Goal: Information Seeking & Learning: Learn about a topic

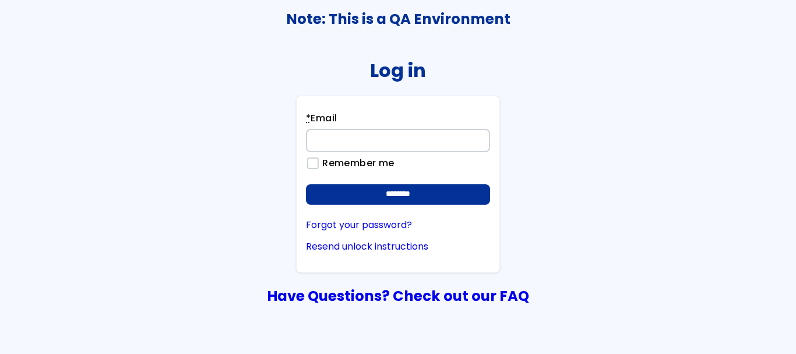
type input "**********"
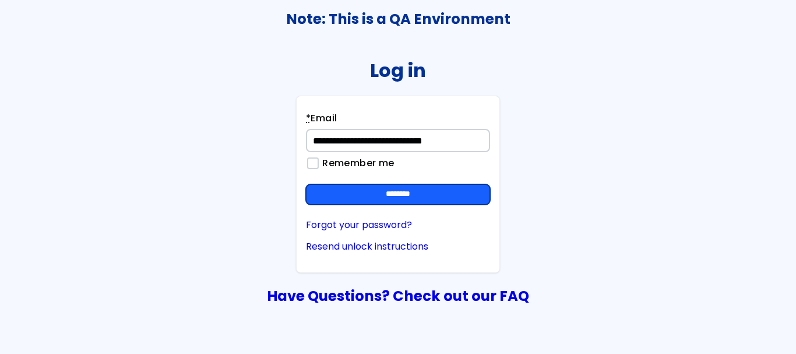
click at [428, 199] on input "********" at bounding box center [398, 194] width 184 height 21
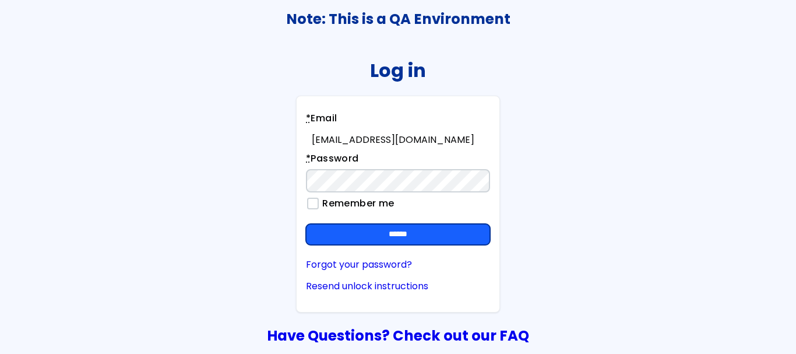
click at [415, 238] on input "******" at bounding box center [398, 234] width 184 height 21
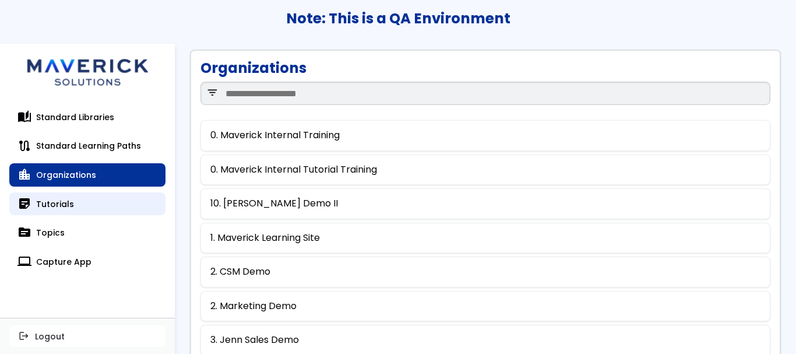
click at [51, 207] on link "sticky_note_2 Tutorials" at bounding box center [87, 203] width 156 height 23
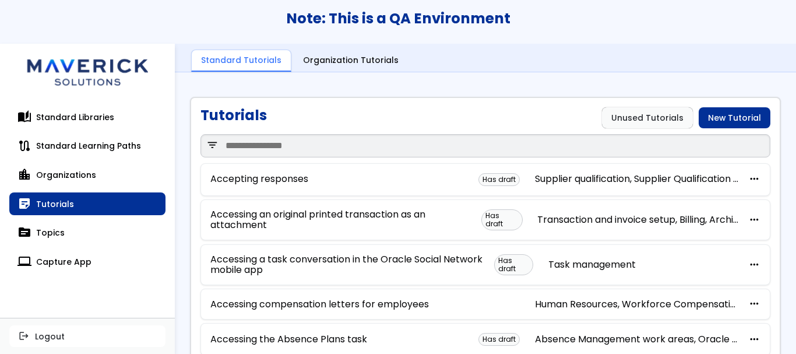
click at [319, 121] on div "Tutorials Unused Tutorials New Tutorial" at bounding box center [485, 117] width 570 height 21
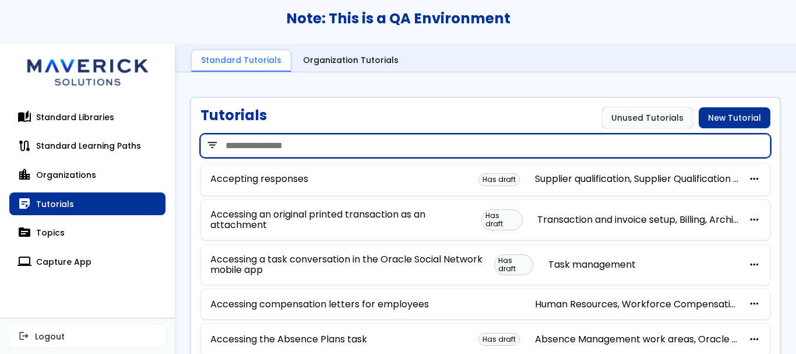
click at [306, 136] on input "search" at bounding box center [485, 145] width 570 height 23
paste input "**********"
type input "**********"
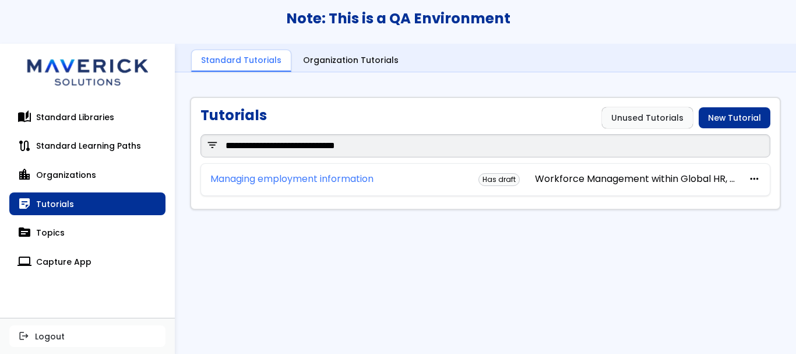
click at [341, 180] on link "Managing employment information" at bounding box center [291, 179] width 163 height 10
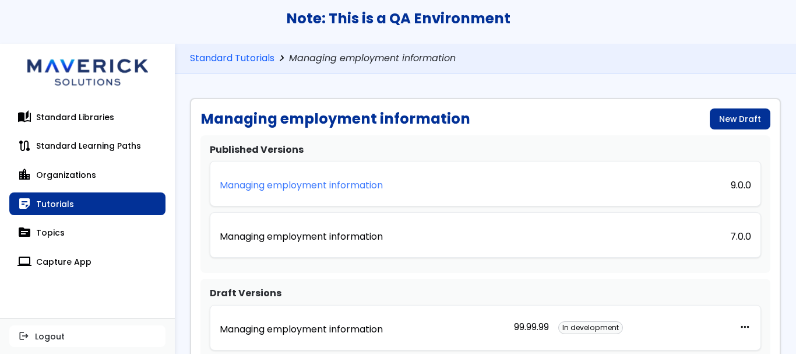
click at [360, 184] on p "Managing employment information" at bounding box center [301, 185] width 163 height 10
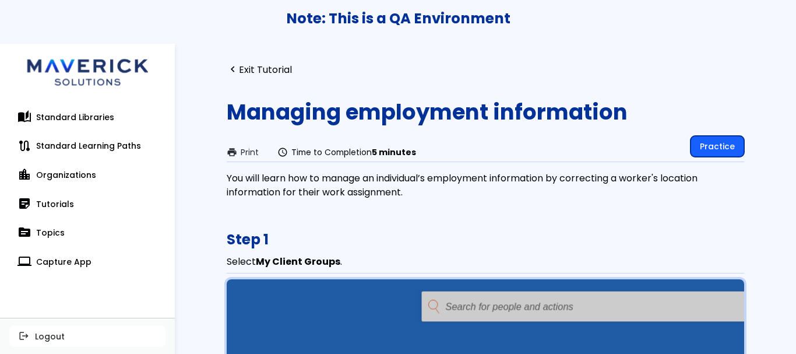
click at [710, 150] on link "Practice" at bounding box center [717, 146] width 54 height 21
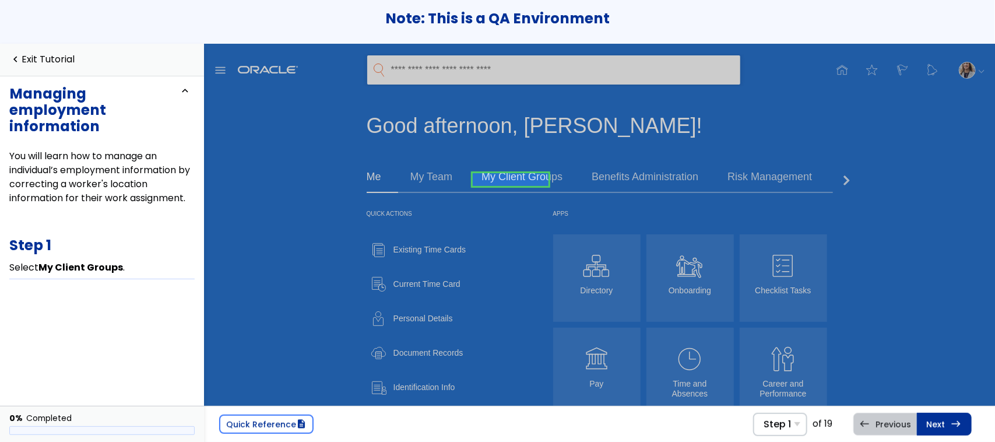
drag, startPoint x: 988, startPoint y: 44, endPoint x: 524, endPoint y: 298, distance: 528.8
click at [524, 298] on div "Existing Time Cards Current Time Card Personal Details Document Records Identif…" at bounding box center [450, 421] width 169 height 374
click at [510, 175] on link at bounding box center [511, 179] width 76 height 23
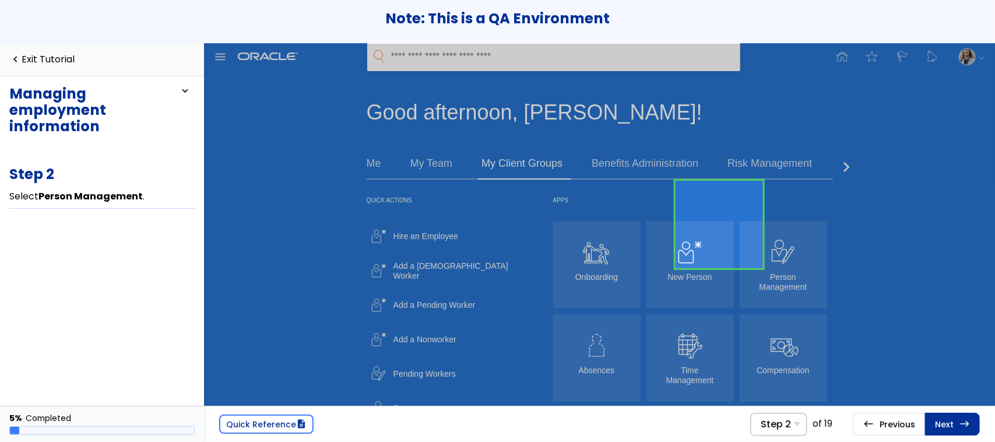
scroll to position [57, 0]
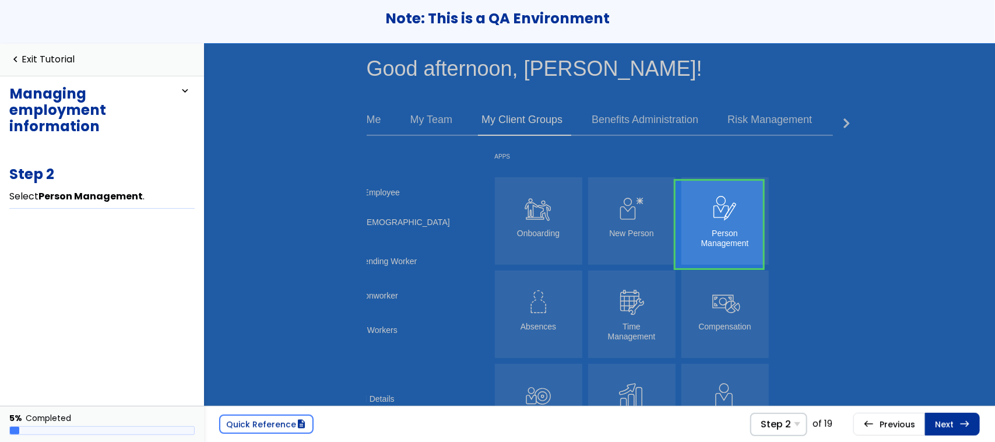
click at [784, 251] on div "Quick Actions Existing Time Cards Current Time Card Personal Details Document R…" at bounding box center [599, 349] width 466 height 404
click at [724, 232] on link at bounding box center [718, 224] width 87 height 87
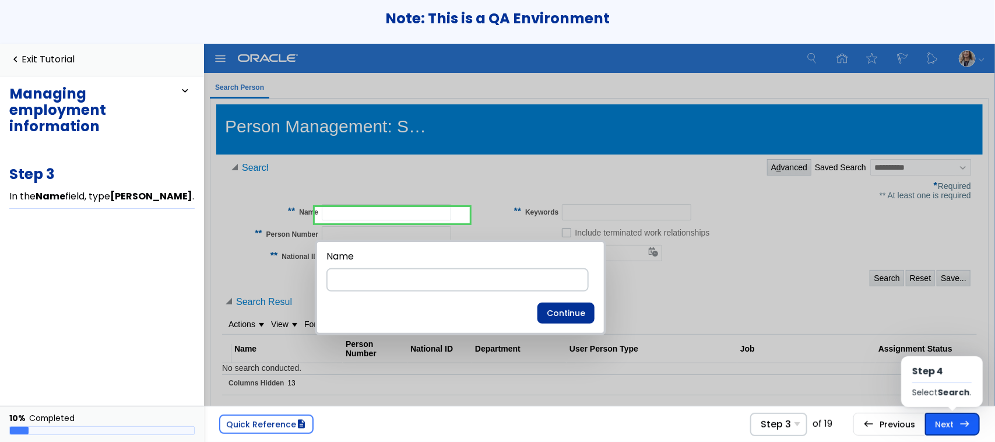
click at [795, 353] on link "Next east Step 4 Select Search ." at bounding box center [952, 424] width 55 height 22
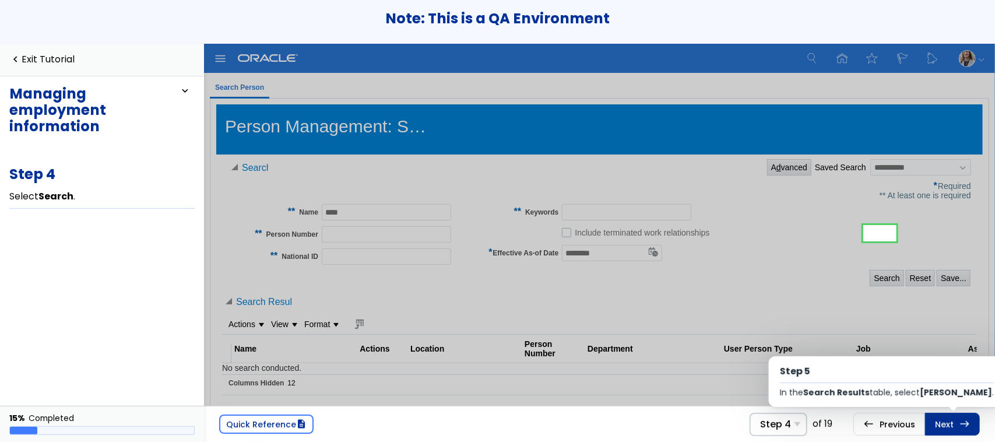
scroll to position [48, 0]
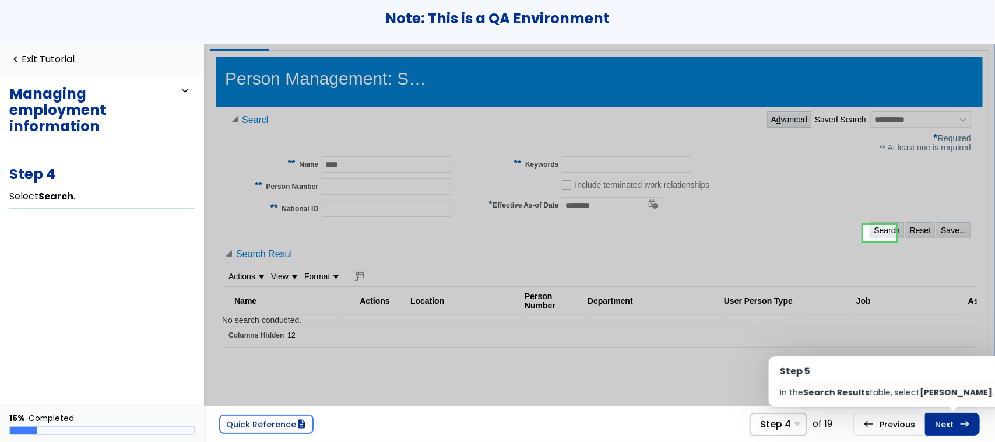
click at [795, 353] on link "Next east Step 5 In the Search Results table, select Smith, John ." at bounding box center [952, 424] width 55 height 22
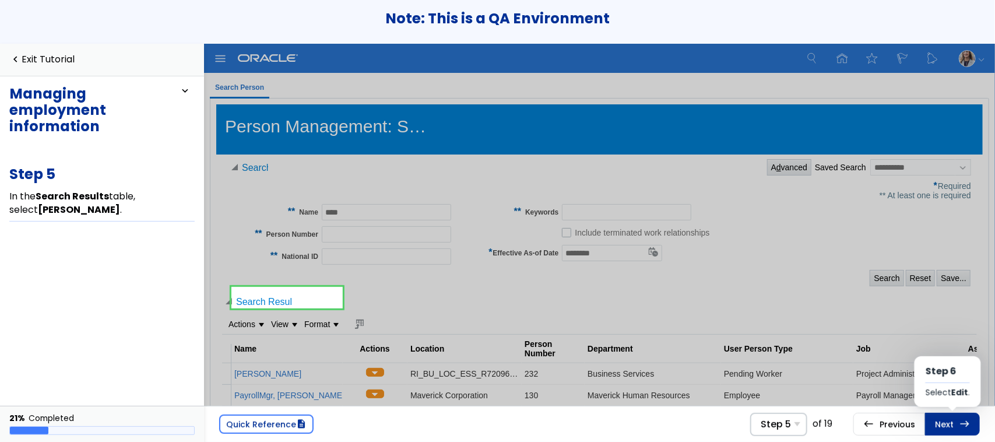
scroll to position [123, 0]
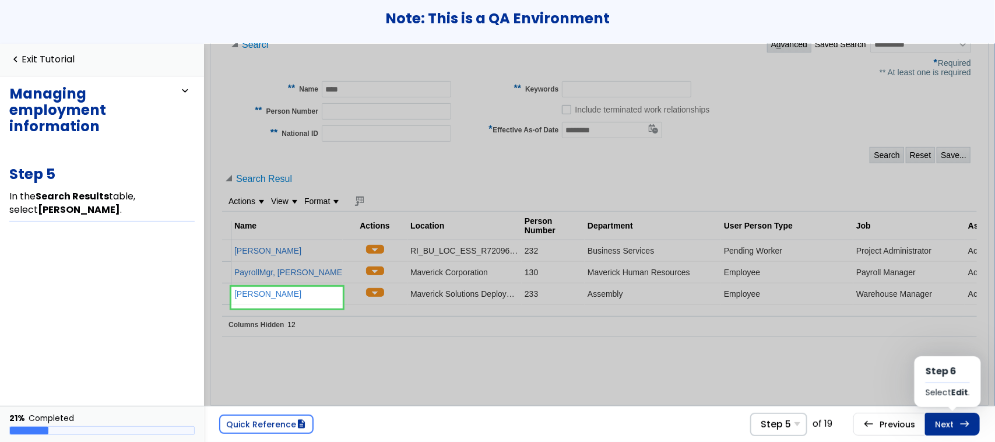
click at [795, 353] on link "Next east Step 6 Select Edit ." at bounding box center [952, 424] width 55 height 22
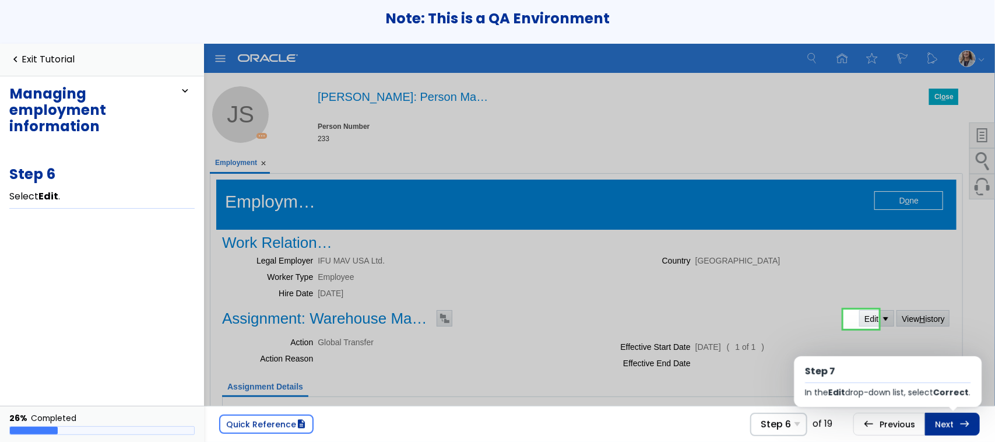
scroll to position [84, 0]
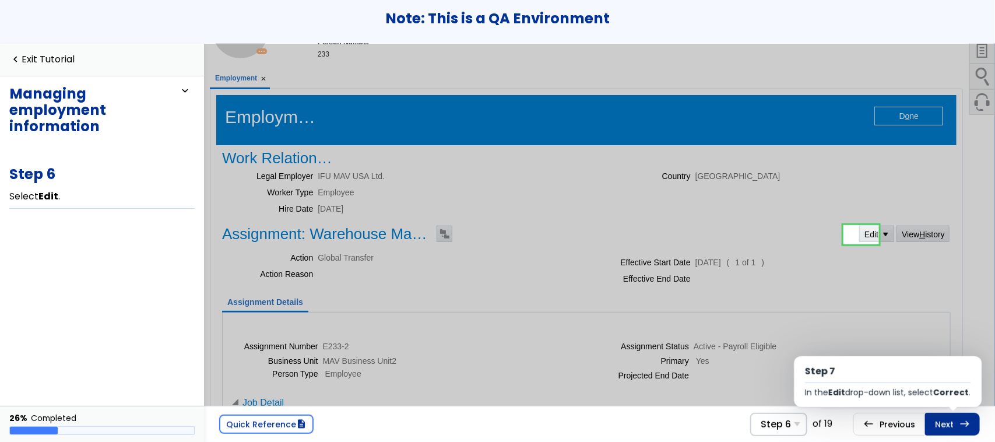
click at [795, 353] on link "Next east Step 7 In the Edit drop-down list, select Correct ." at bounding box center [952, 424] width 55 height 22
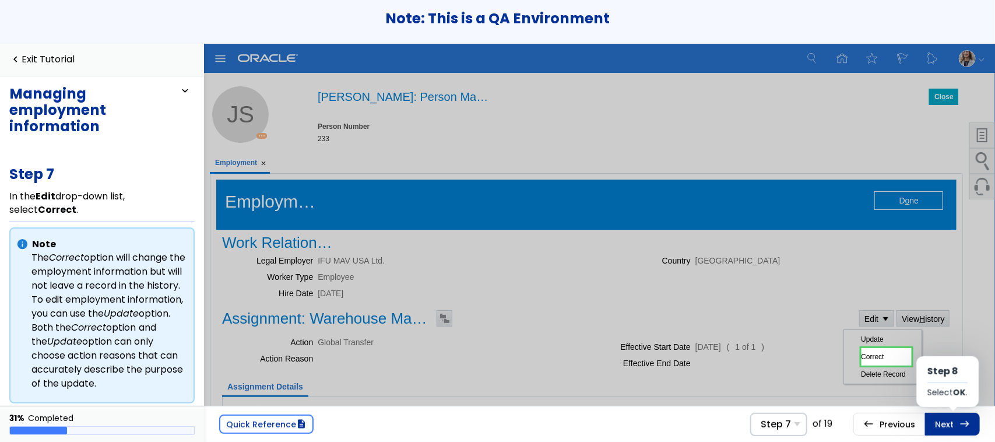
scroll to position [123, 261]
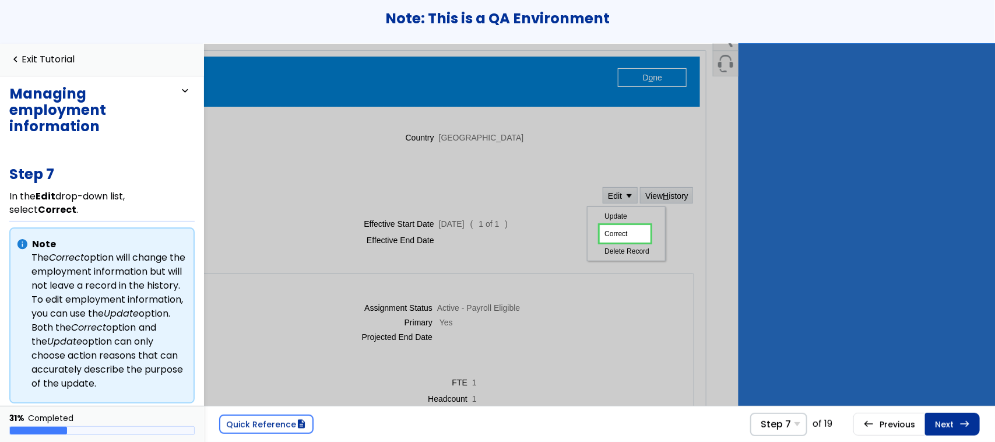
click at [795, 353] on link "Next east Step 8 Select OK ." at bounding box center [952, 424] width 55 height 22
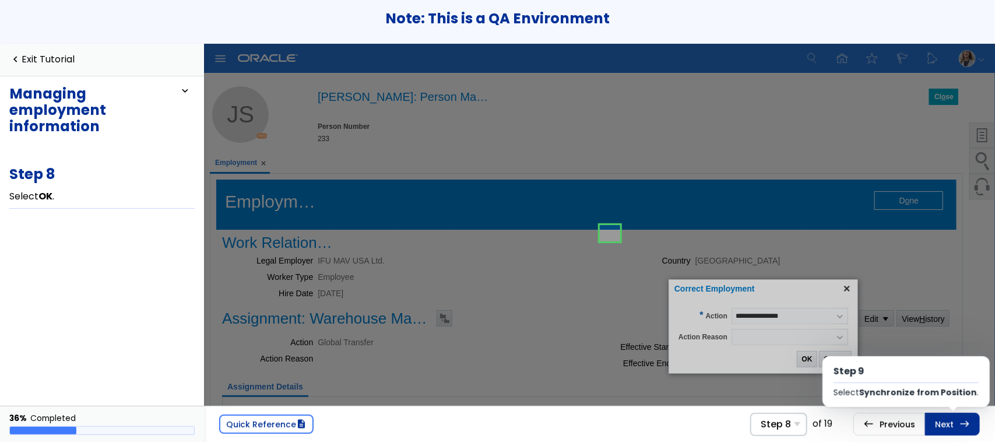
scroll to position [126, 196]
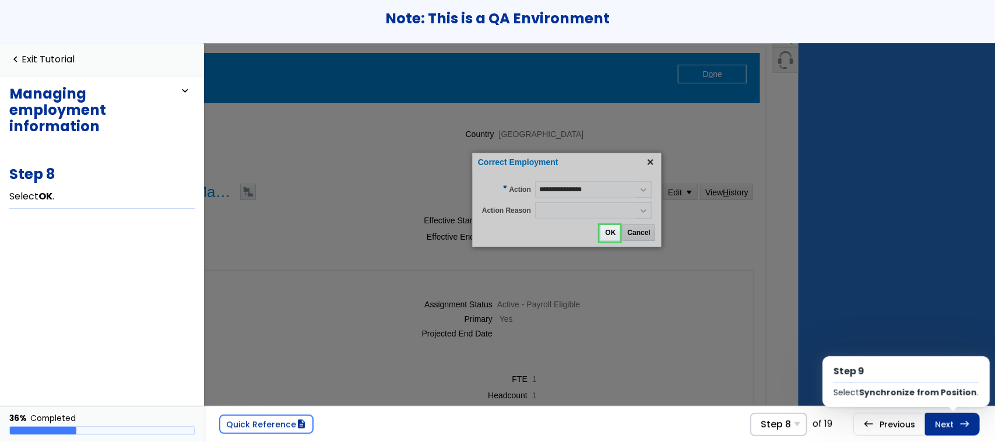
click at [795, 353] on link "Next east Step 9 Select Synchronize from Position ." at bounding box center [952, 424] width 55 height 22
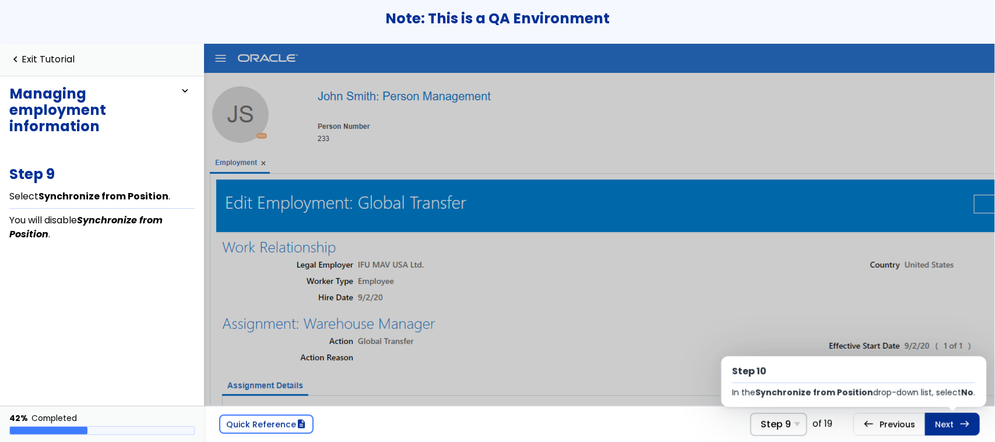
scroll to position [327, 0]
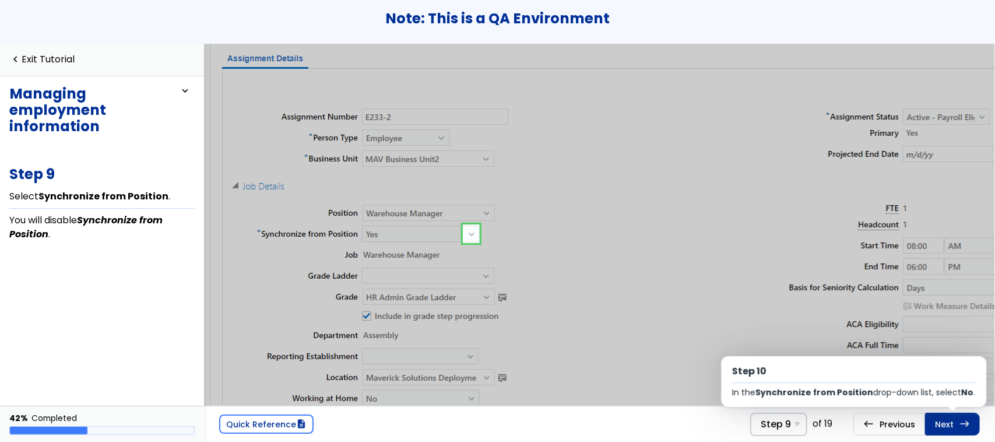
click at [795, 353] on link "Next east Step 10 In the Synchronize from Position drop-down list, select No ." at bounding box center [952, 424] width 55 height 22
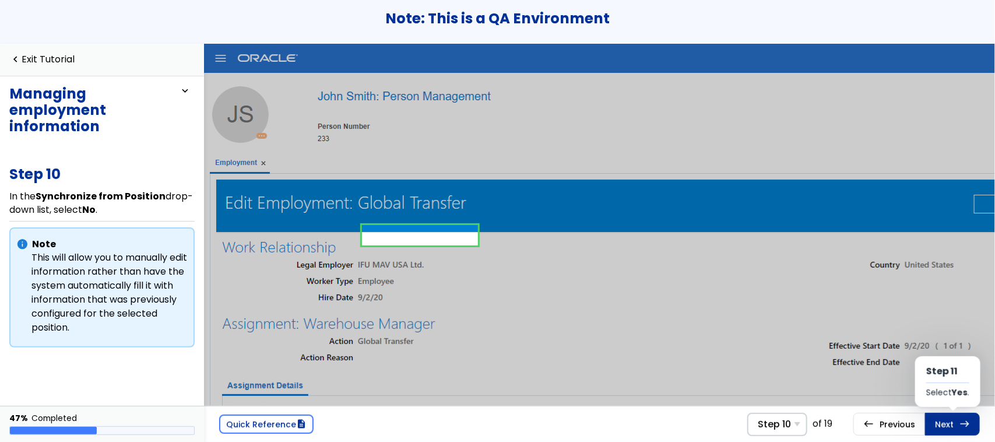
scroll to position [342, 0]
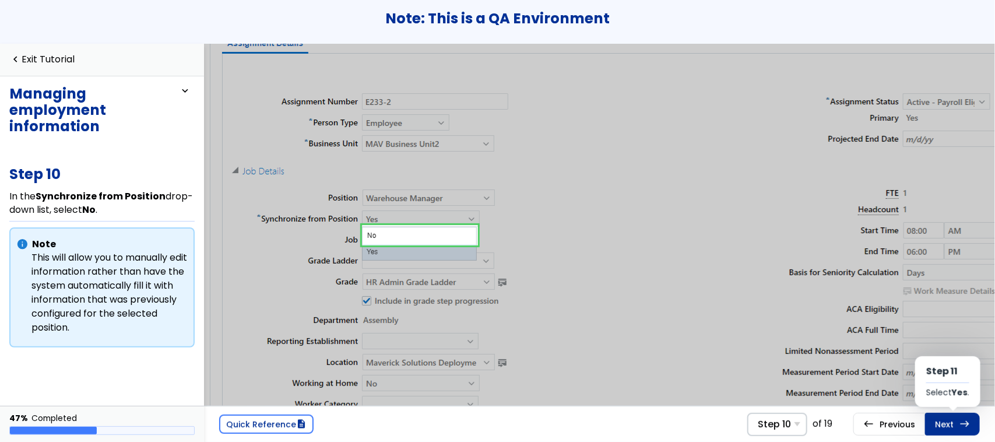
click at [795, 353] on link "Next east Step 11 Select Yes ." at bounding box center [952, 424] width 55 height 22
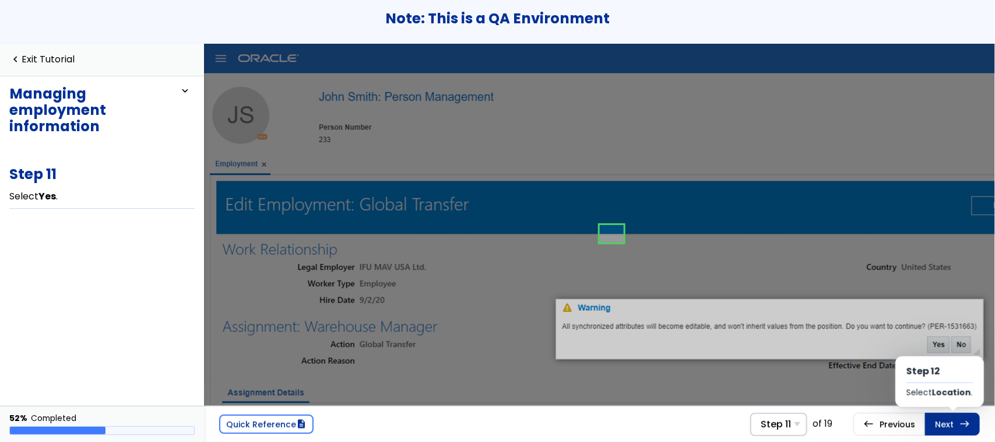
scroll to position [111, 327]
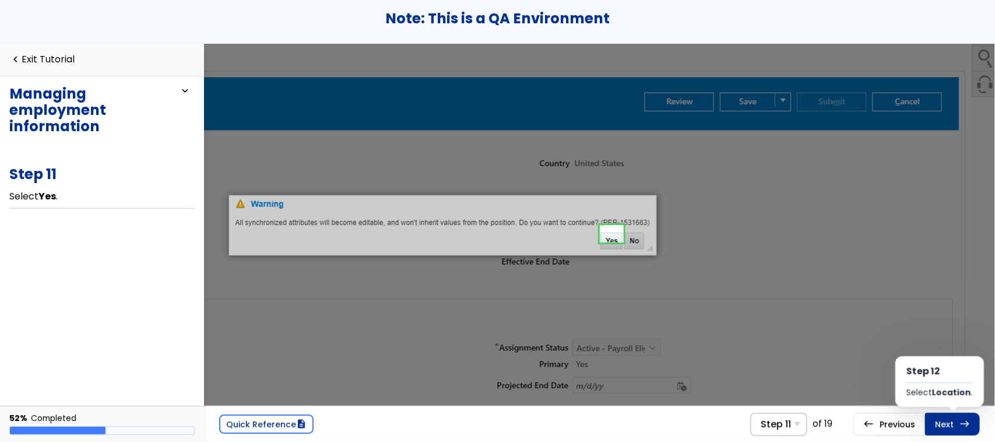
click at [795, 353] on link "Next east Step 12 Select Location ." at bounding box center [952, 424] width 55 height 22
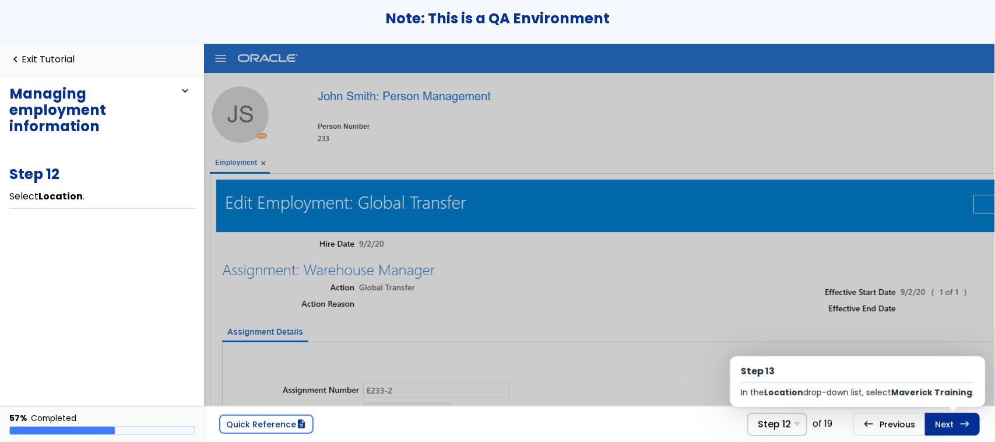
scroll to position [412, 0]
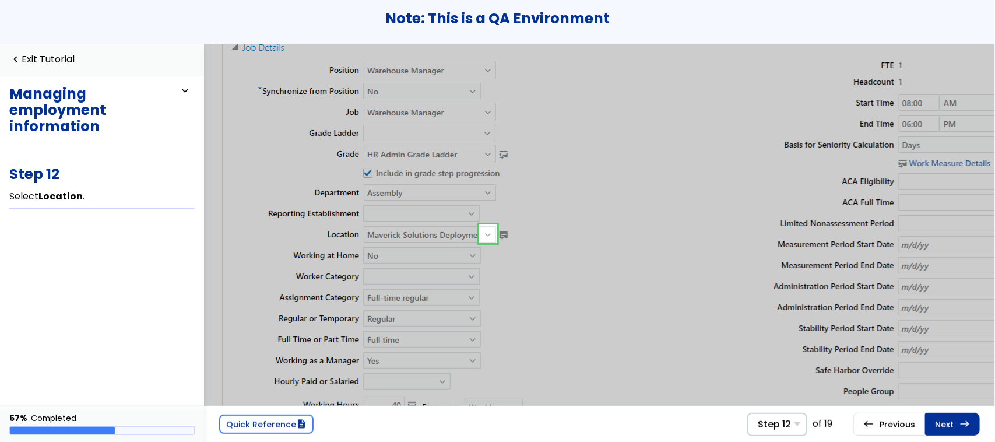
click at [795, 353] on link "Next east Step 13 In the Location drop-down list, select Maverick Training ." at bounding box center [952, 424] width 55 height 22
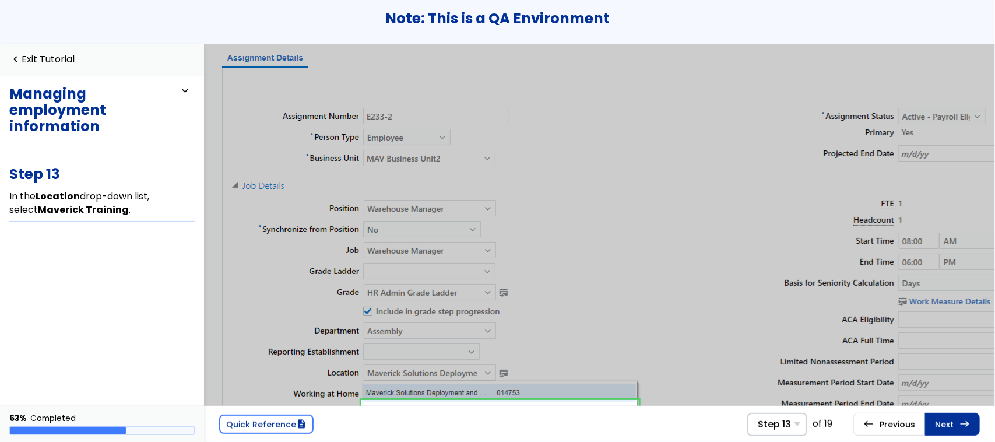
scroll to position [118, 0]
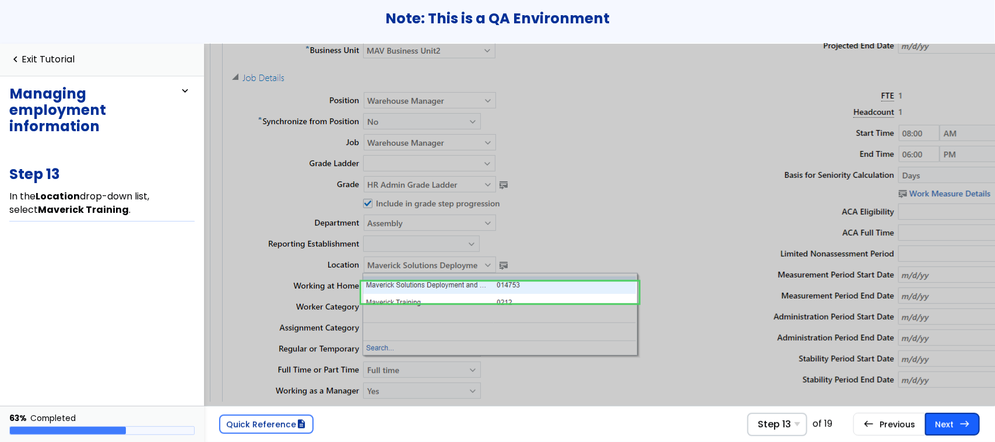
click at [795, 353] on link "Next east Step 14 Select Review ." at bounding box center [952, 424] width 55 height 22
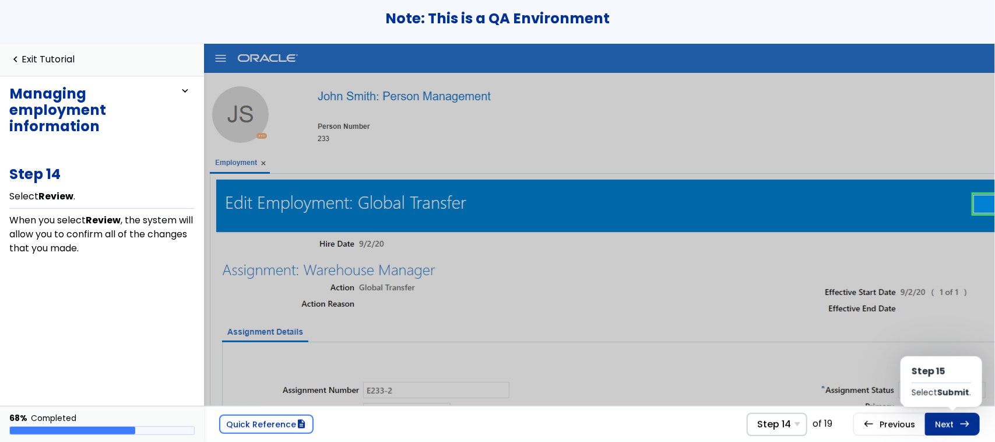
scroll to position [0, 339]
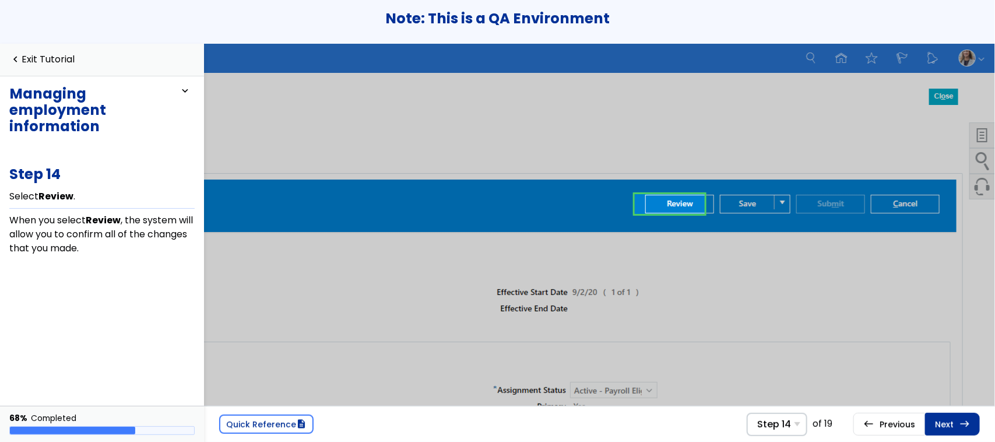
click at [795, 353] on link "Next east Step 15 Select Submit ." at bounding box center [952, 424] width 55 height 22
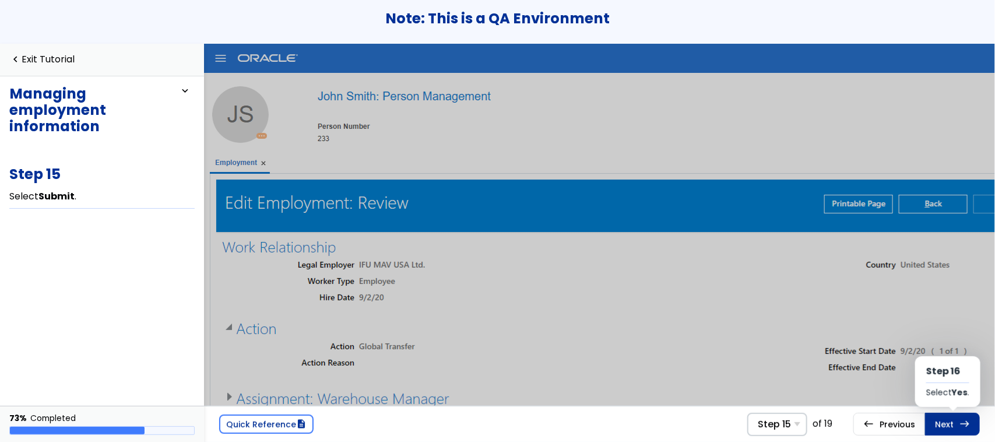
scroll to position [0, 339]
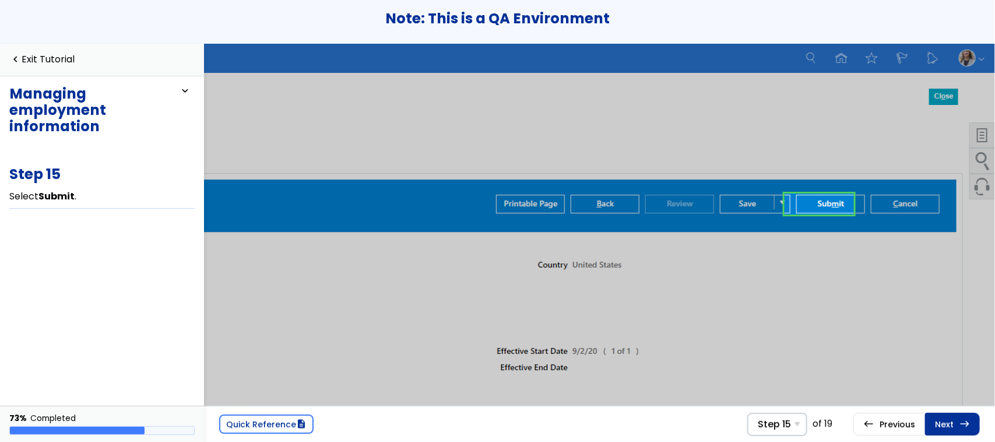
click at [795, 353] on link "Next east Step 16 Select Yes ." at bounding box center [952, 424] width 55 height 22
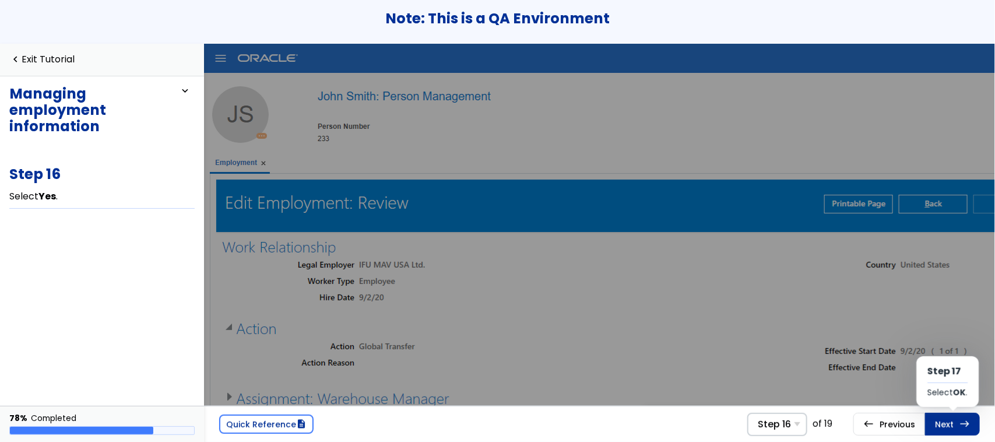
scroll to position [220, 233]
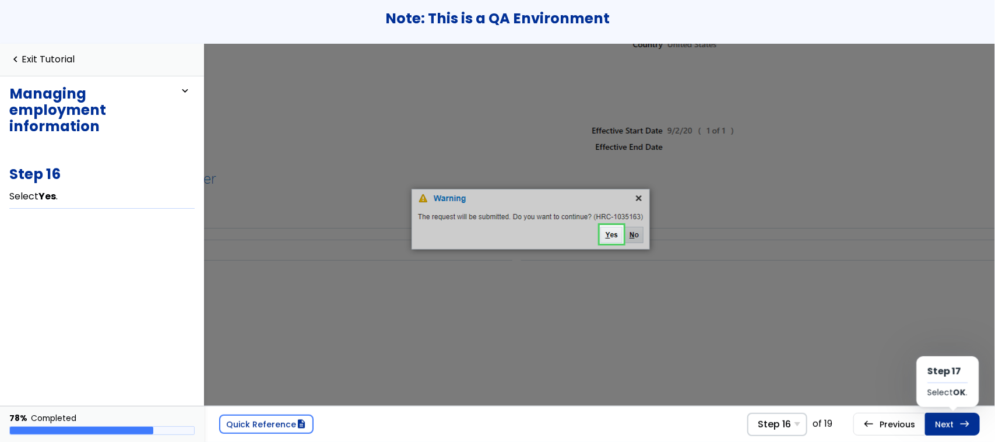
click at [795, 353] on link "Next east Step 17 Select OK ." at bounding box center [952, 424] width 55 height 22
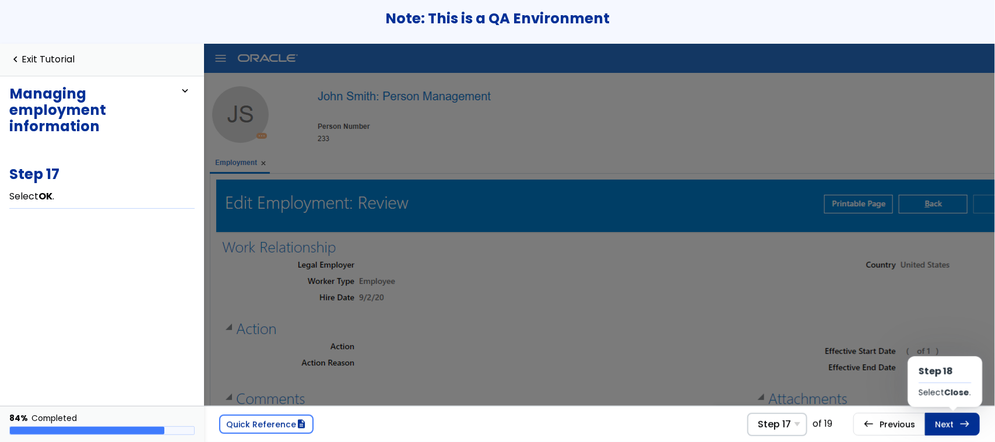
scroll to position [222, 186]
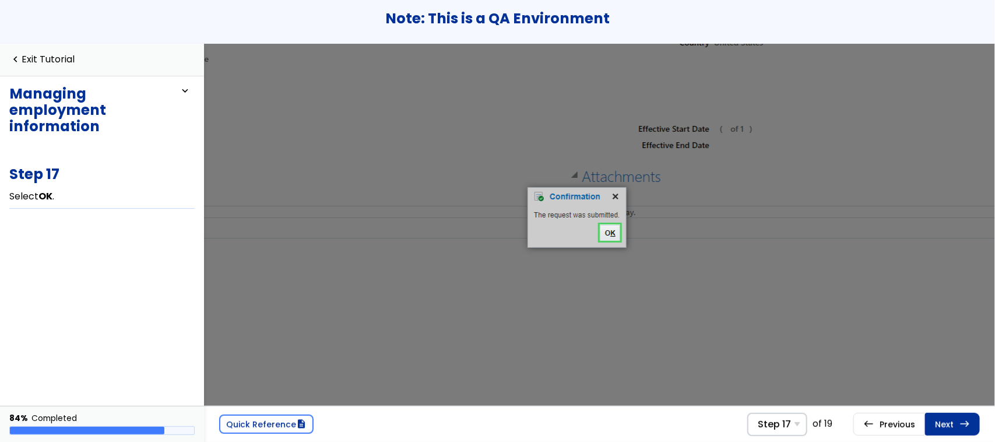
click at [795, 353] on link "Next east Step 18 Select Close ." at bounding box center [952, 424] width 55 height 22
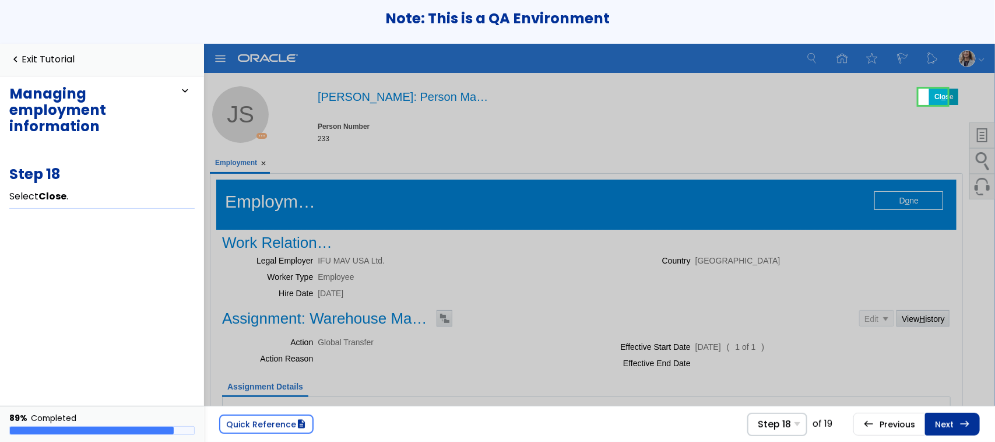
click at [795, 353] on link "Next east Step 19 Select Home ." at bounding box center [952, 424] width 55 height 22
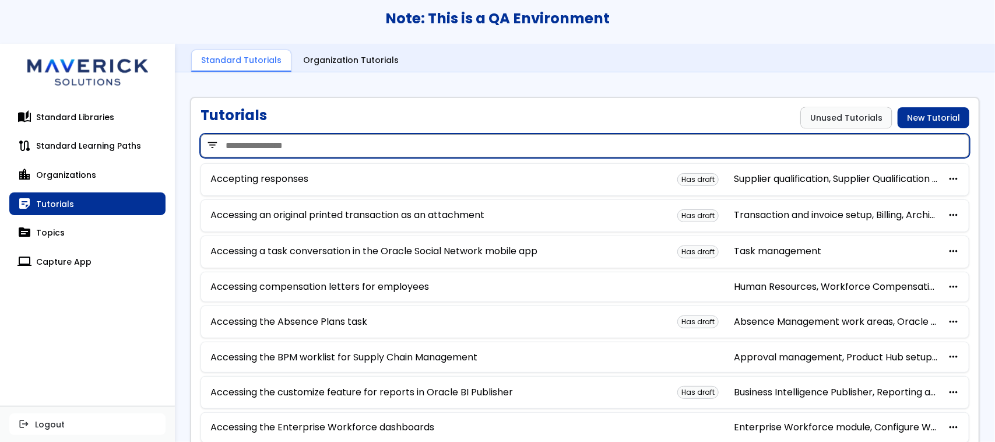
click at [365, 140] on input "search" at bounding box center [584, 145] width 769 height 23
paste input "**********"
type input "**********"
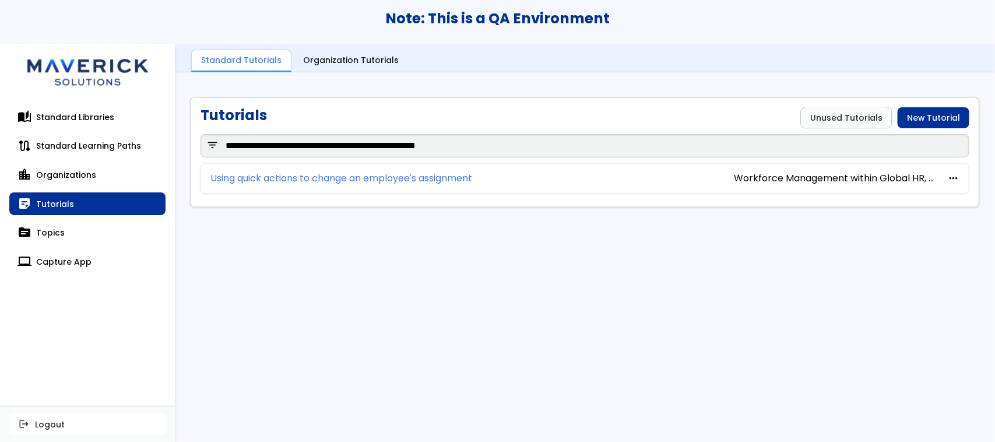
click at [343, 173] on link "Using quick actions to change an employee's assignment" at bounding box center [341, 178] width 262 height 10
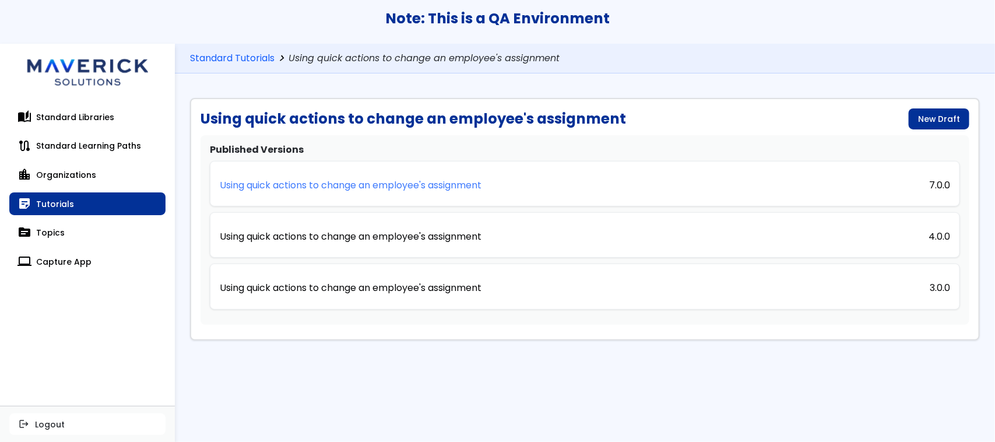
click at [383, 182] on p "Using quick actions to change an employee's assignment" at bounding box center [351, 185] width 262 height 10
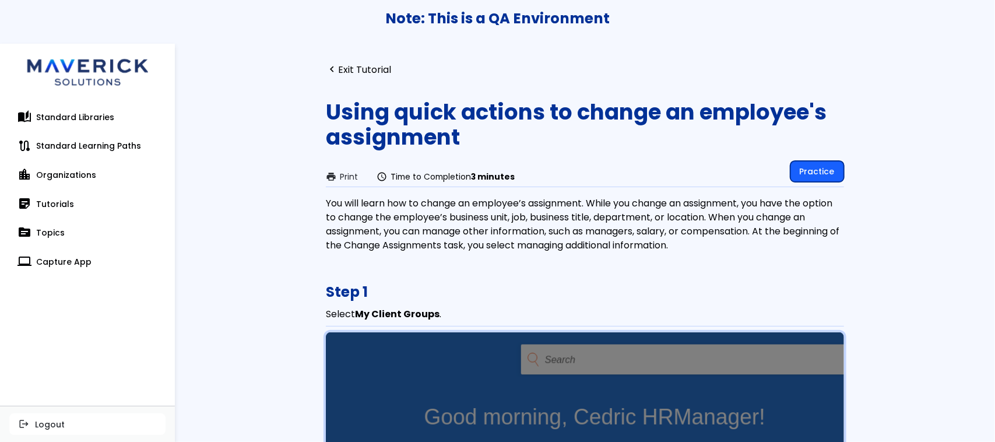
click at [826, 172] on link "Practice" at bounding box center [817, 171] width 54 height 21
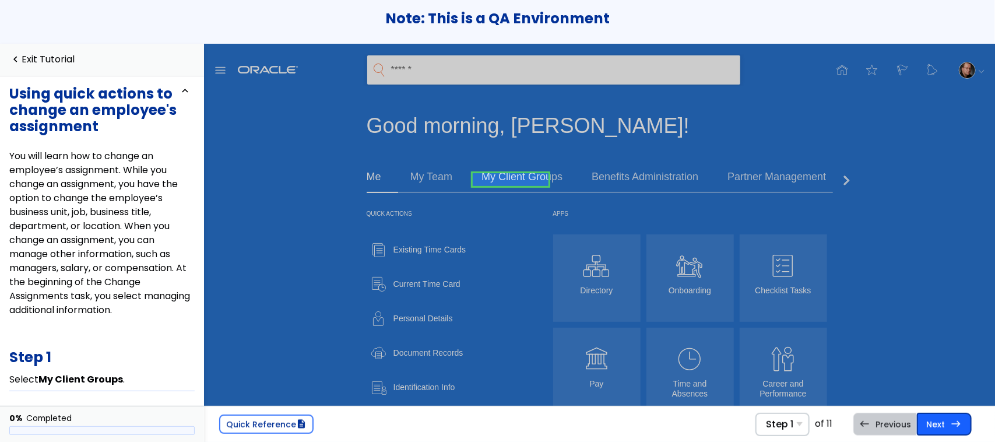
click at [954, 421] on span "east" at bounding box center [956, 423] width 10 height 9
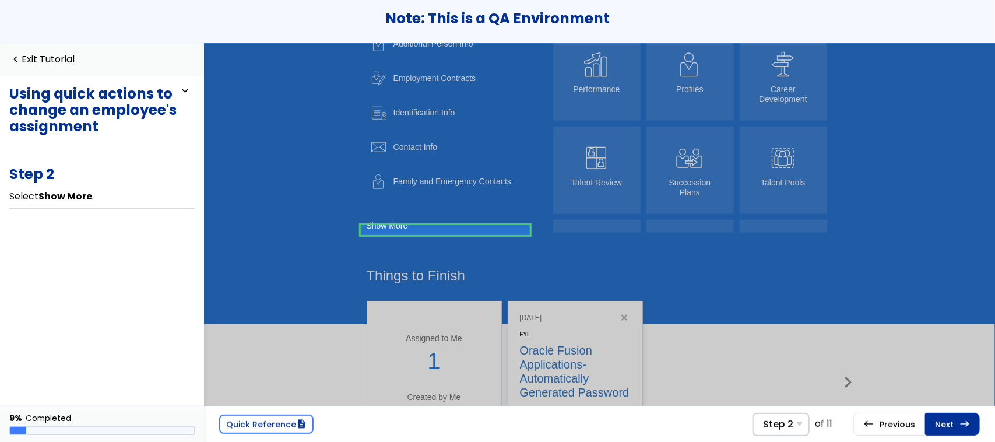
click at [954, 421] on link "Next east Step 3 Select Change Assignment ." at bounding box center [952, 424] width 55 height 22
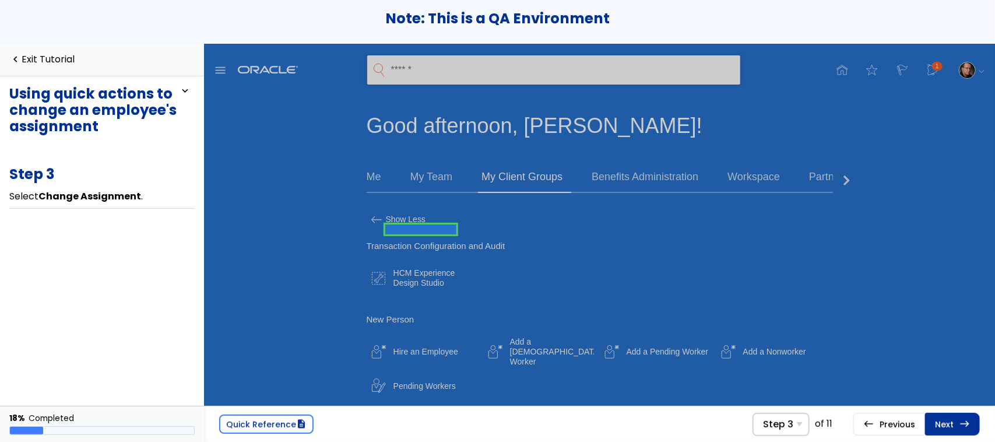
scroll to position [370, 0]
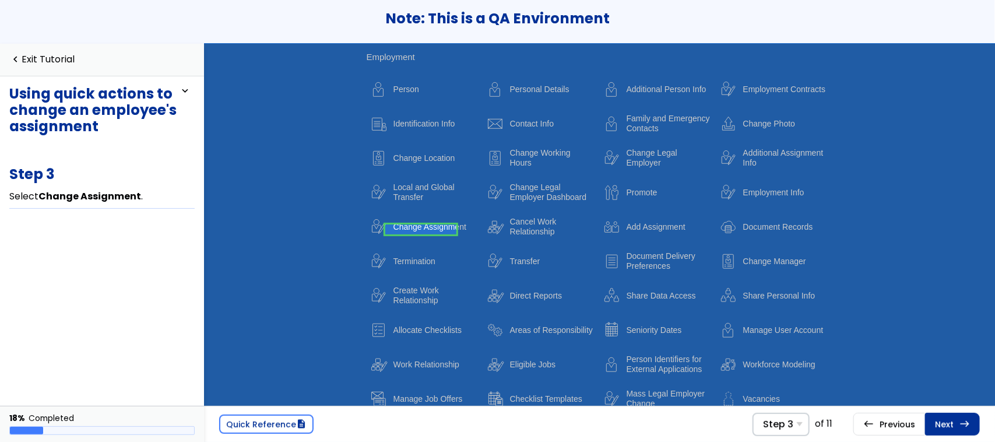
click at [954, 421] on link "Next east Step 4 Select Diana HRAdmin ." at bounding box center [952, 424] width 55 height 22
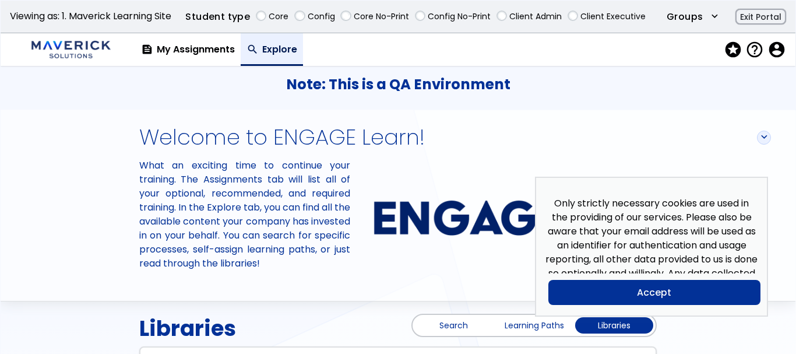
click at [649, 295] on button "Accept" at bounding box center [654, 292] width 212 height 25
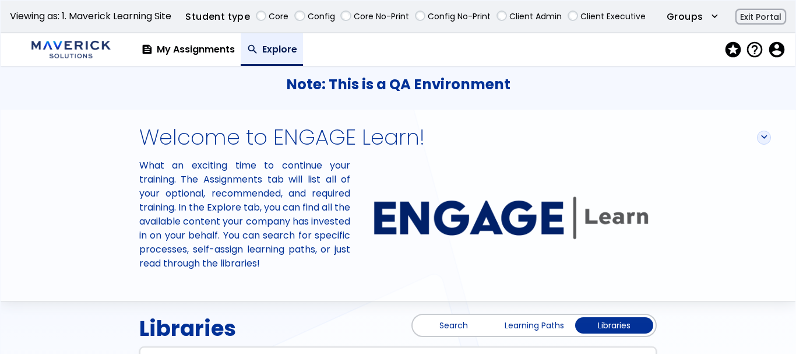
click at [463, 329] on link "Search" at bounding box center [454, 325] width 78 height 16
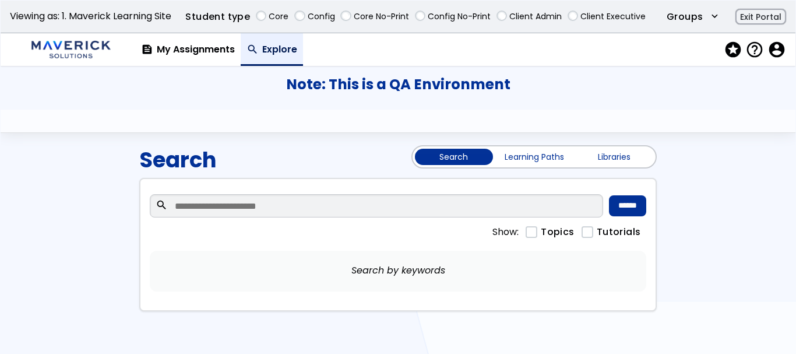
scroll to position [169, 0]
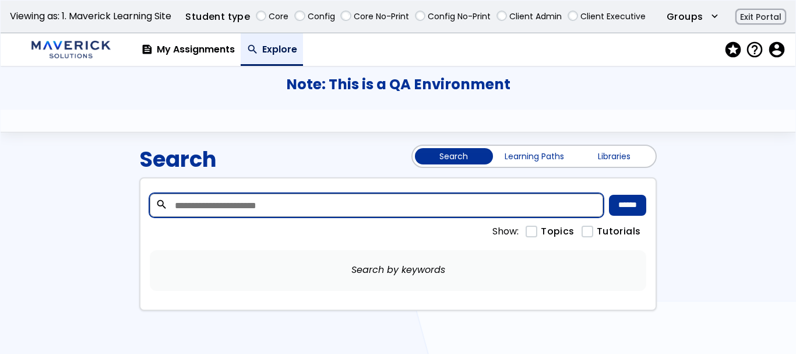
click at [334, 212] on input "search" at bounding box center [377, 204] width 454 height 23
paste input "**********"
type input "**********"
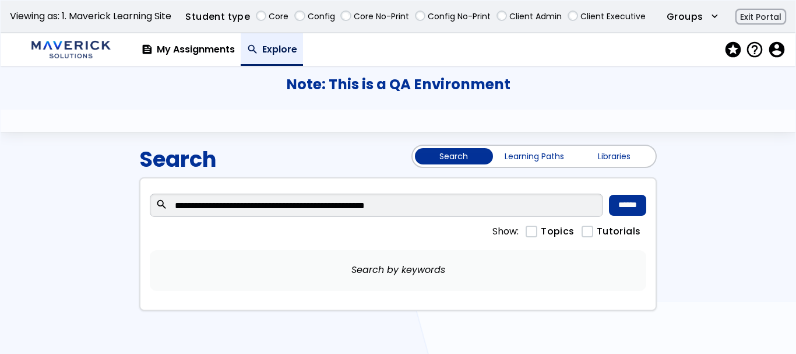
click at [629, 216] on div "**********" at bounding box center [398, 205] width 496 height 35
click at [629, 209] on input "******" at bounding box center [627, 205] width 37 height 21
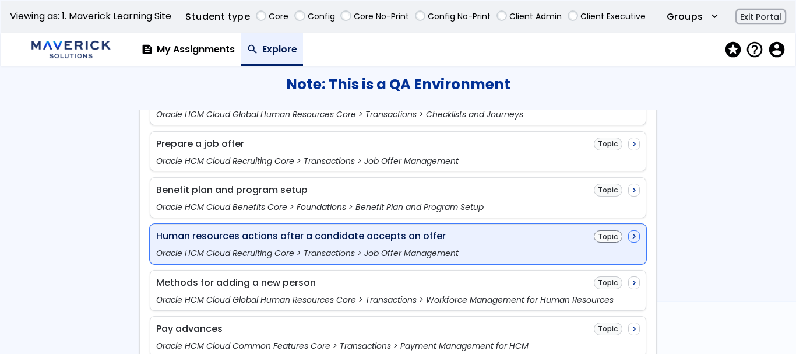
scroll to position [345, 0]
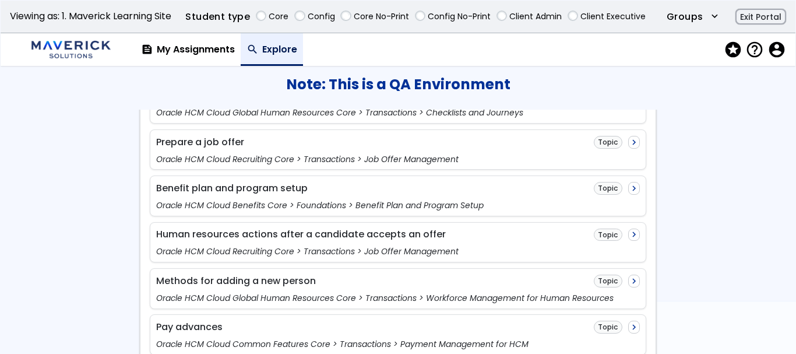
click at [64, 254] on main "**********" at bounding box center [398, 232] width 795 height 245
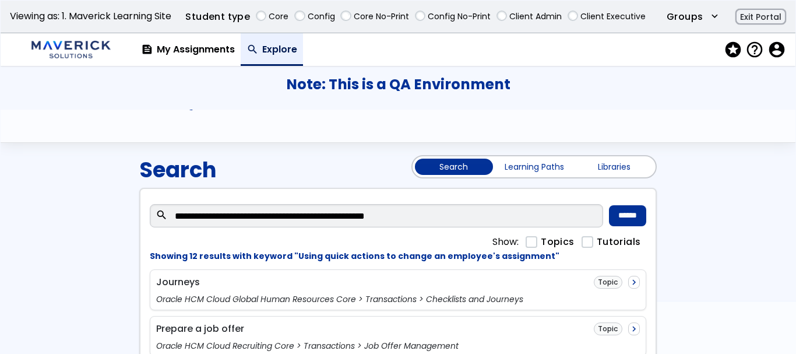
scroll to position [160, 0]
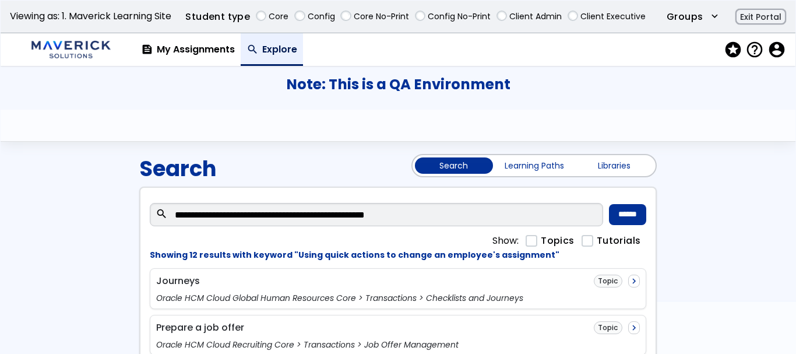
click at [607, 167] on link "Libraries" at bounding box center [614, 165] width 78 height 16
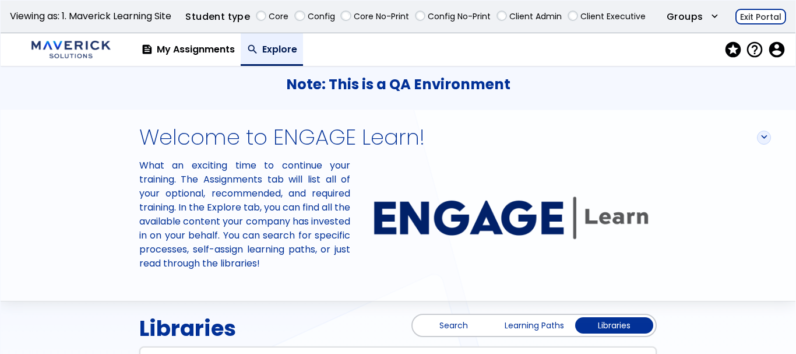
click at [756, 20] on button "Exit Portal" at bounding box center [760, 17] width 51 height 16
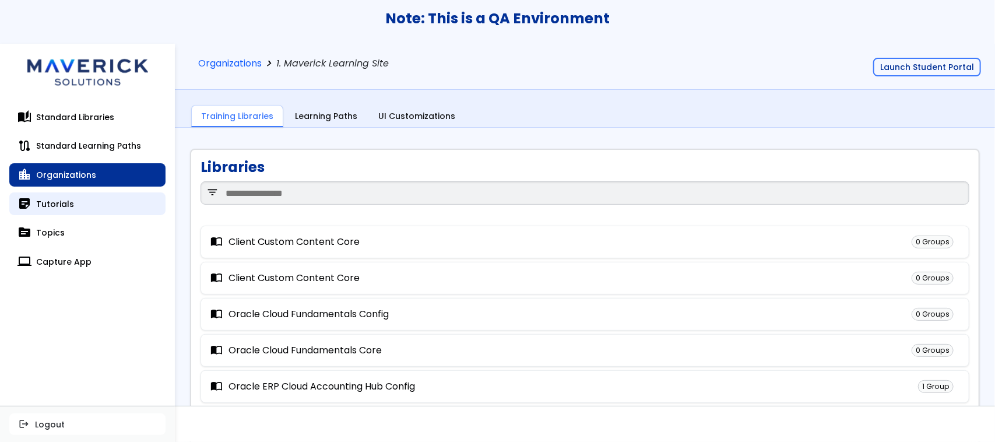
click at [44, 203] on link "sticky_note_2 Tutorials" at bounding box center [87, 203] width 156 height 23
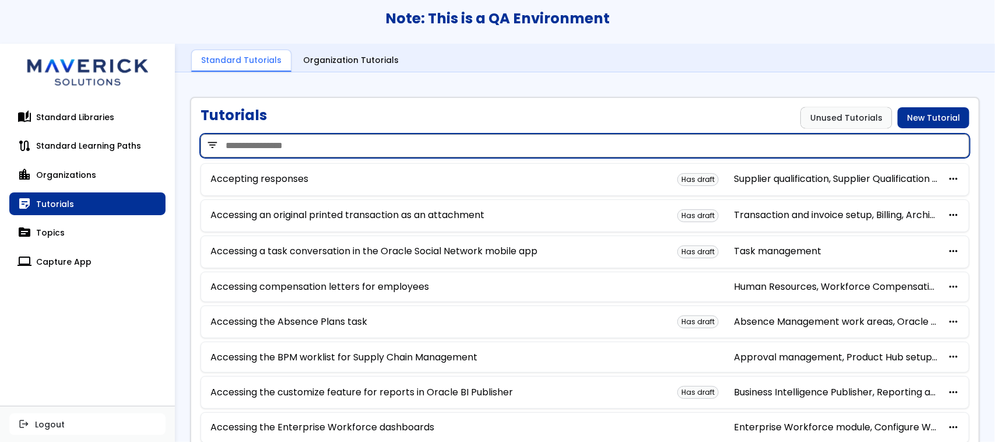
click at [354, 138] on input "search" at bounding box center [584, 145] width 769 height 23
paste input "**********"
type input "**********"
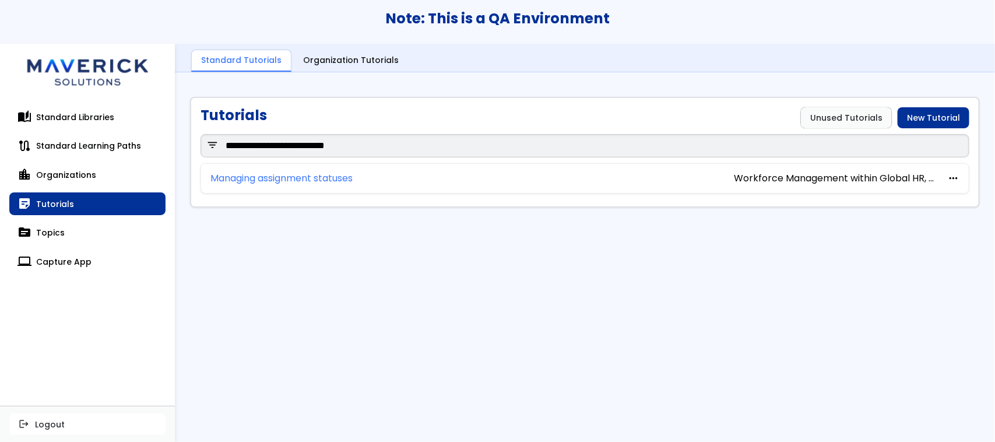
click at [336, 177] on link "Managing assignment statuses" at bounding box center [281, 178] width 142 height 10
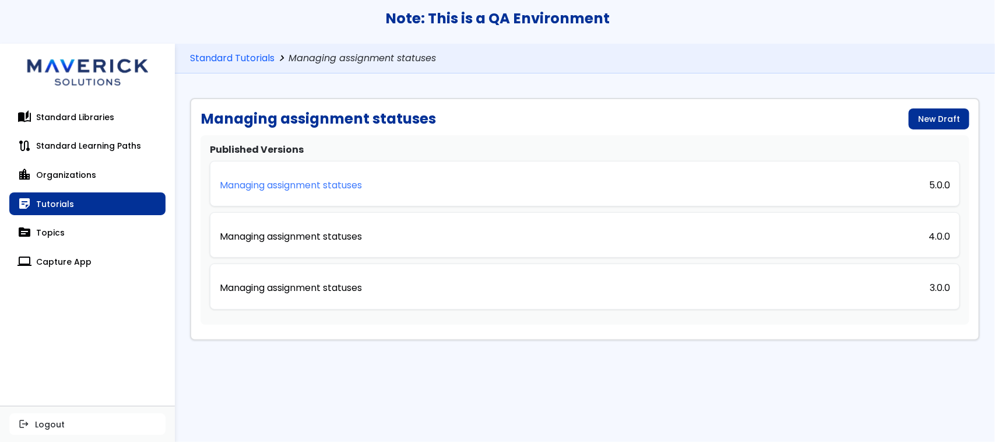
click at [313, 181] on p "Managing assignment statuses" at bounding box center [291, 185] width 142 height 10
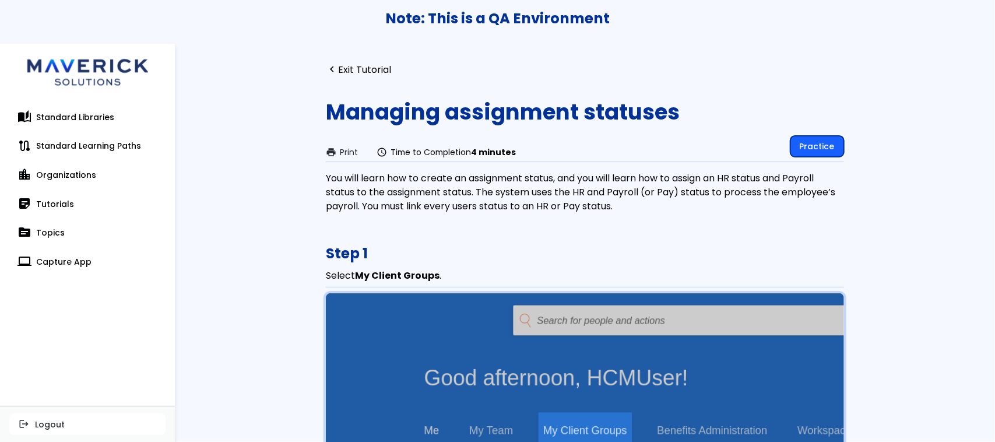
click at [802, 143] on link "Practice" at bounding box center [817, 146] width 54 height 21
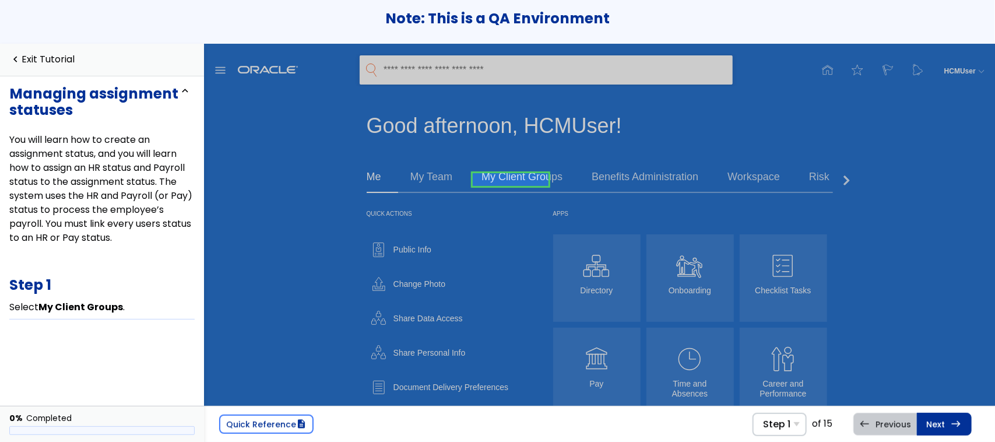
click at [945, 436] on div "Quick Reference description Step 1 Step 1 Select My Client Groups . Step 2 Sele…" at bounding box center [599, 424] width 791 height 36
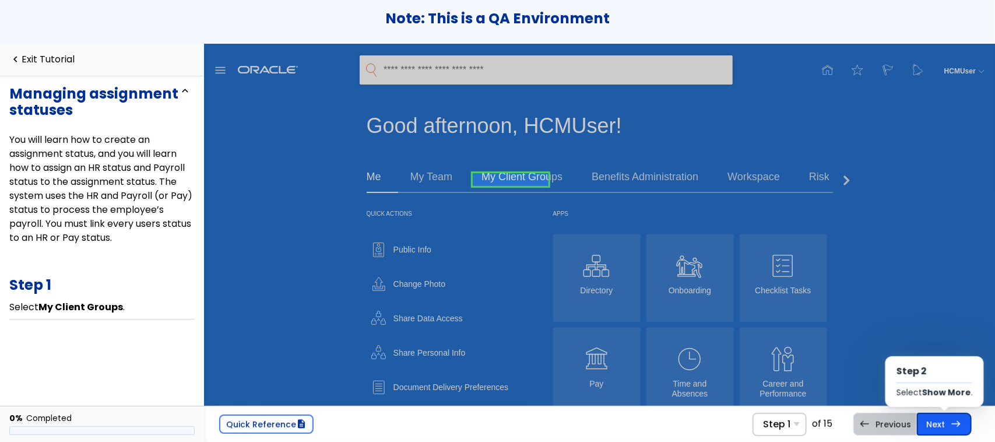
click at [948, 429] on link "Next east Step 2 Select Show More ." at bounding box center [944, 424] width 55 height 22
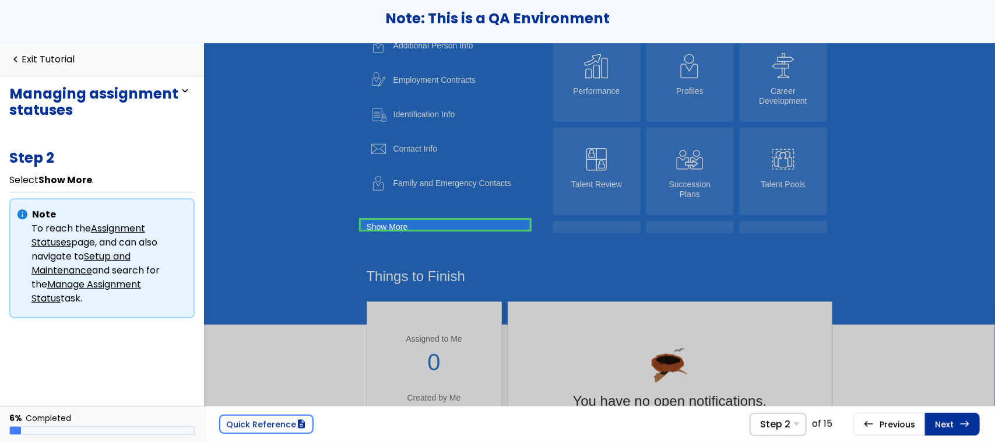
scroll to position [249, 0]
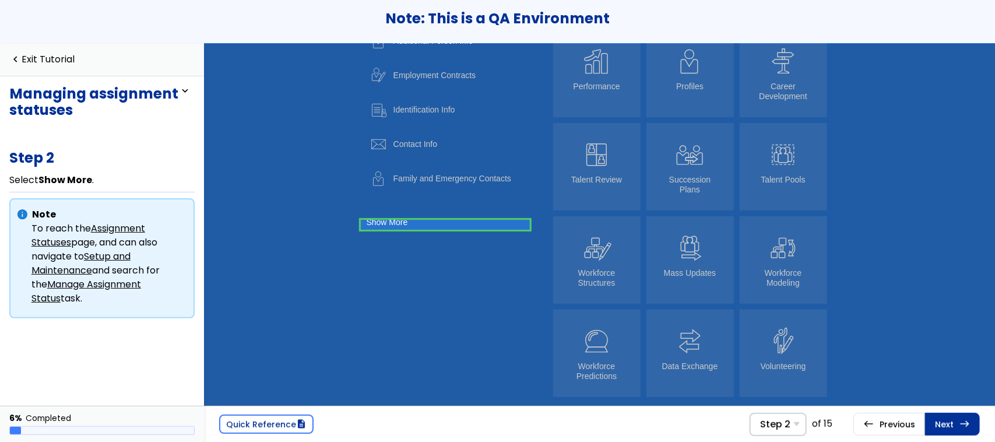
click at [437, 223] on link at bounding box center [445, 224] width 169 height 23
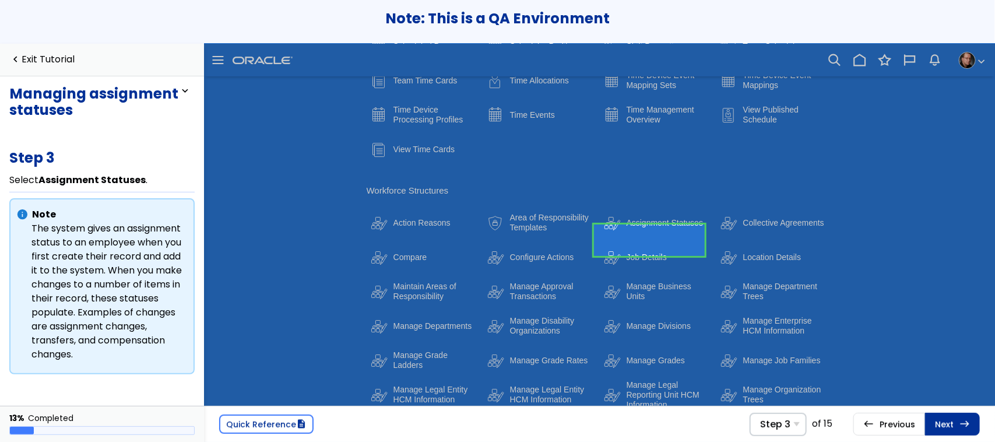
scroll to position [0, 55]
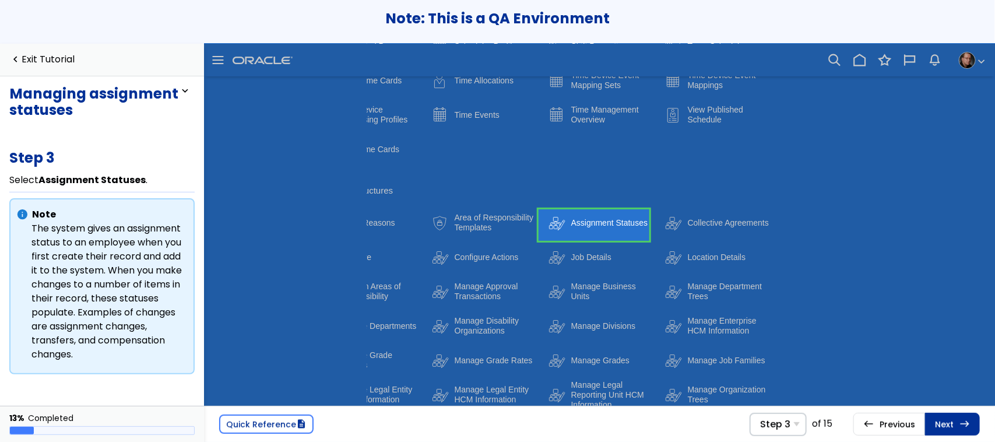
click at [579, 229] on link at bounding box center [593, 224] width 111 height 31
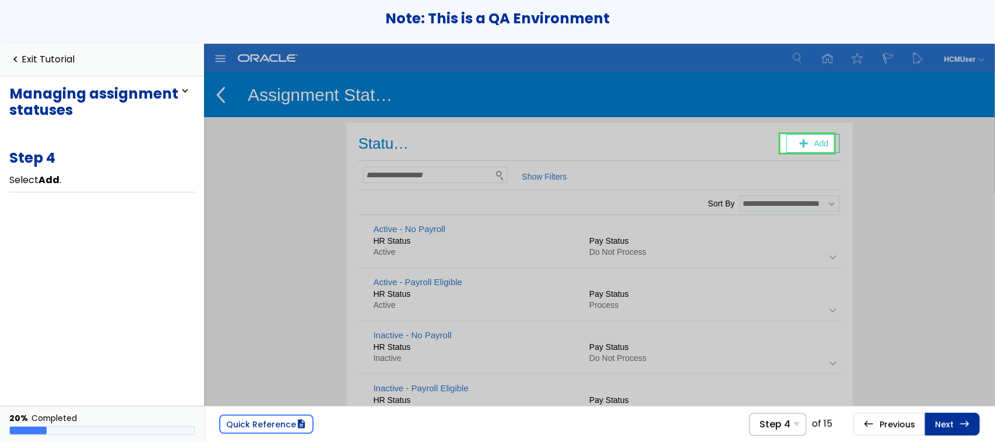
click at [787, 143] on link at bounding box center [807, 143] width 54 height 23
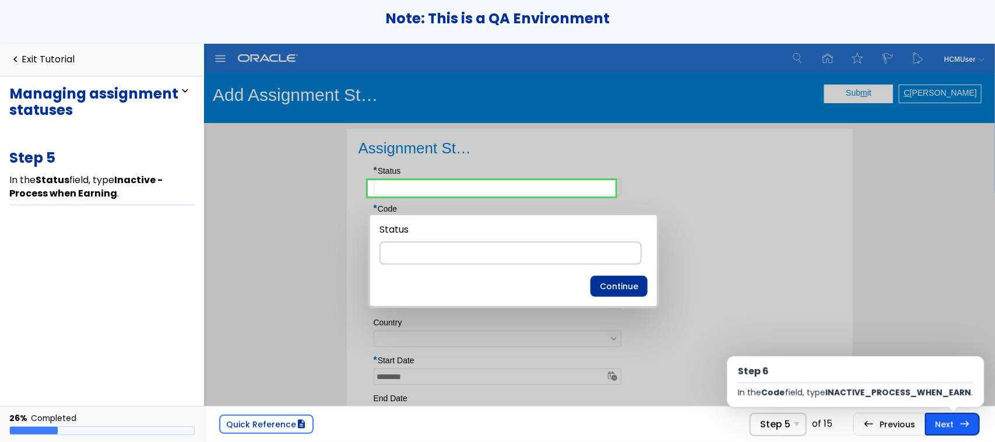
click at [947, 424] on link "Next east Step 6 In the Code field, type INACTIVE_PROCESS_WHEN_EARN ." at bounding box center [952, 424] width 55 height 22
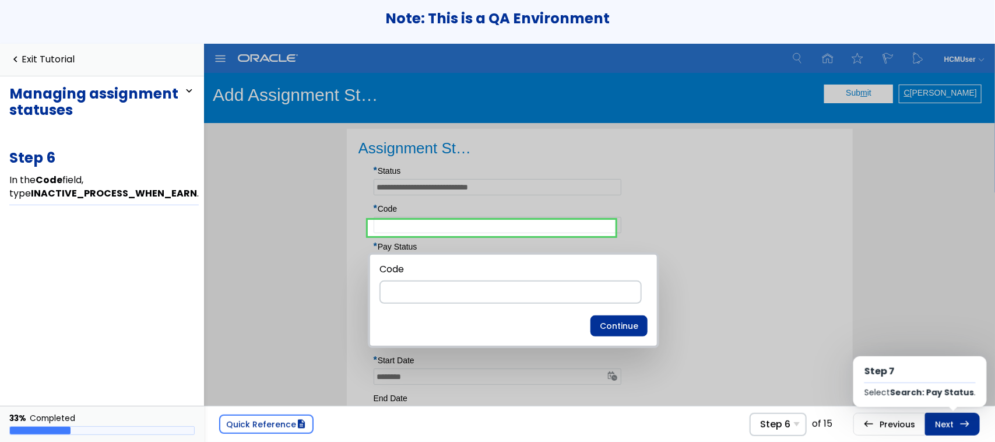
click at [947, 424] on link "Next east Step 7 Select Search: Pay Status ." at bounding box center [952, 424] width 55 height 22
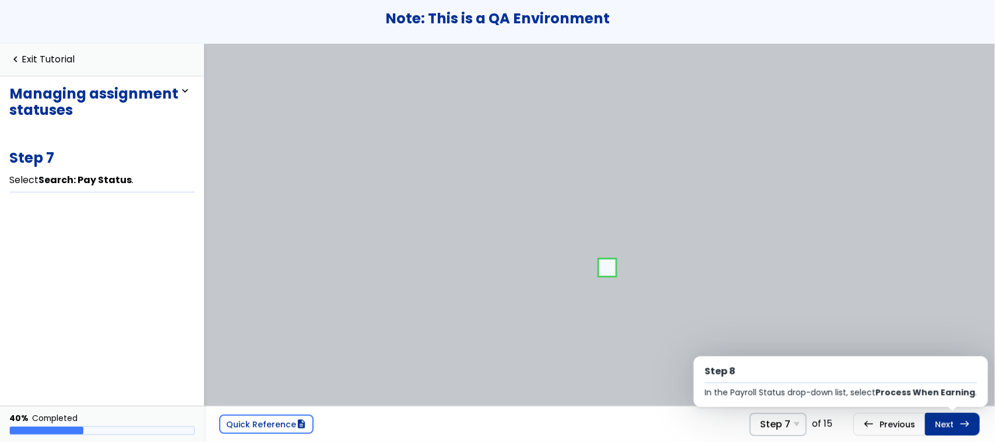
click at [947, 424] on link "Next east Step 8 In the Payroll Status drop-down list, select Process When Earn…" at bounding box center [952, 424] width 55 height 22
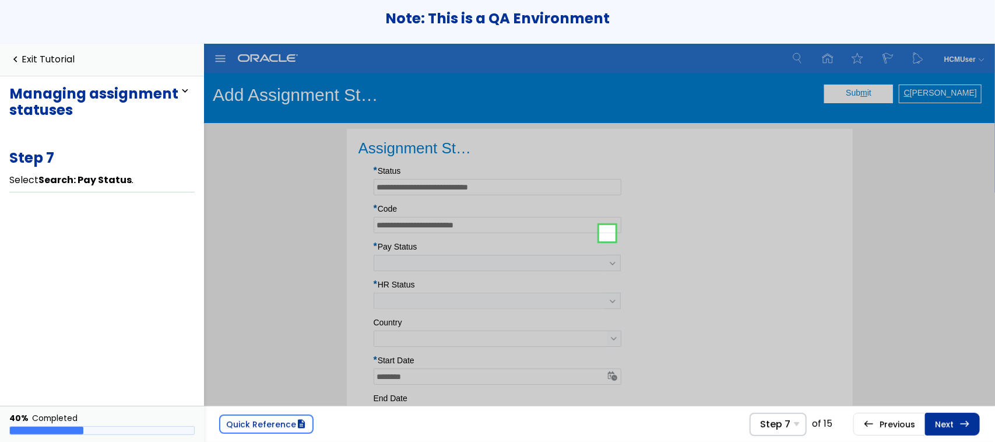
scroll to position [34, 0]
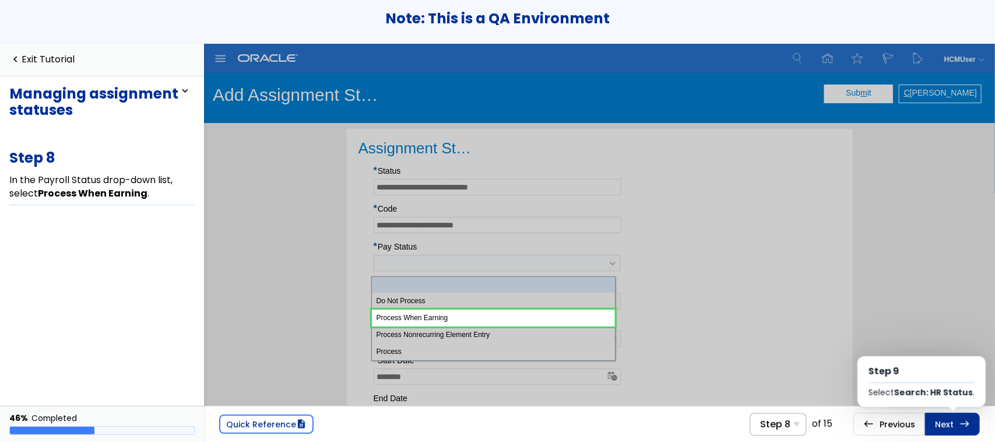
scroll to position [84, 0]
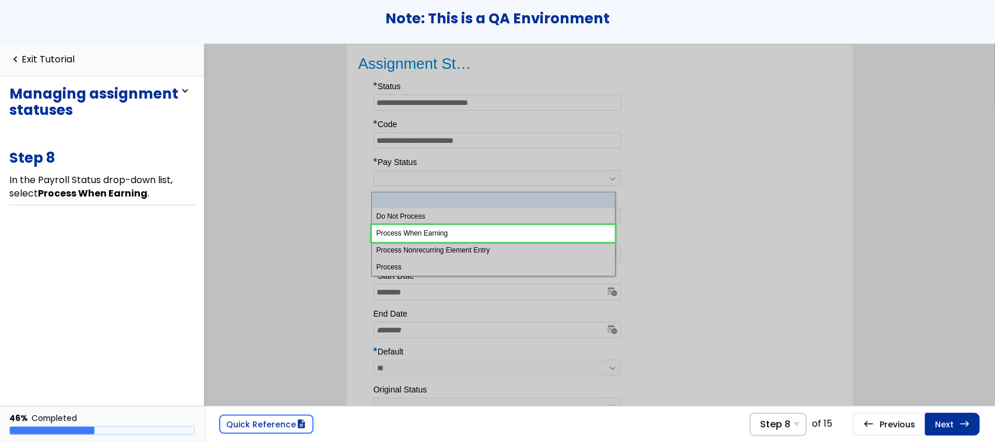
click at [947, 424] on link "Next east Step 9 Select Search: HR Status ." at bounding box center [952, 424] width 55 height 22
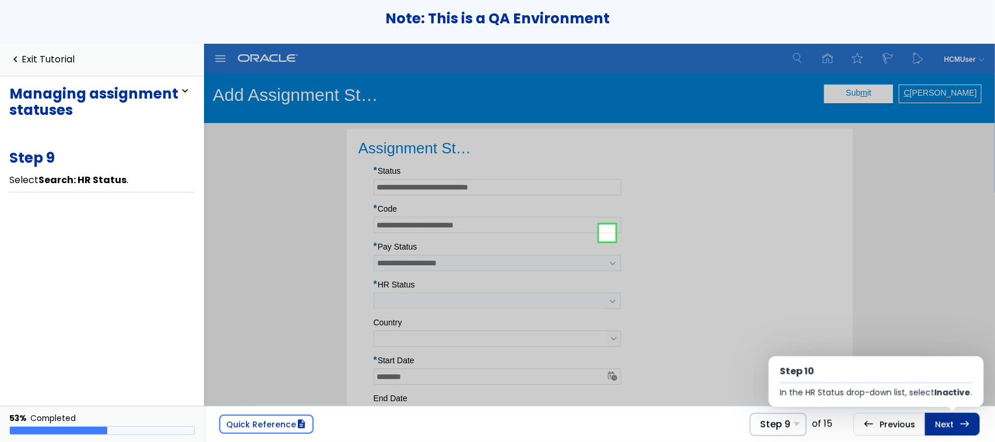
scroll to position [74, 0]
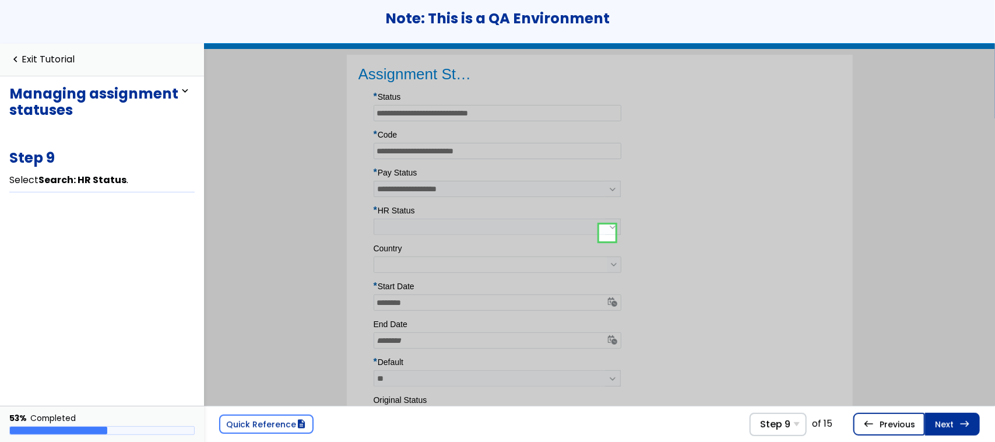
click at [898, 421] on link "west Previous Step 8 In the Payroll Status drop-down list, select Process When …" at bounding box center [889, 424] width 72 height 22
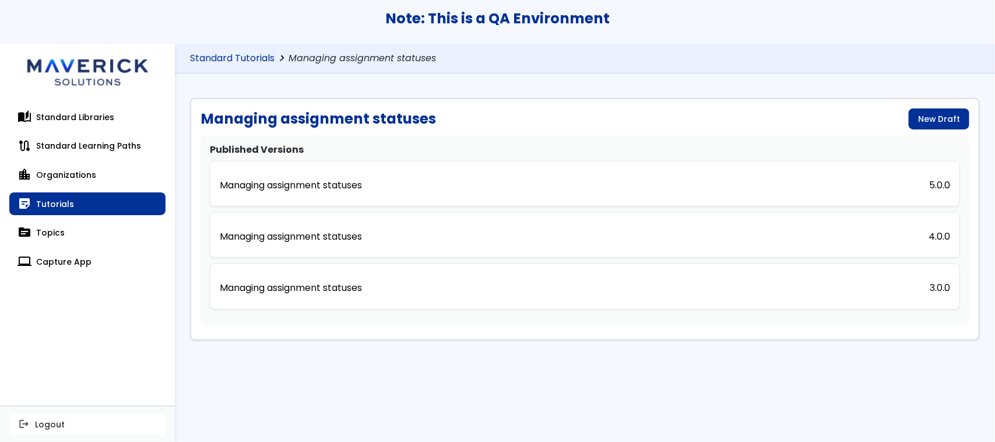
click at [228, 53] on link "Standard Tutorials" at bounding box center [232, 58] width 84 height 11
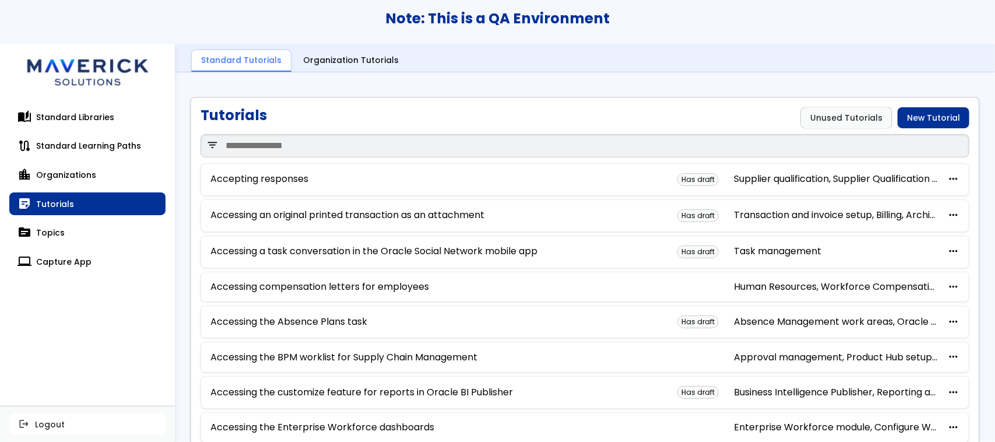
click at [360, 124] on div "Tutorials Unused Tutorials New Tutorial" at bounding box center [584, 117] width 769 height 21
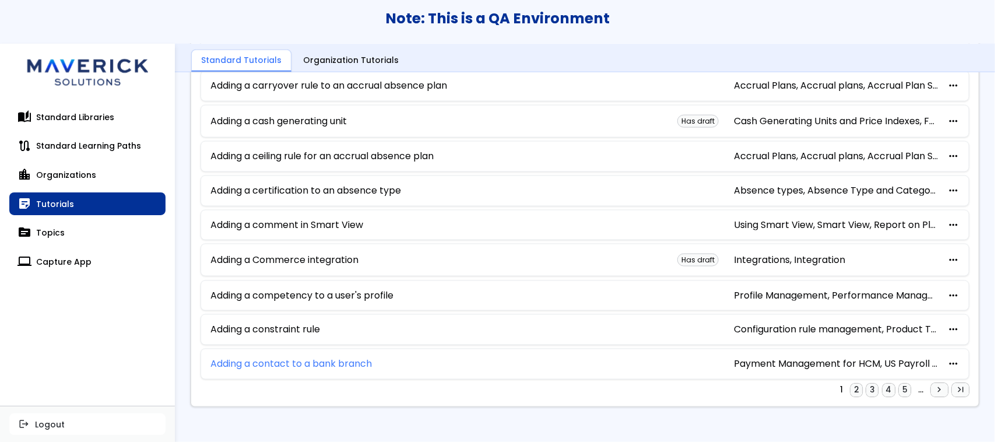
click at [274, 365] on link "Adding a contact to a bank branch" at bounding box center [290, 363] width 161 height 10
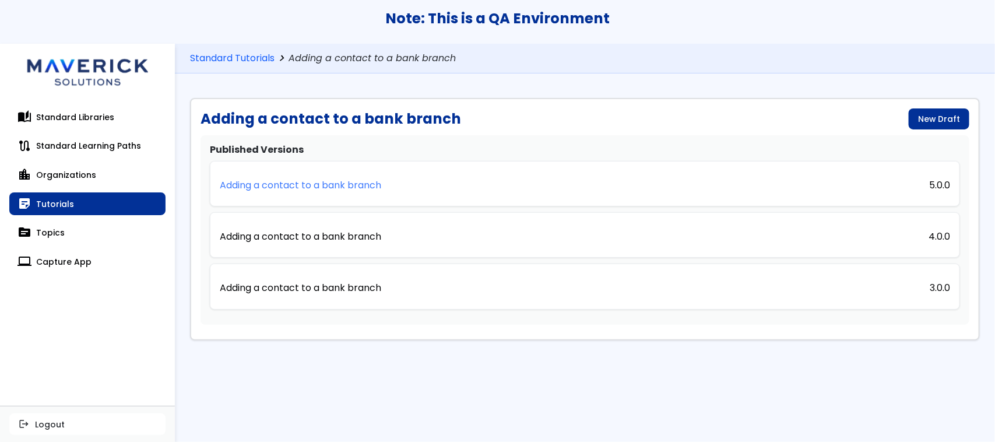
click at [319, 184] on p "Adding a contact to a bank branch" at bounding box center [300, 185] width 161 height 10
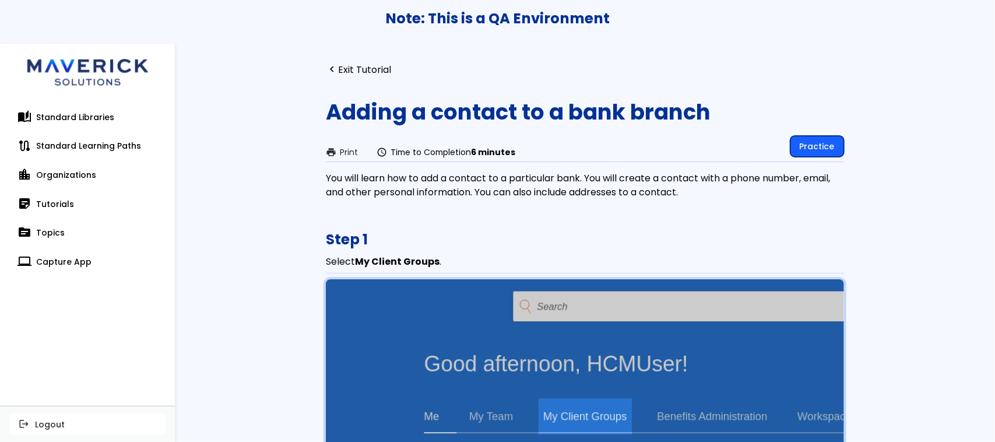
click at [828, 149] on link "Practice" at bounding box center [817, 146] width 54 height 21
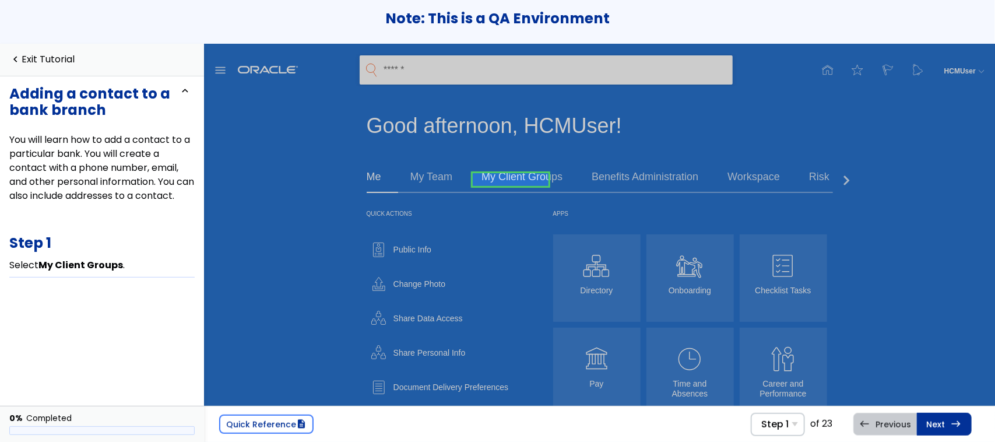
click at [532, 174] on link at bounding box center [511, 179] width 76 height 23
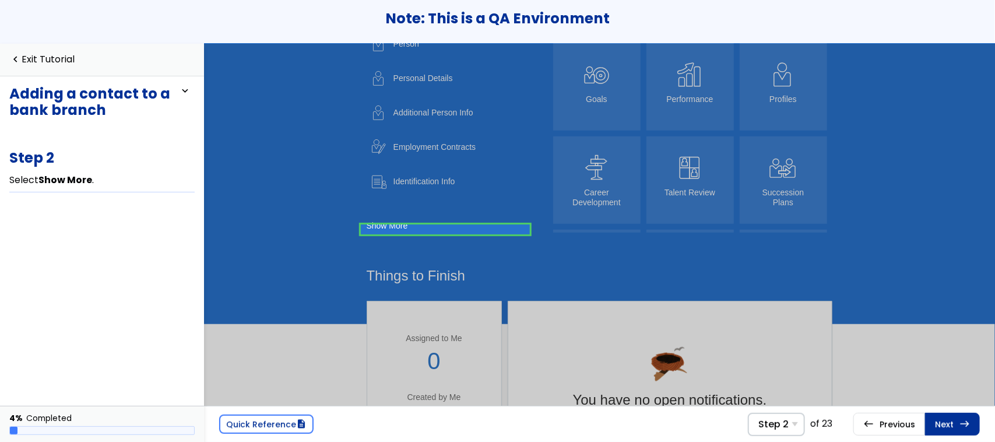
scroll to position [185, 0]
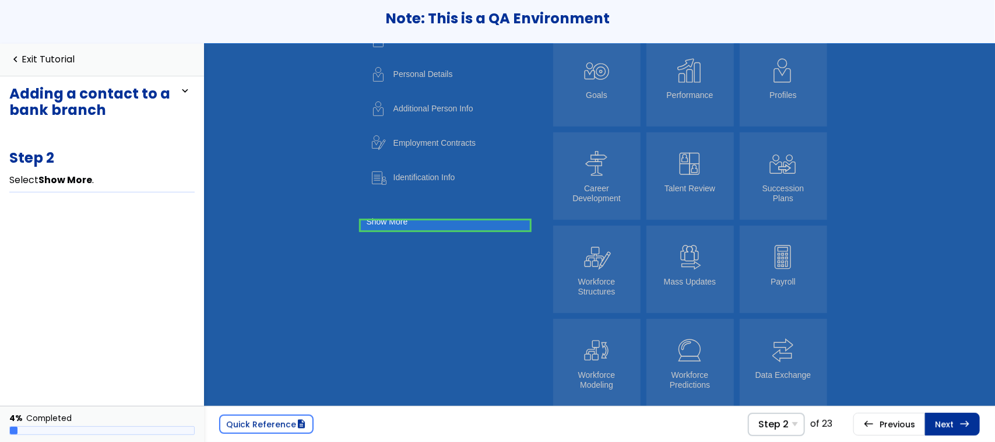
click at [411, 225] on link at bounding box center [445, 224] width 169 height 23
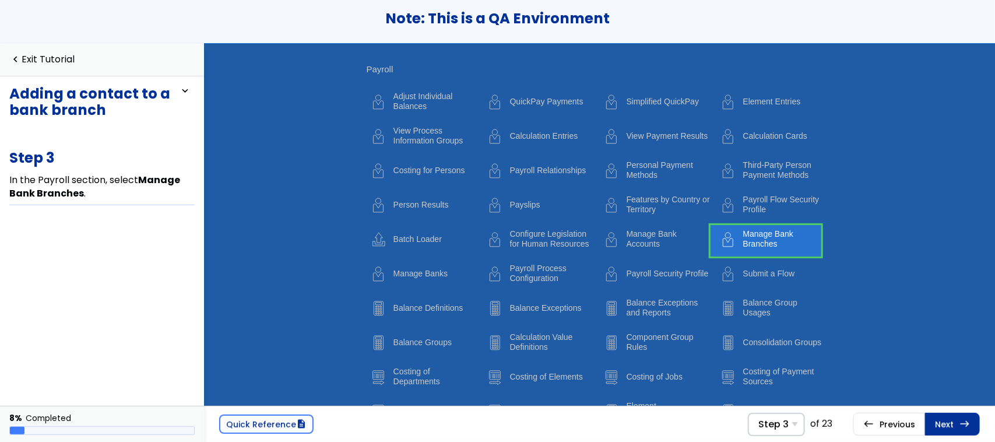
scroll to position [3098, 0]
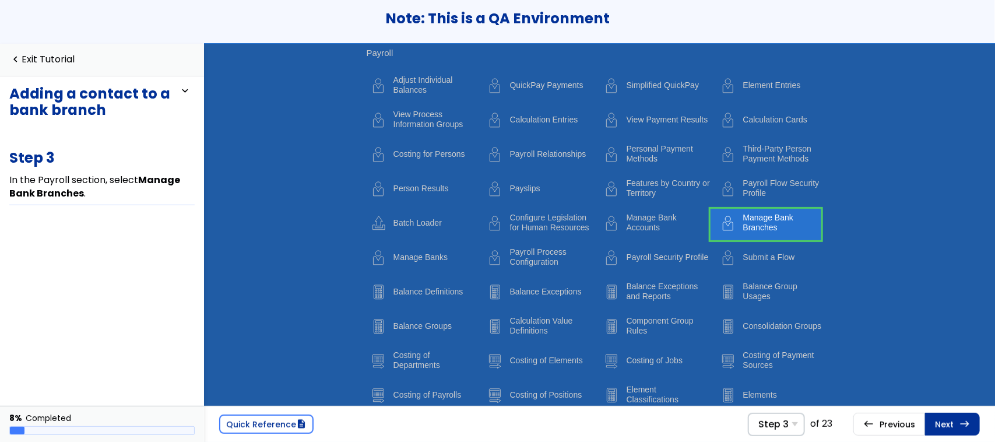
click at [735, 236] on link at bounding box center [765, 224] width 111 height 31
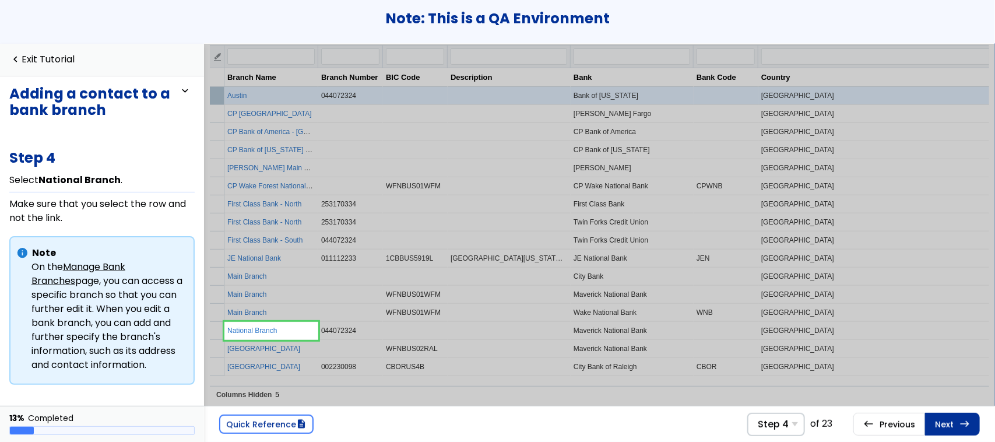
scroll to position [2, 0]
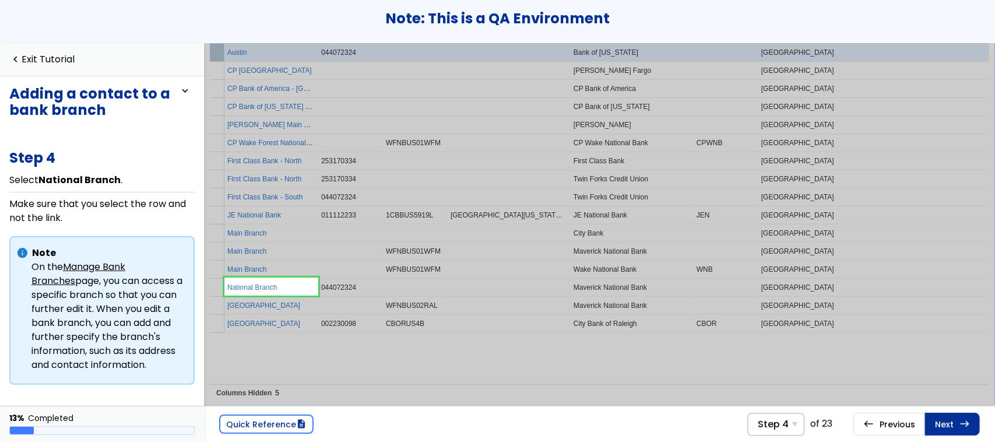
click at [293, 284] on link at bounding box center [271, 286] width 94 height 23
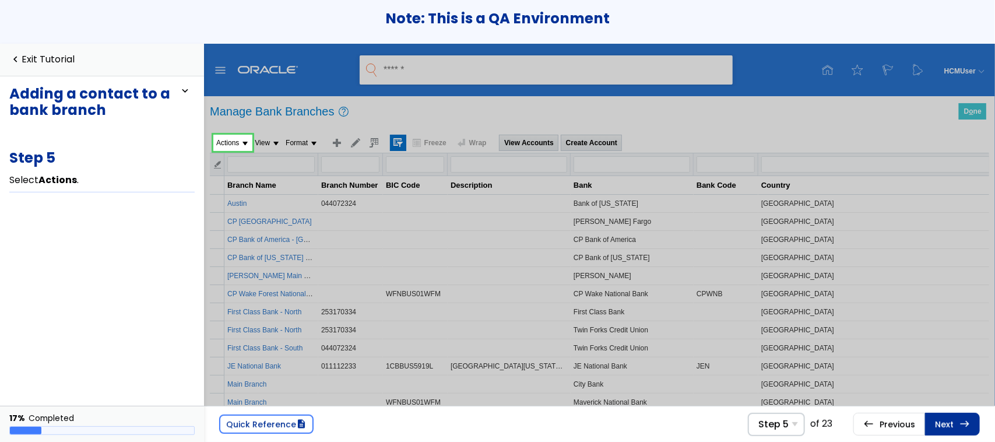
click at [239, 142] on link at bounding box center [232, 142] width 39 height 23
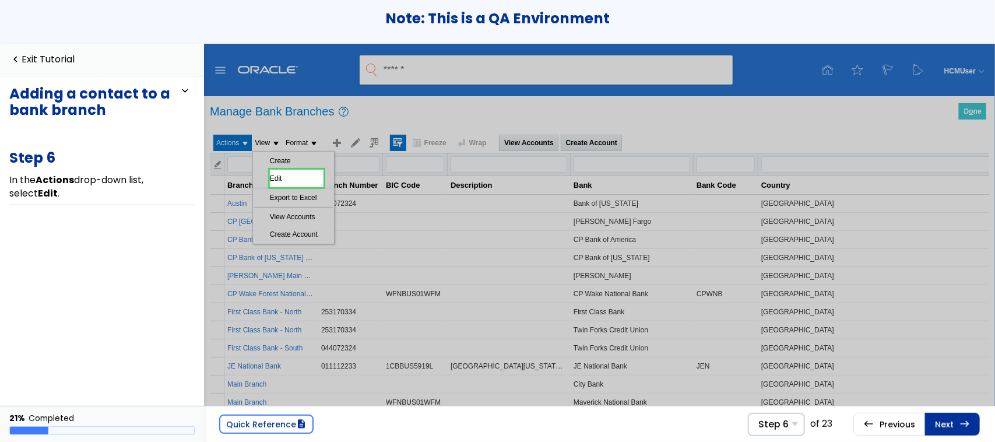
click at [284, 176] on link at bounding box center [297, 178] width 54 height 23
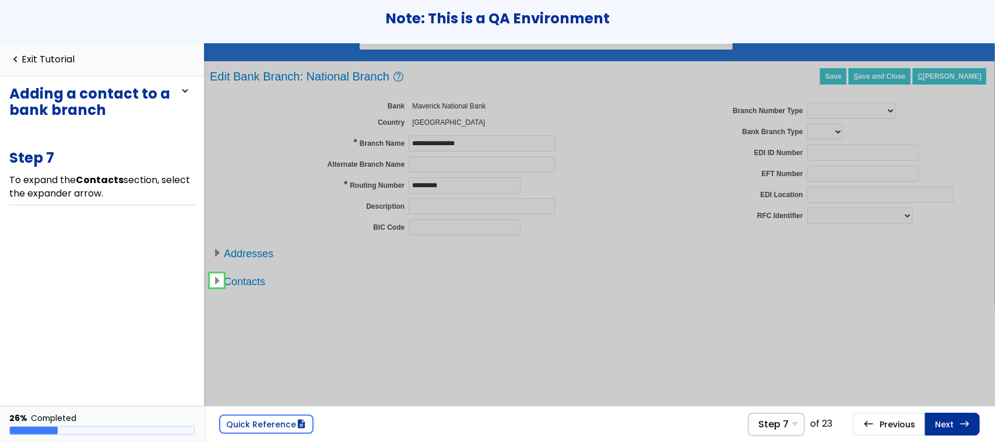
scroll to position [2, 0]
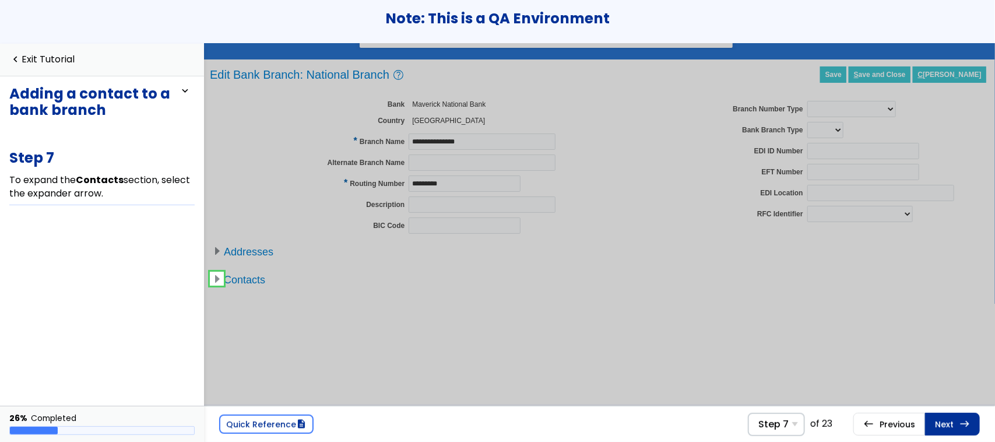
click at [213, 284] on link at bounding box center [216, 278] width 23 height 23
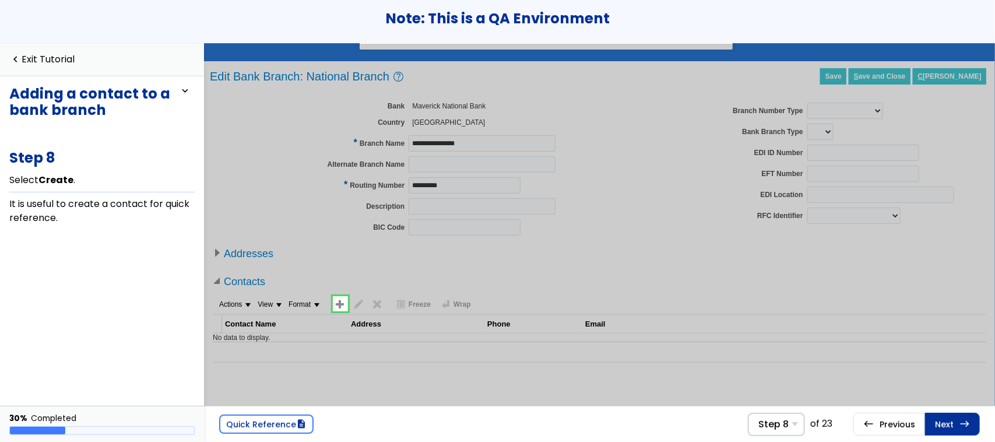
scroll to position [2, 0]
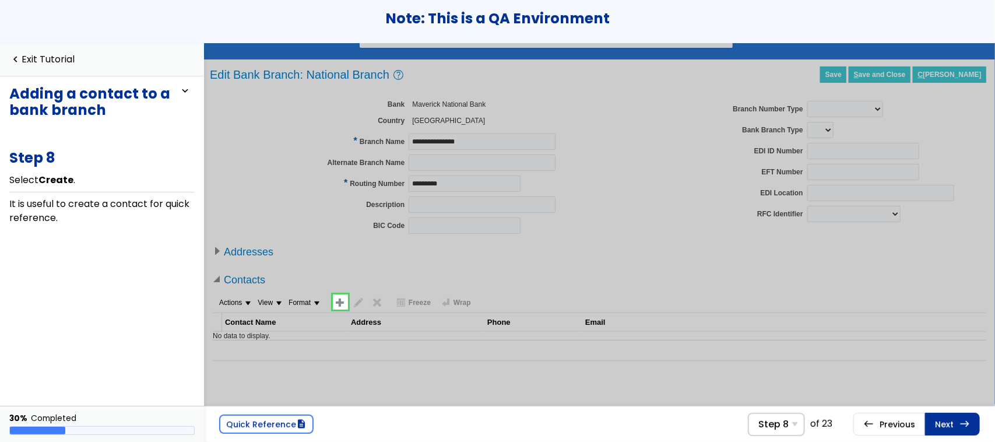
click at [342, 307] on link at bounding box center [340, 301] width 23 height 23
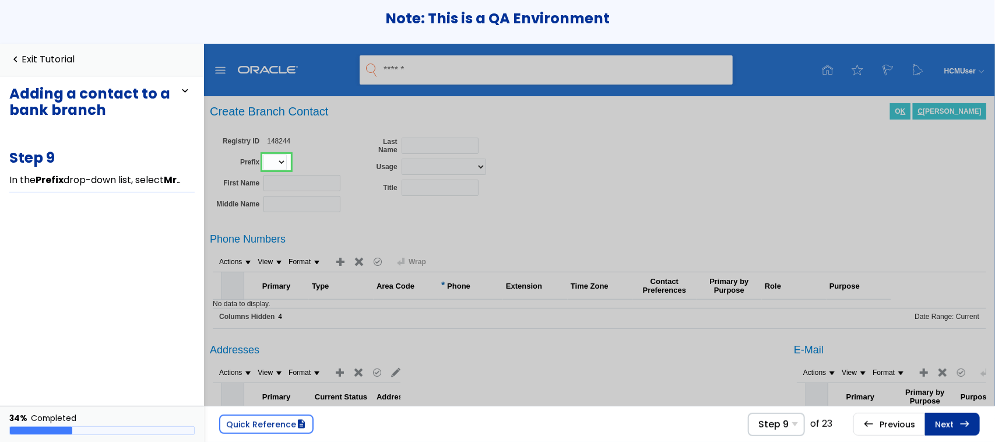
click at [280, 160] on select "*** **** ***" at bounding box center [274, 161] width 23 height 16
select select "***"
click at [263, 153] on select "*** **** ***" at bounding box center [274, 161] width 23 height 16
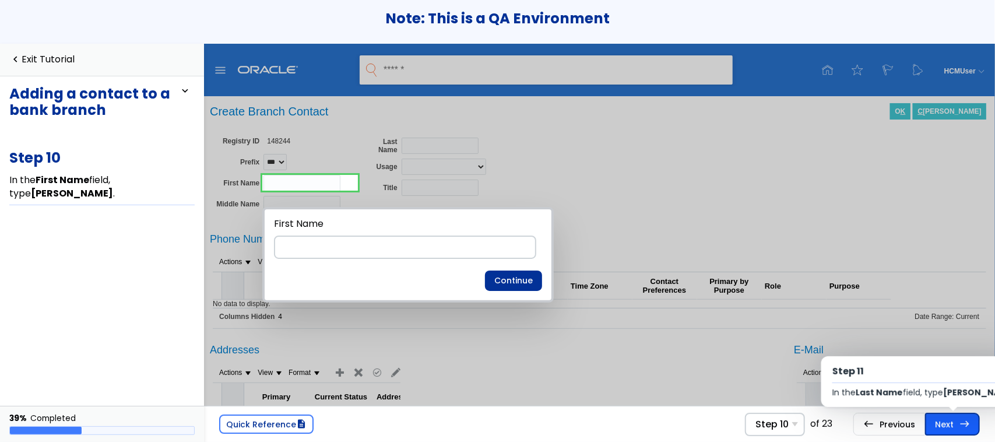
click at [952, 424] on link "Next east Step 11 In the Last Name field, type Smith ." at bounding box center [952, 424] width 55 height 22
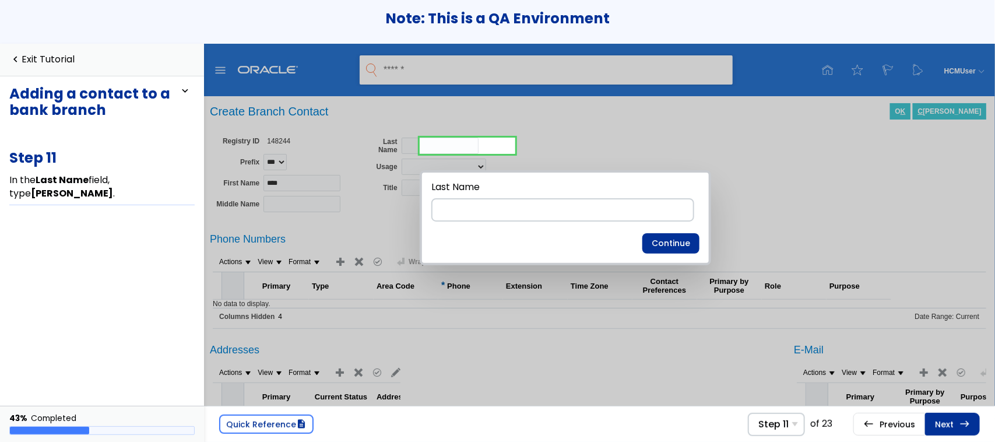
click at [952, 424] on link "Next east Step 12 In the Phone Numbers section, select Add Row ." at bounding box center [952, 424] width 55 height 22
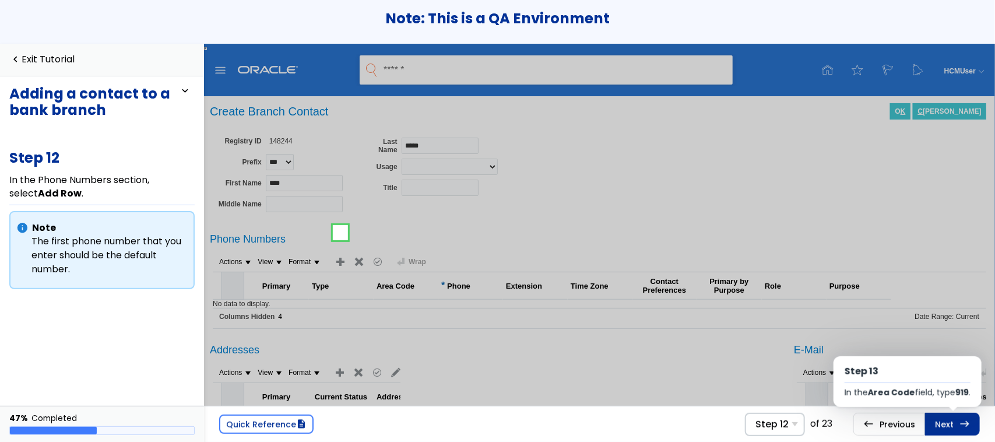
scroll to position [29, 0]
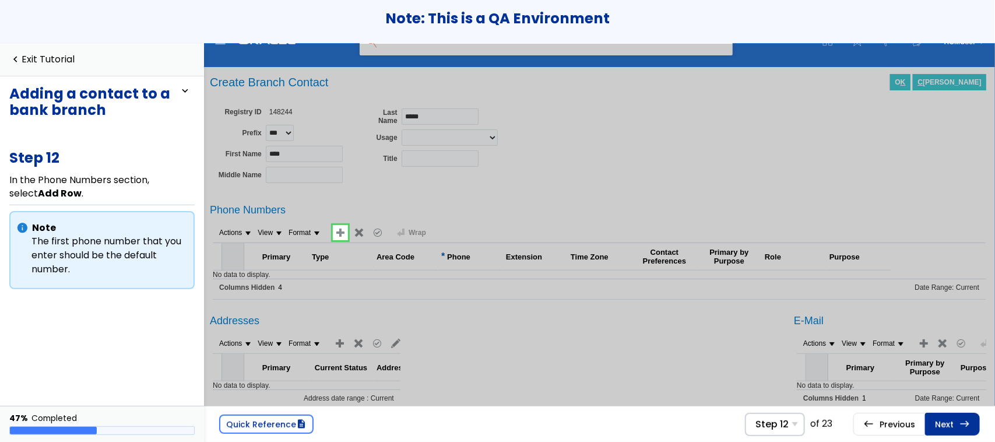
click at [952, 424] on link "Next east Step 13 In the Area Code field, type 919 ." at bounding box center [952, 424] width 55 height 22
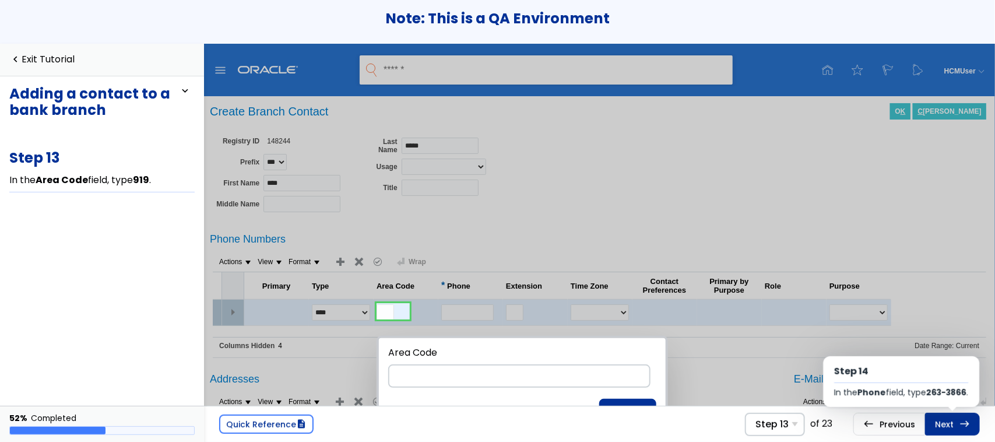
click at [952, 424] on link "Next east Step 14 In the Phone field, type 263-3866 ." at bounding box center [952, 424] width 55 height 22
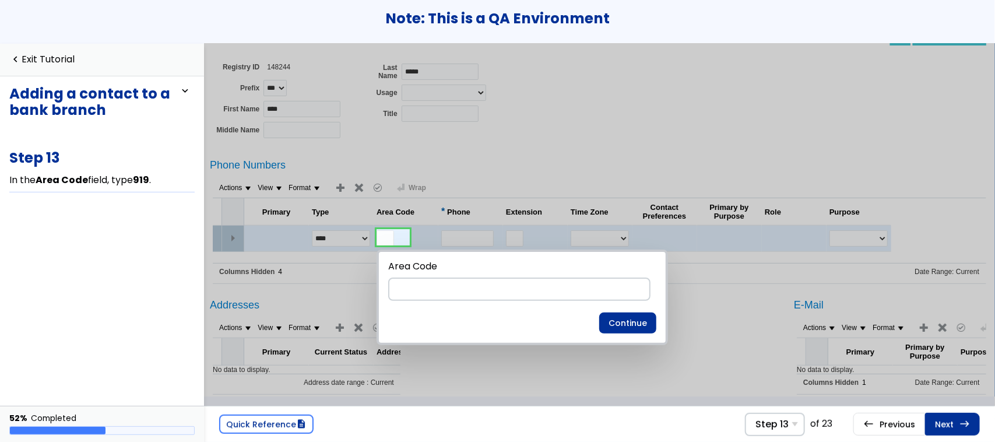
scroll to position [12, 0]
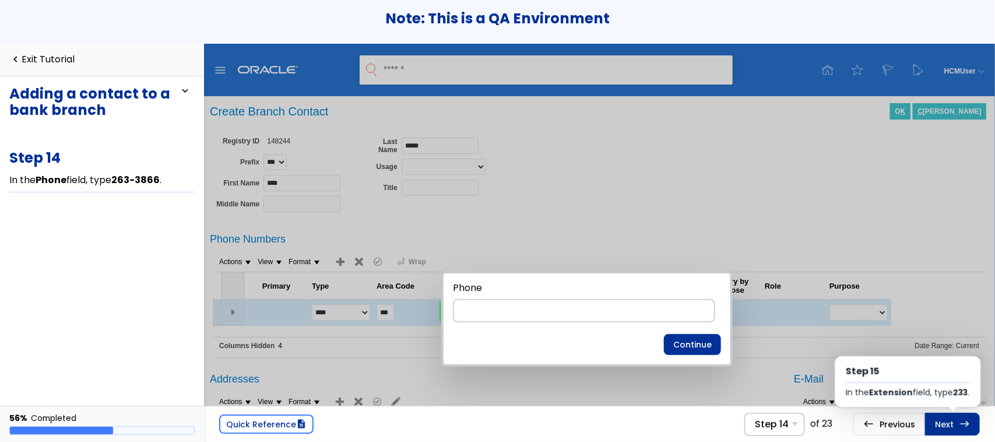
scroll to position [65, 0]
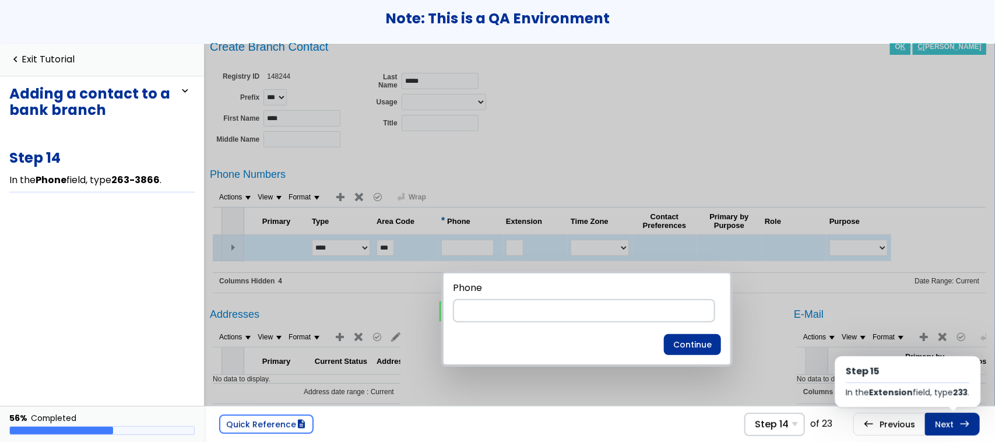
click at [952, 424] on link "Next east Step 15 In the Extension field, type 233 ." at bounding box center [952, 424] width 55 height 22
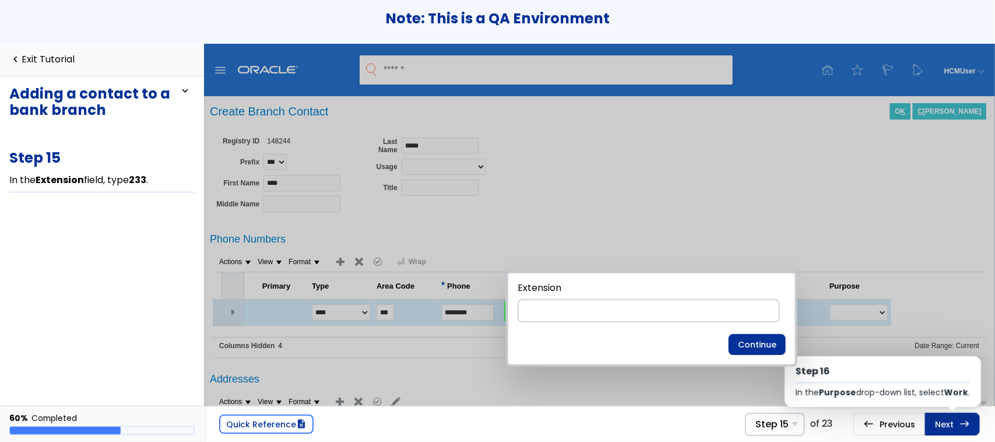
scroll to position [65, 0]
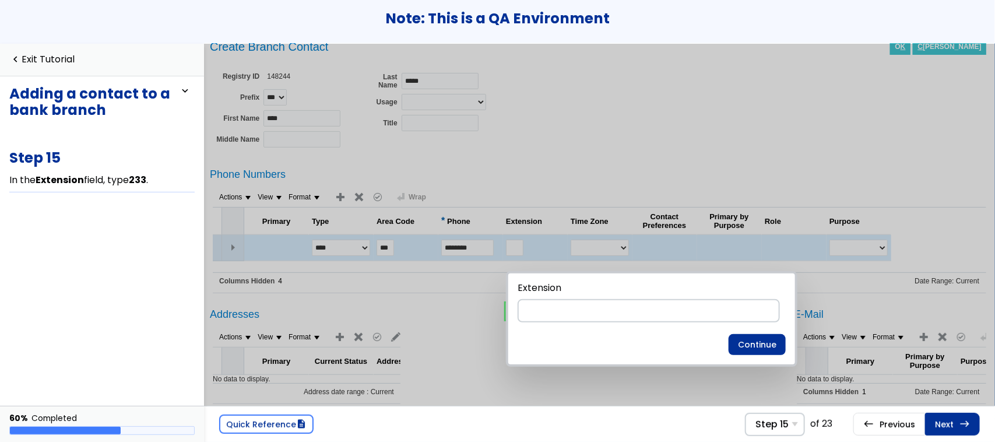
click at [952, 424] on link "Next east Step 16 In the Purpose drop-down list, select Work ." at bounding box center [952, 424] width 55 height 22
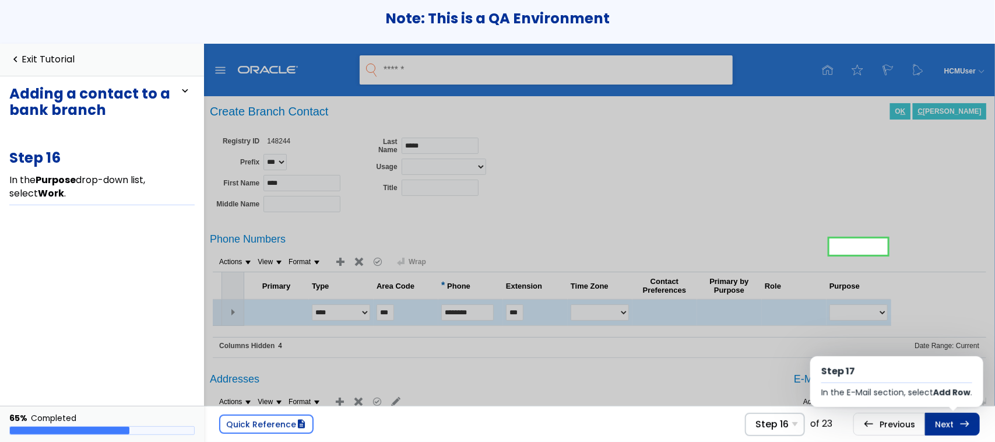
scroll to position [65, 0]
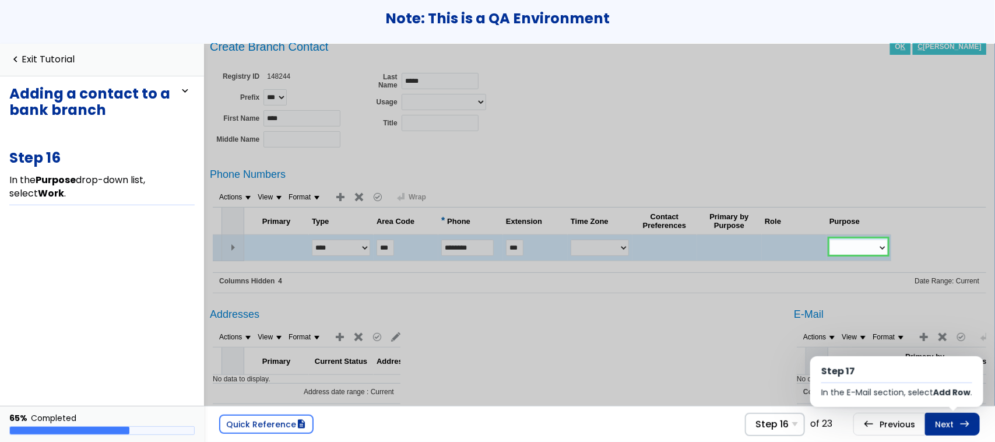
click at [952, 424] on link "Next east Step 17 In the E-Mail section, select Add Row ." at bounding box center [952, 424] width 55 height 22
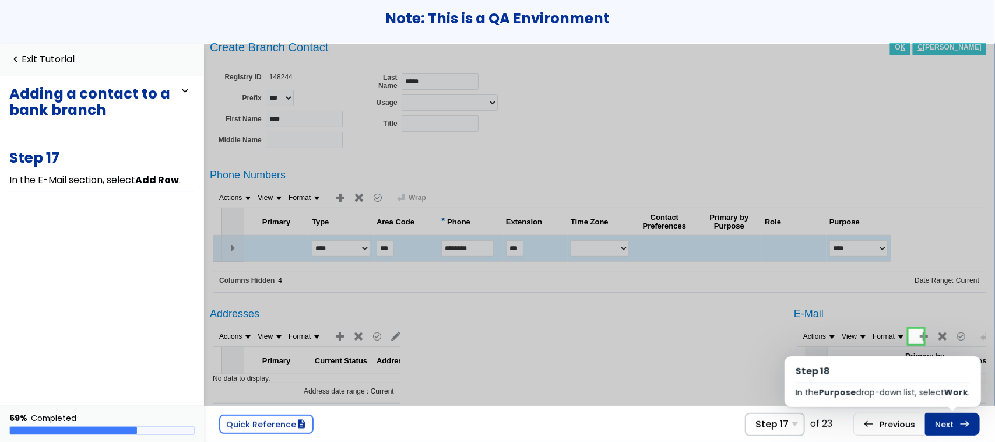
click at [952, 424] on link "Next east Step 18 In the Purpose drop-down list, select Work ." at bounding box center [952, 424] width 55 height 22
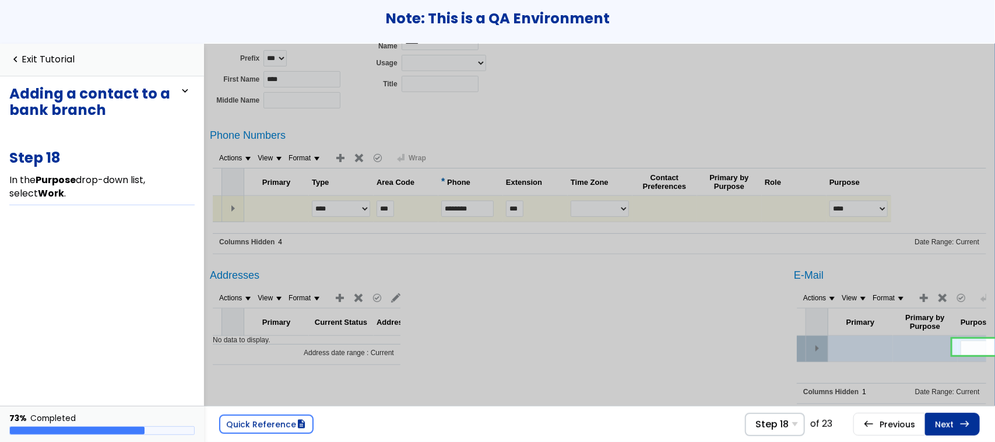
click at [952, 424] on link "Next east Step 19 In the Email field, type [email protected] ." at bounding box center [952, 424] width 55 height 22
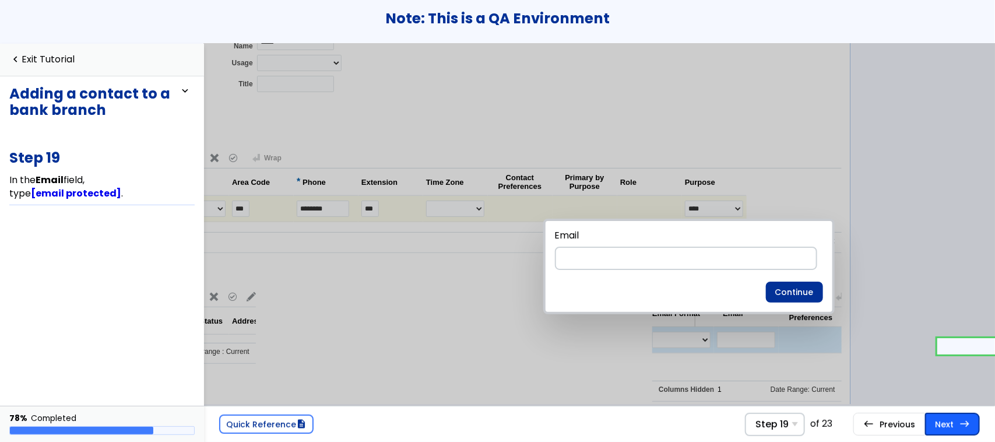
click at [940, 420] on link "Next east Step 20 Select OK ." at bounding box center [952, 424] width 55 height 22
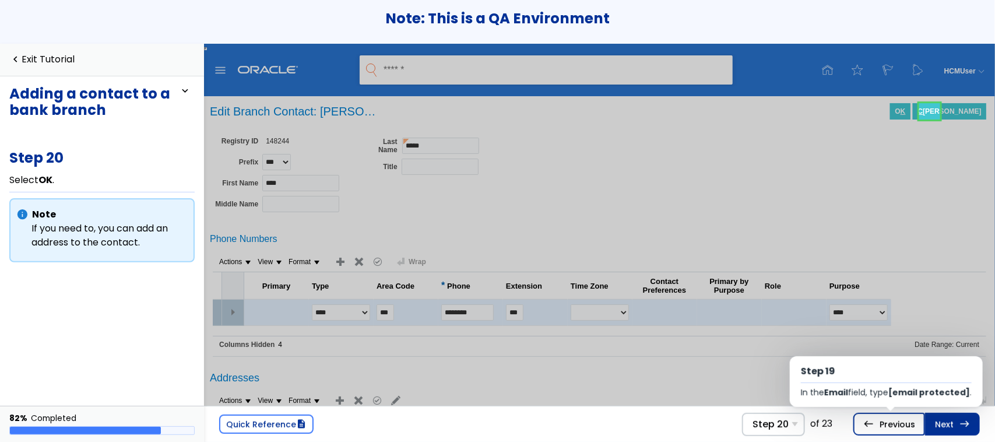
click at [873, 420] on span "west" at bounding box center [868, 423] width 10 height 9
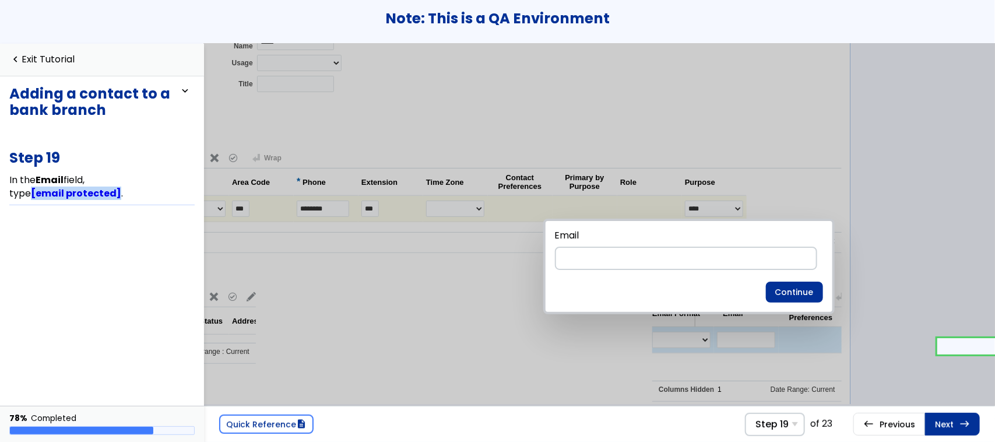
drag, startPoint x: 6, startPoint y: 192, endPoint x: 94, endPoint y: 196, distance: 88.1
click at [94, 196] on div "Adding a contact to a bank branch expand_less expand_more You will learn how to…" at bounding box center [102, 240] width 204 height 329
copy link "[email protected]"
click at [600, 258] on input at bounding box center [686, 257] width 262 height 23
paste input "**********"
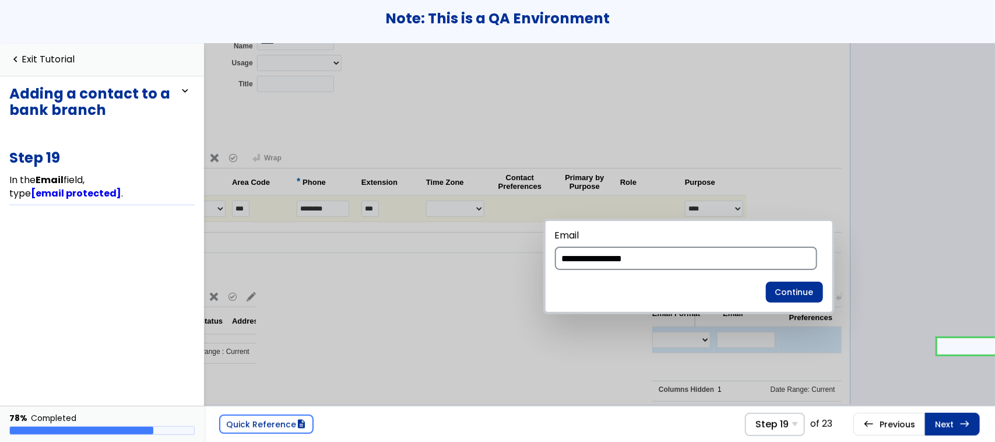
type input "**********"
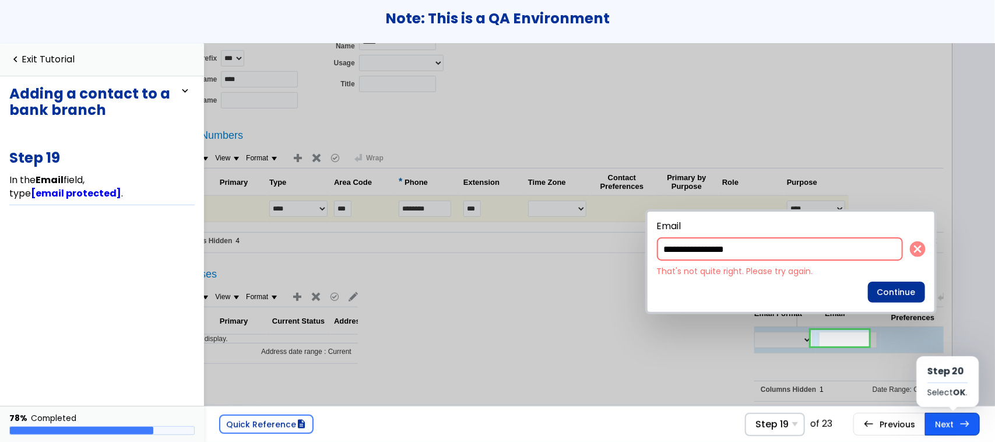
scroll to position [2, 42]
click at [959, 427] on link "Next east Step 20 Select OK ." at bounding box center [952, 424] width 55 height 22
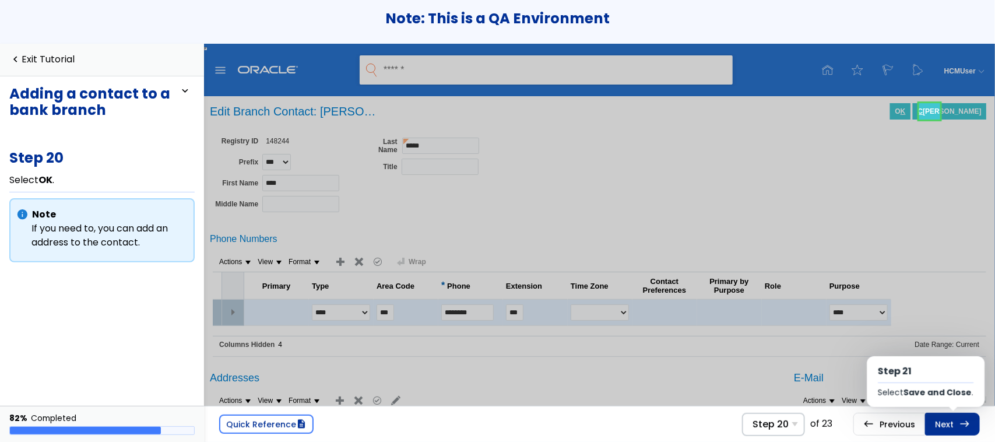
click at [959, 427] on link "Next east Step 21 Select Save and Close ." at bounding box center [952, 424] width 55 height 22
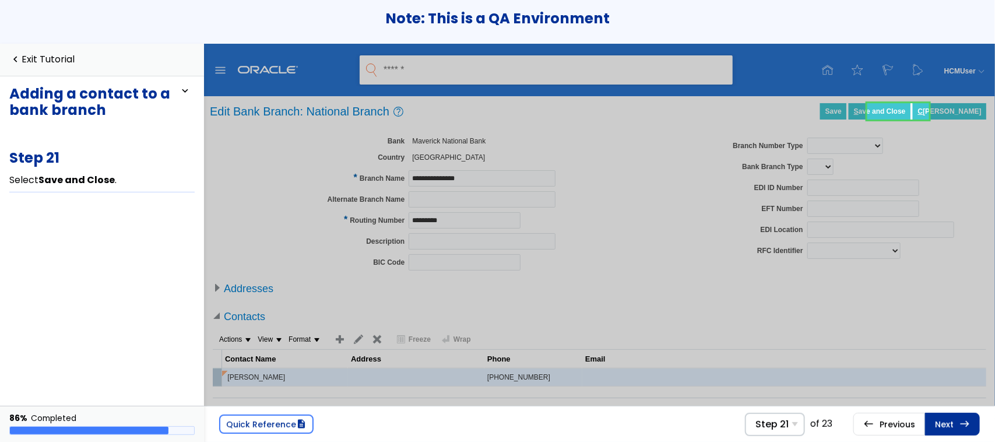
click at [895, 112] on link at bounding box center [898, 111] width 62 height 23
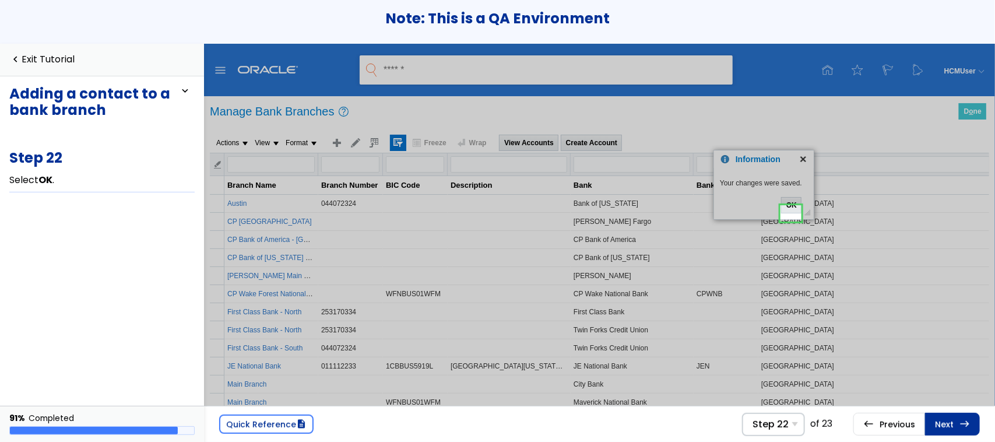
click at [790, 214] on link at bounding box center [790, 213] width 23 height 23
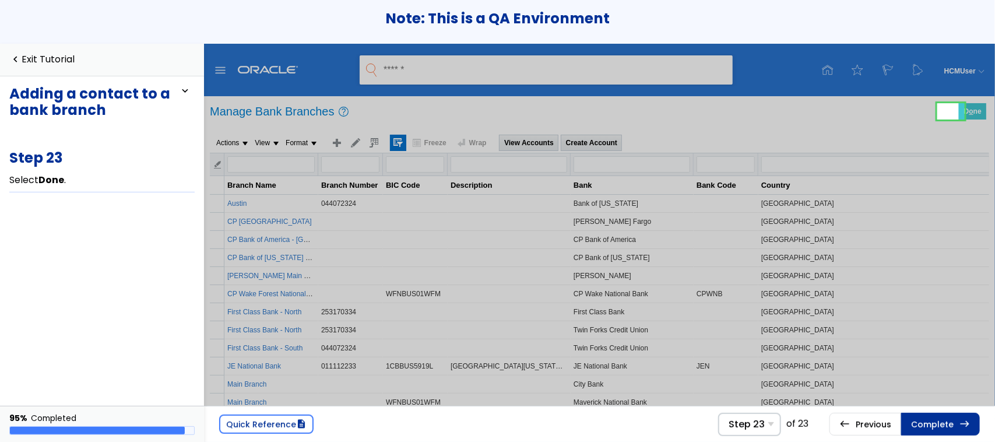
click at [950, 106] on link at bounding box center [951, 111] width 28 height 23
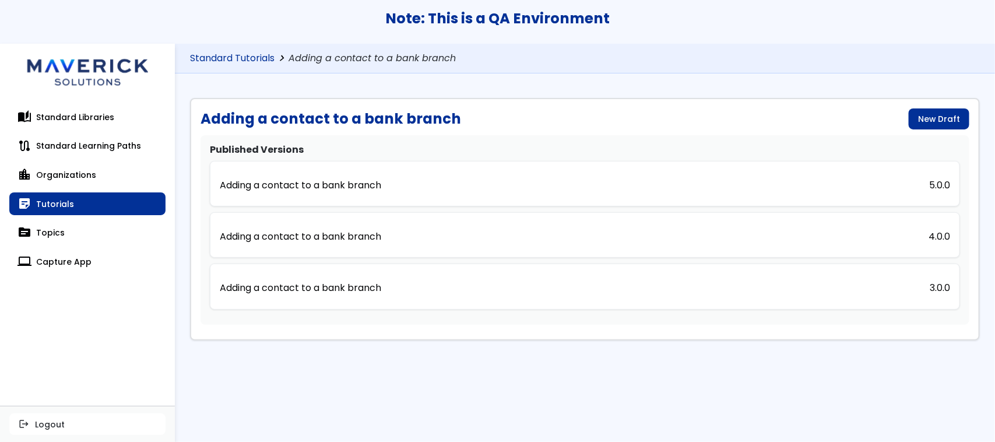
click at [243, 54] on link "Standard Tutorials" at bounding box center [232, 58] width 84 height 11
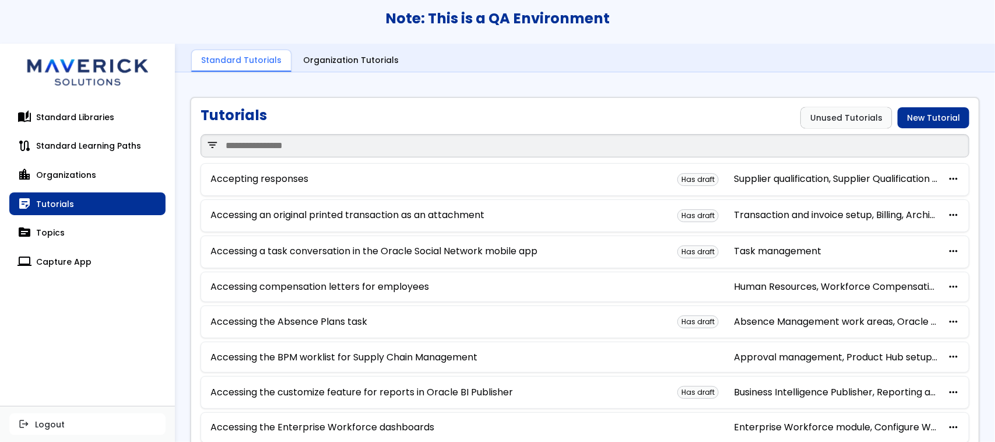
scroll to position [660, 0]
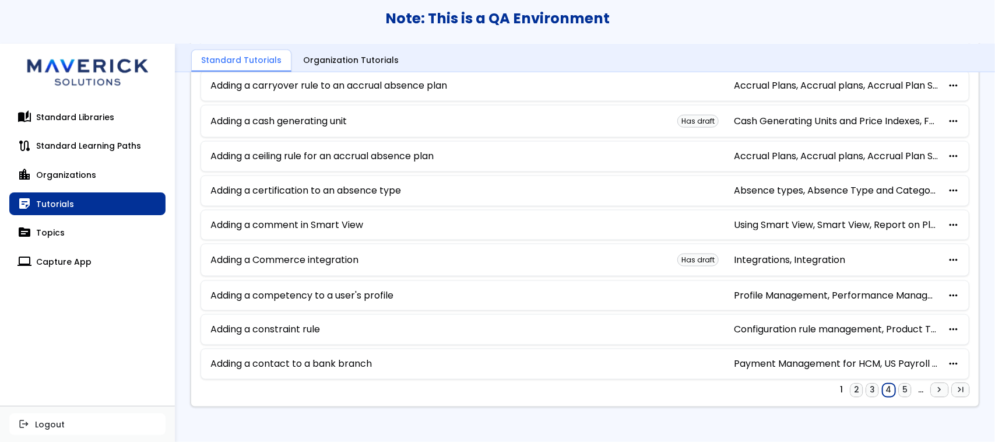
click at [882, 389] on link "4" at bounding box center [888, 390] width 13 height 14
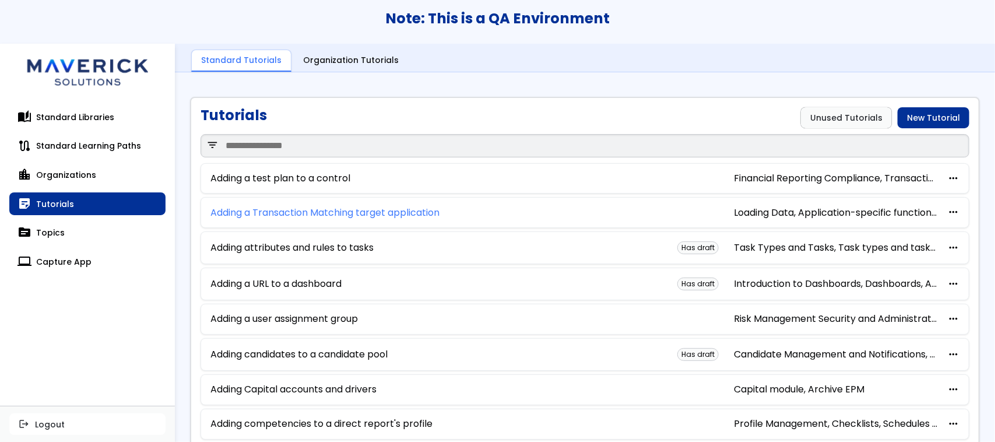
click at [293, 213] on link "Adding a Transaction Matching target application" at bounding box center [324, 212] width 229 height 10
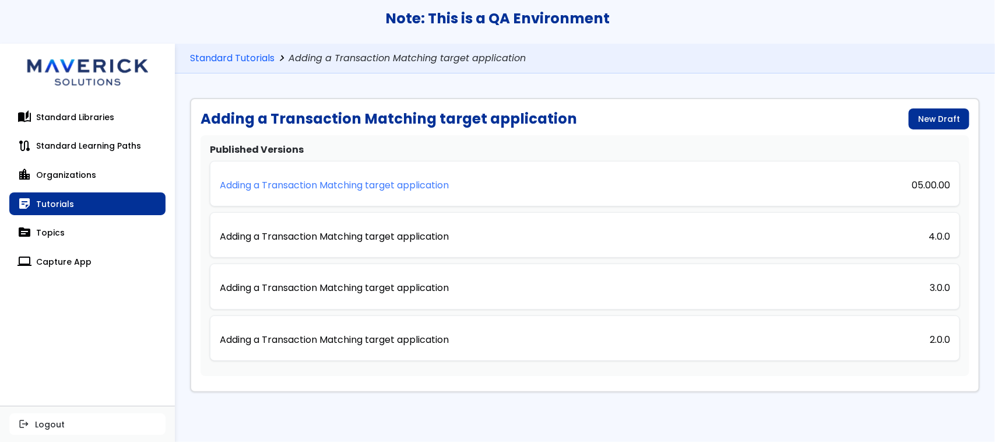
click at [302, 180] on p "Adding a Transaction Matching target application" at bounding box center [334, 185] width 229 height 10
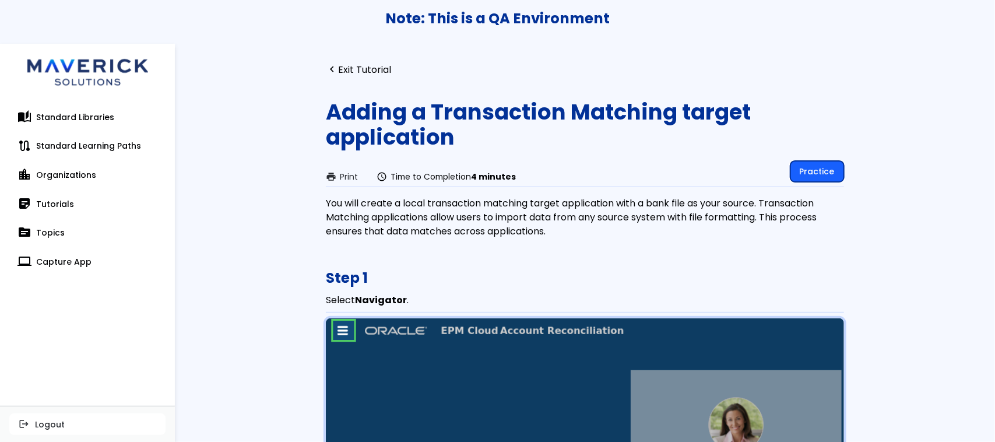
click at [799, 168] on link "Practice" at bounding box center [817, 171] width 54 height 21
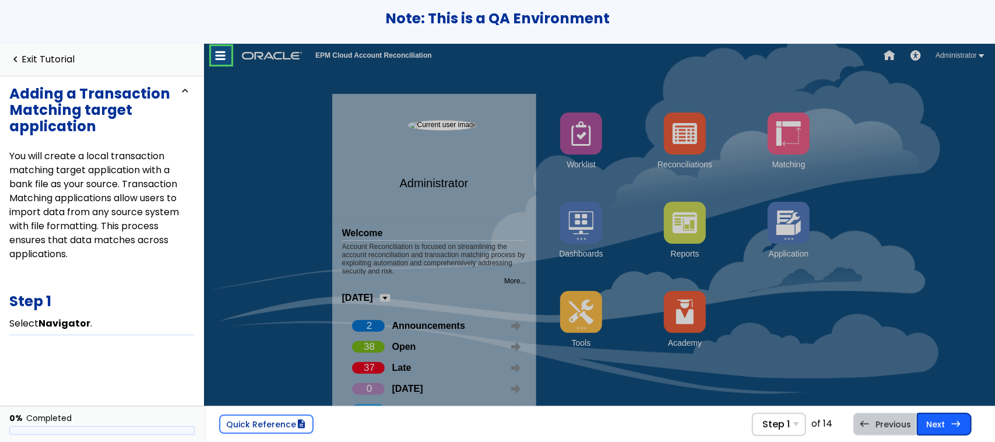
click at [936, 427] on link "Next east Step 2 Select Data Management ." at bounding box center [944, 424] width 55 height 22
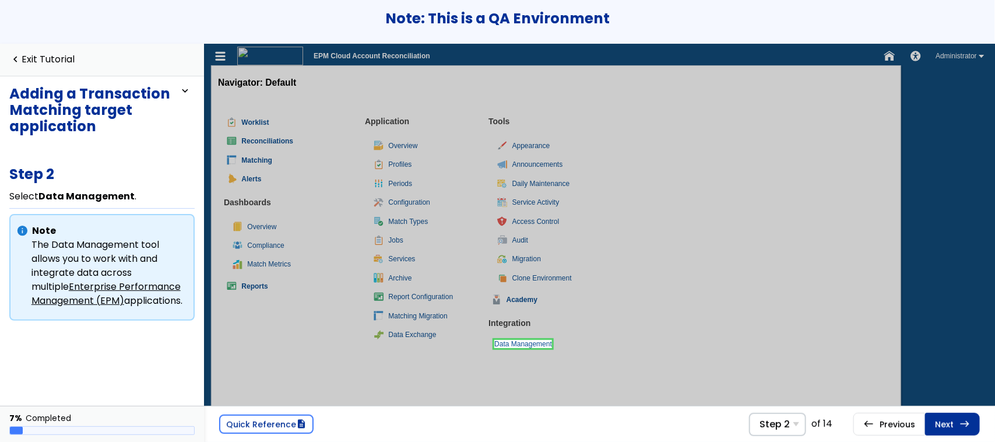
scroll to position [98, 0]
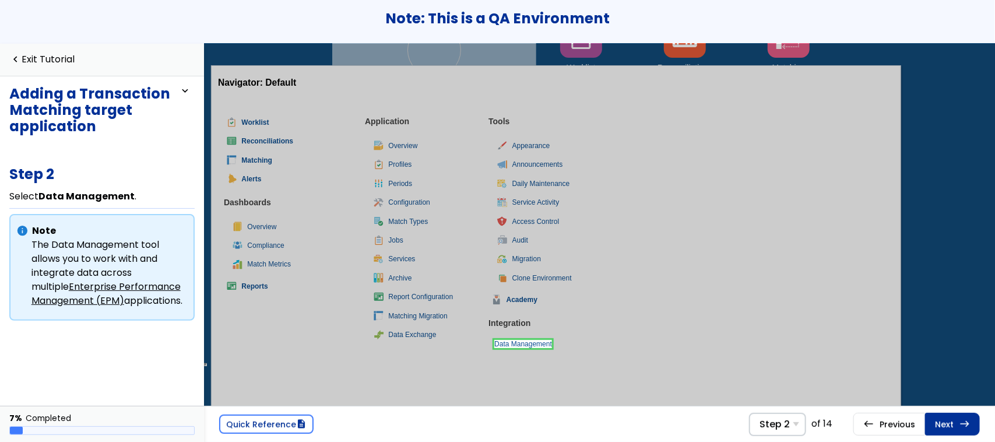
click at [936, 427] on link "Next east Step 3 Select Setup ." at bounding box center [952, 424] width 55 height 22
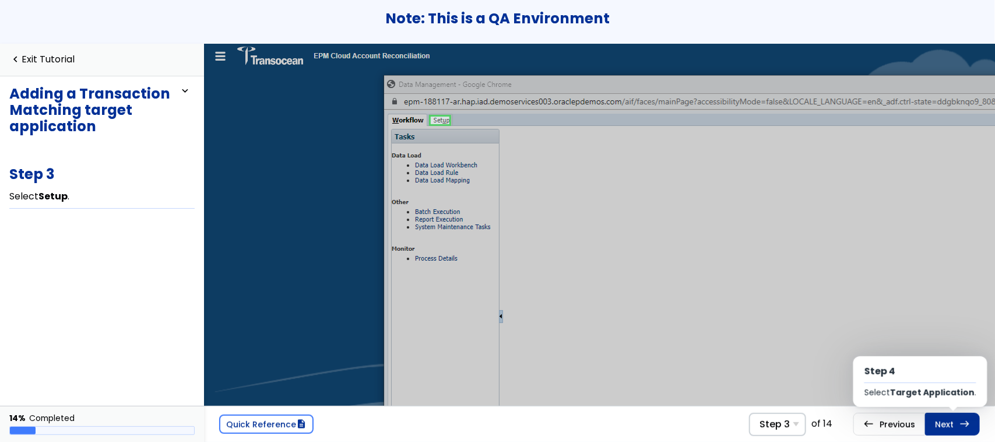
click at [936, 427] on link "Next east Step 4 Select Target Application ." at bounding box center [952, 424] width 55 height 22
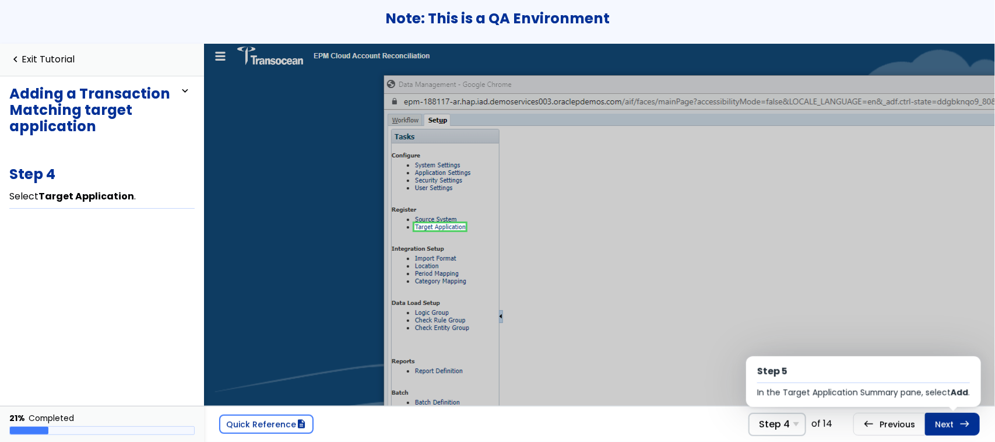
click at [936, 427] on link "Next east Step 5 In the Target Application Summary pane, select Add ." at bounding box center [952, 424] width 55 height 22
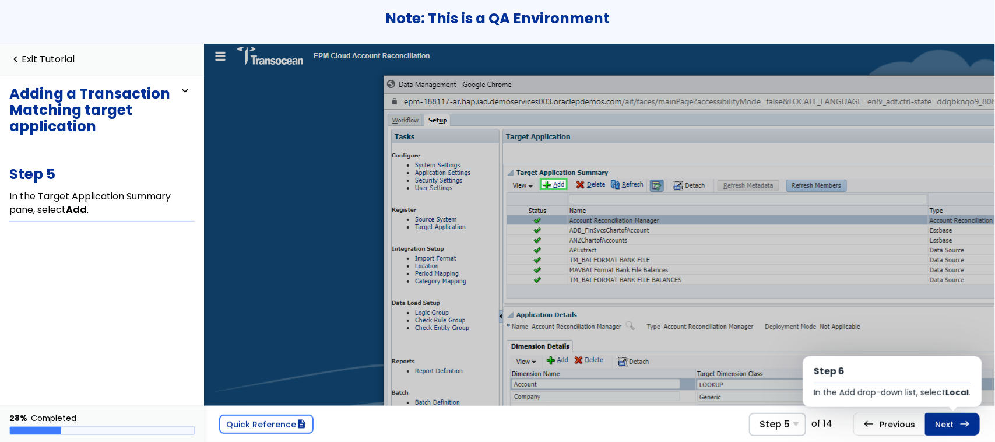
click at [936, 427] on link "Next east Step 6 In the Add drop-down list, select Local ." at bounding box center [952, 424] width 55 height 22
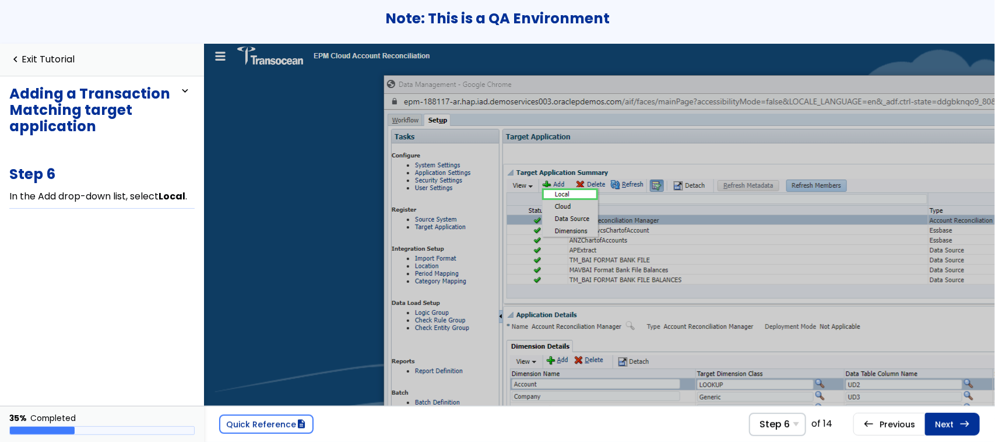
click at [936, 427] on link "Next east Step 7 Select Type ." at bounding box center [952, 424] width 55 height 22
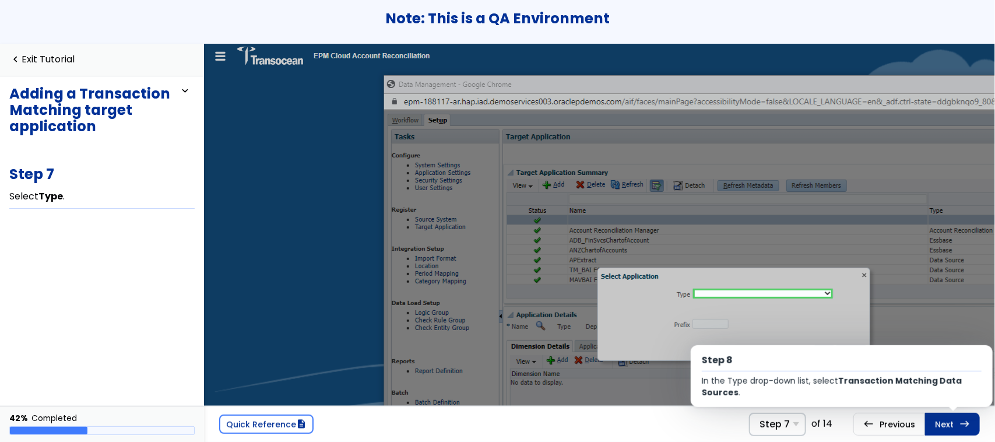
scroll to position [65, 95]
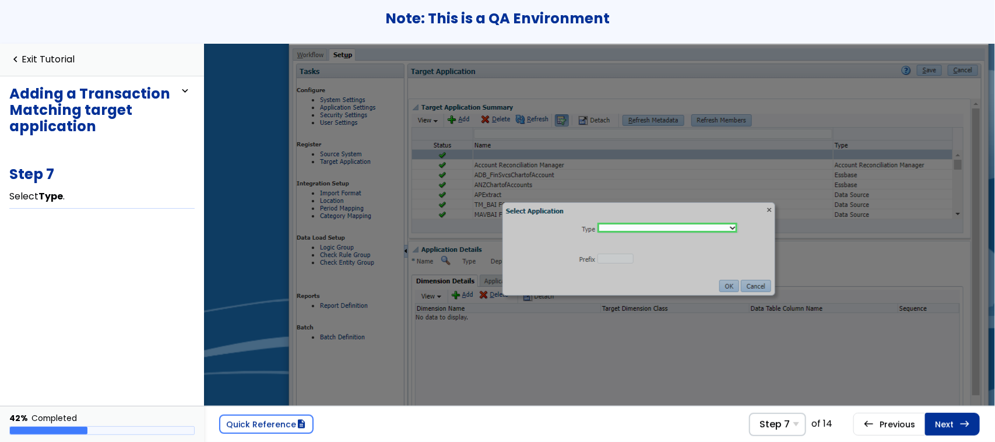
click at [936, 427] on link "Next east Step 8 In the Type drop-down list, select Transaction Matching Data S…" at bounding box center [952, 424] width 55 height 22
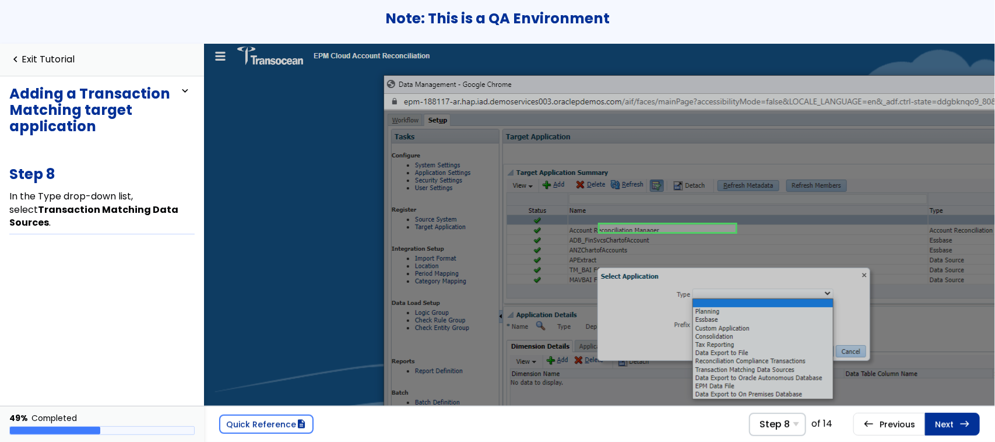
scroll to position [141, 94]
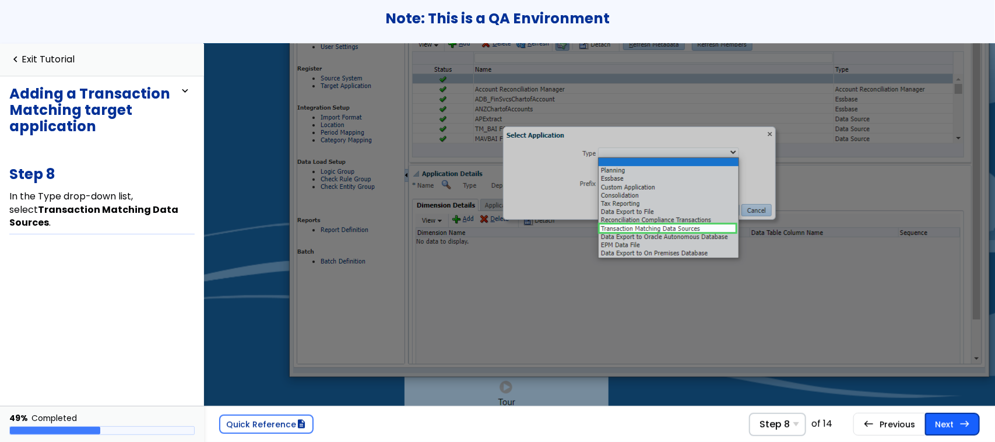
click at [947, 424] on link "Next east Step 9 Select Application Name ." at bounding box center [952, 424] width 55 height 22
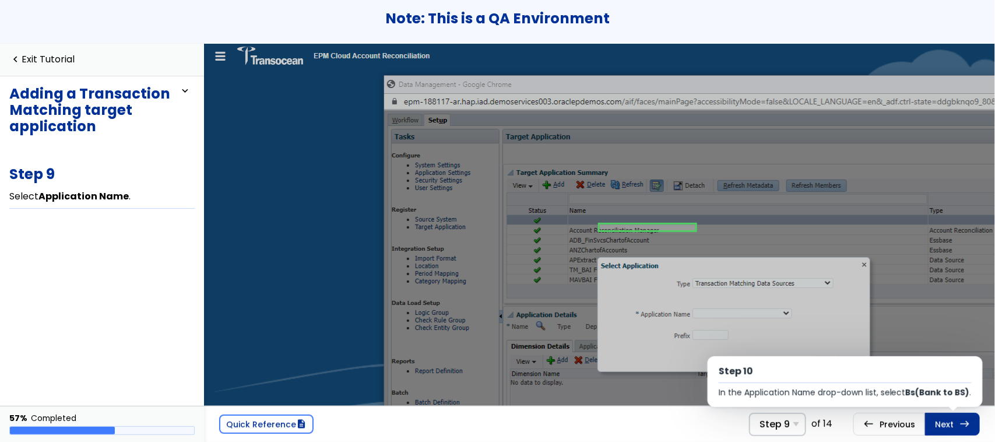
scroll to position [86, 94]
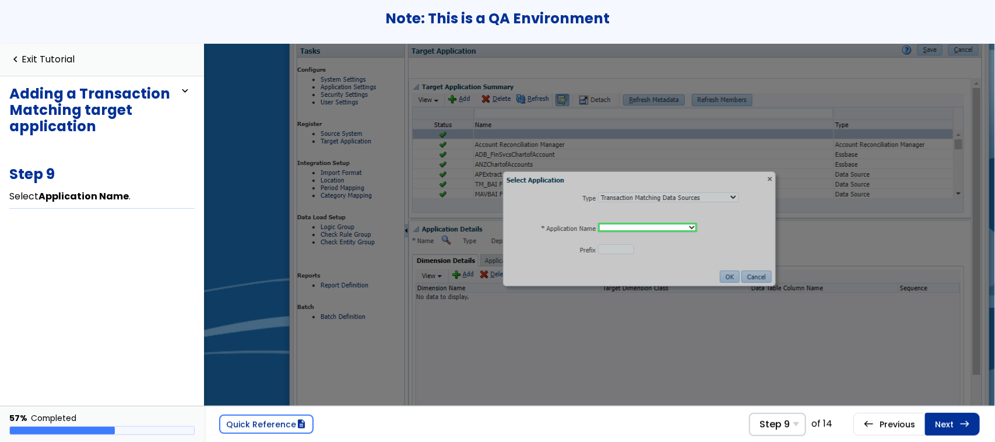
click at [947, 424] on link "Next east Step 10 In the Application Name drop-down list, select Bs(Bank to BS)…" at bounding box center [952, 424] width 55 height 22
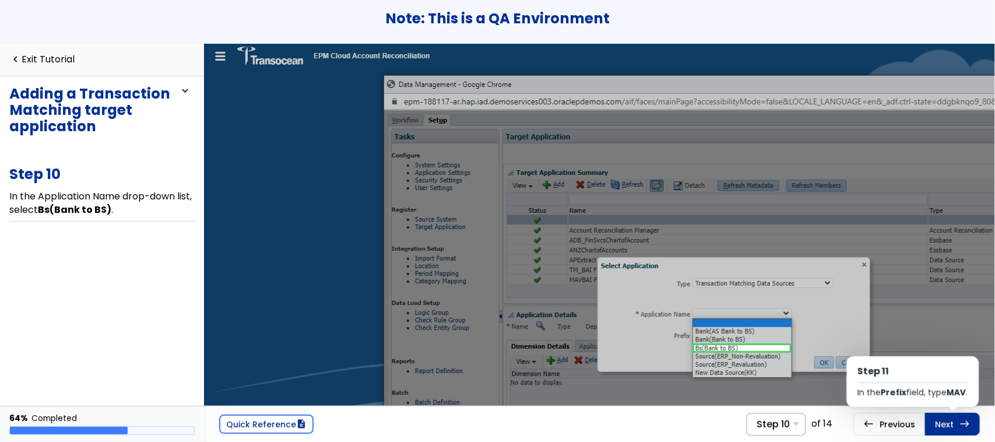
scroll to position [120, 94]
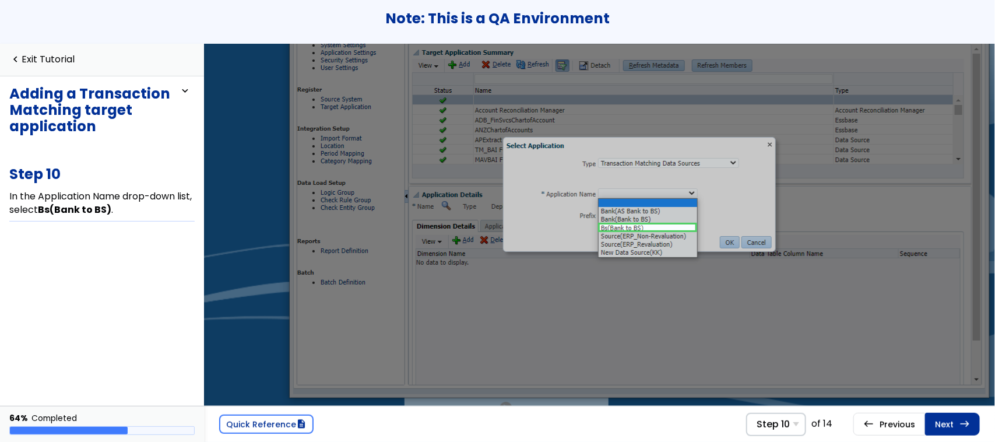
click at [947, 424] on link "Next east Step 11 In the Prefix field, type MAV ." at bounding box center [952, 424] width 55 height 22
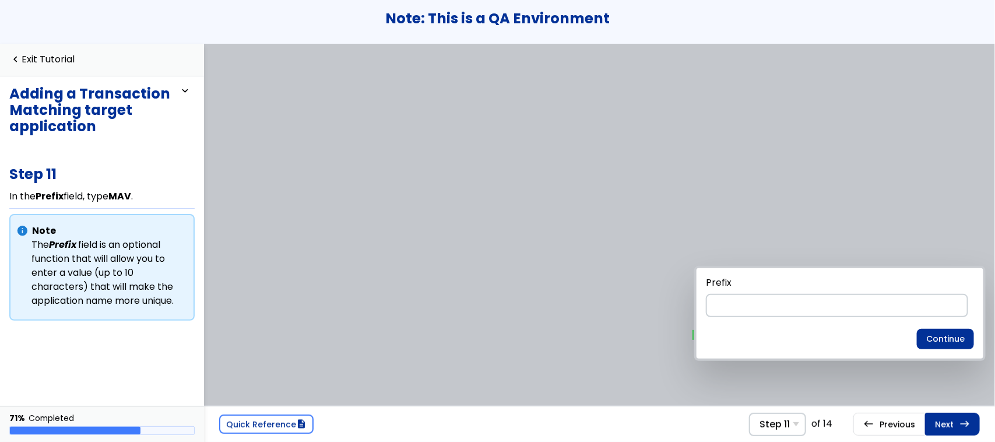
click at [947, 424] on link "Next east Step 12 Select OK ." at bounding box center [952, 424] width 55 height 22
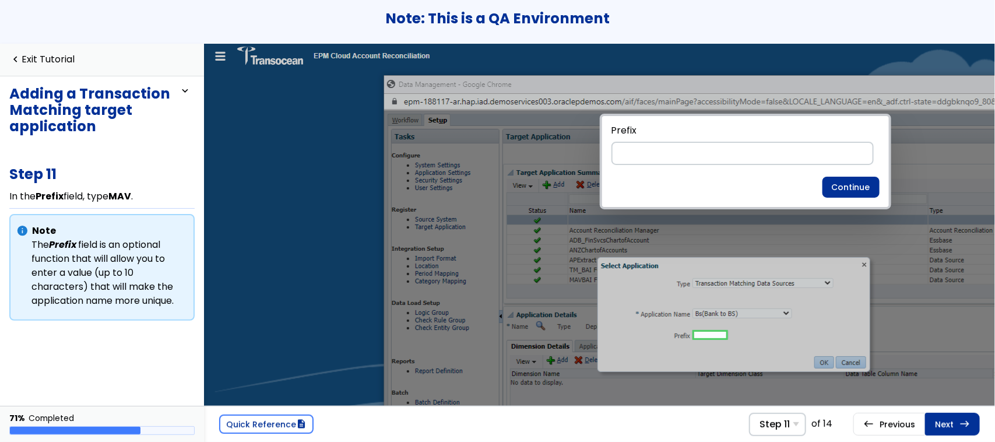
scroll to position [106, 94]
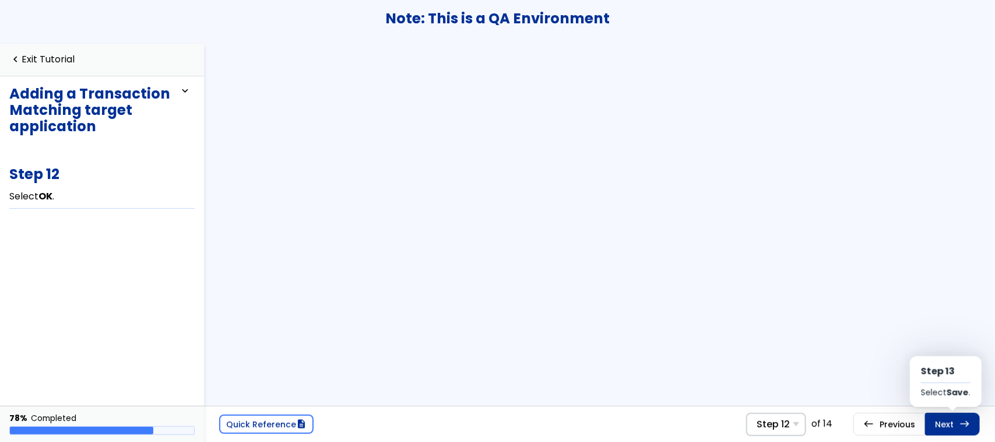
click at [947, 424] on link "Next east Step 13 Select Save ." at bounding box center [952, 424] width 55 height 22
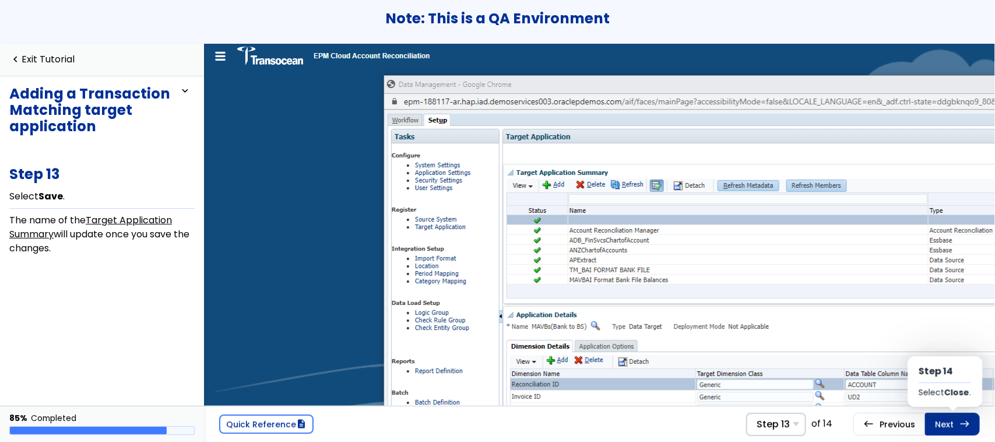
click at [947, 424] on link "Next east Step 14 Select Close ." at bounding box center [952, 424] width 55 height 22
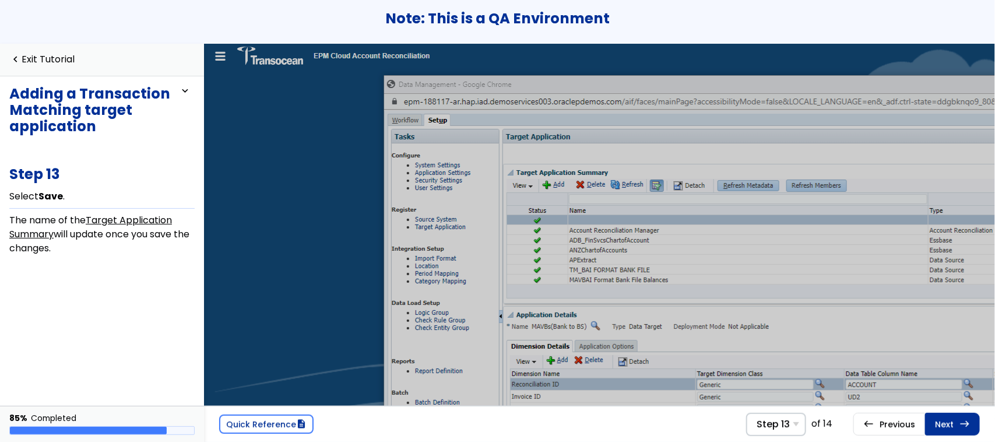
scroll to position [0, 339]
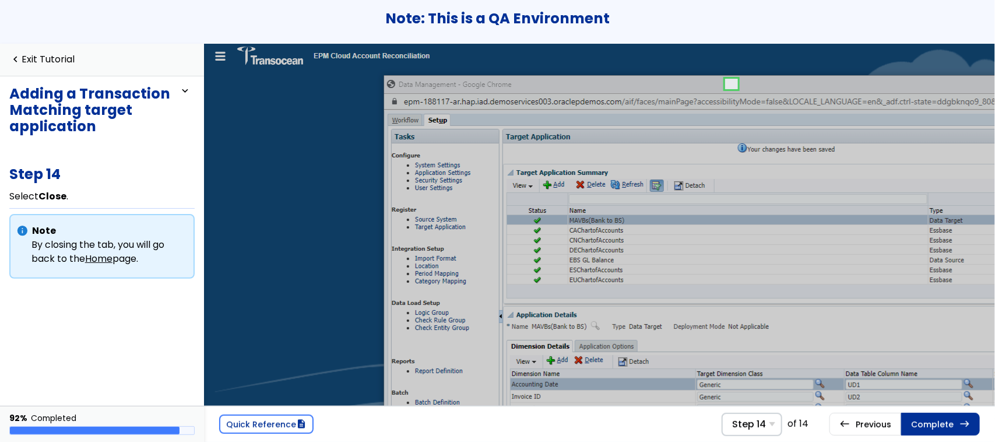
scroll to position [0, 339]
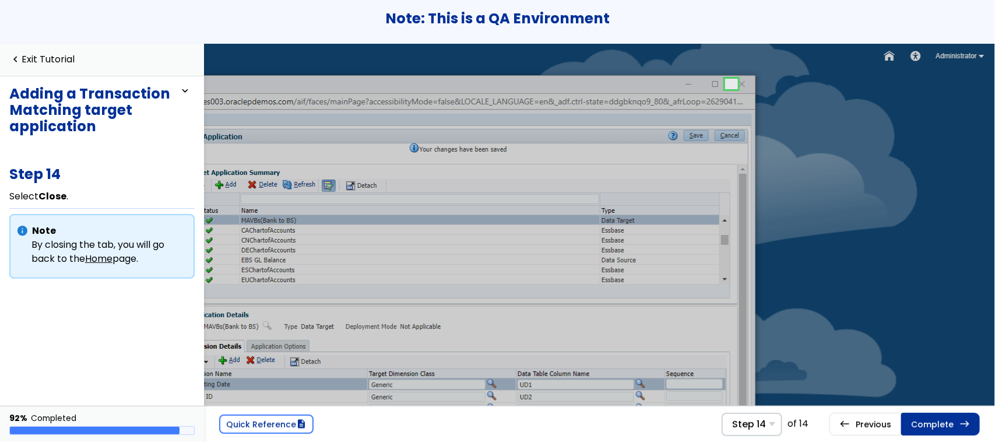
click at [947, 424] on link "Complete east" at bounding box center [940, 424] width 79 height 22
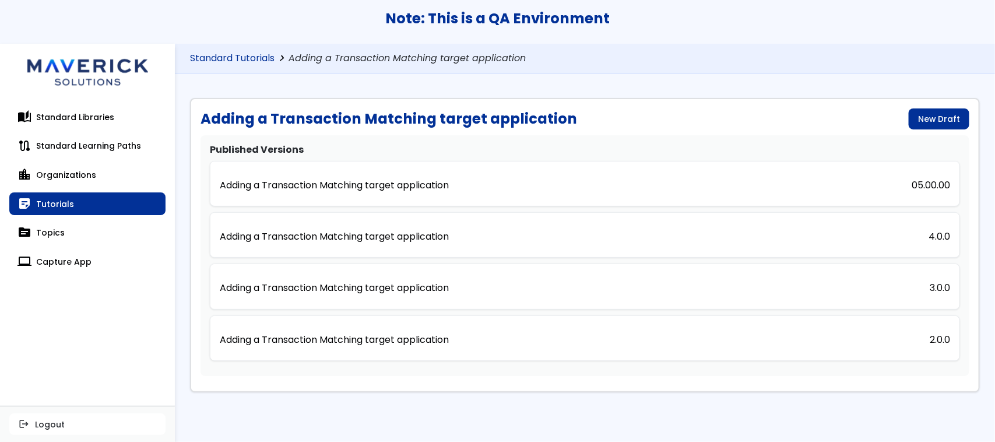
click at [232, 57] on link "Standard Tutorials" at bounding box center [232, 58] width 84 height 11
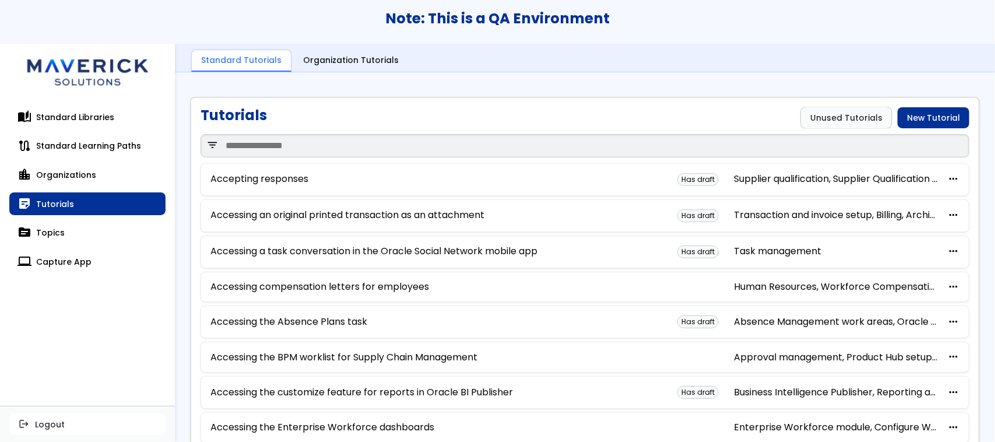
click at [390, 128] on div "filter_list" at bounding box center [584, 145] width 769 height 35
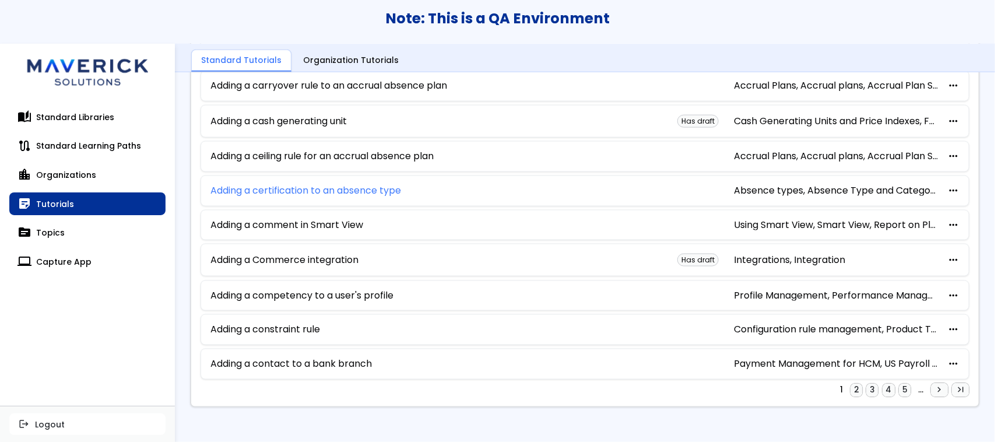
click at [311, 188] on link "Adding a certification to an absence type" at bounding box center [305, 190] width 191 height 10
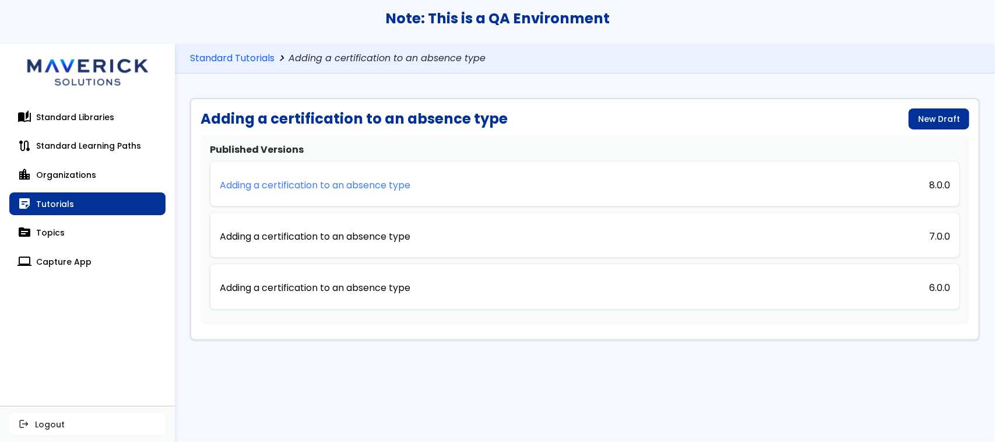
click at [363, 184] on p "Adding a certification to an absence type" at bounding box center [315, 185] width 191 height 10
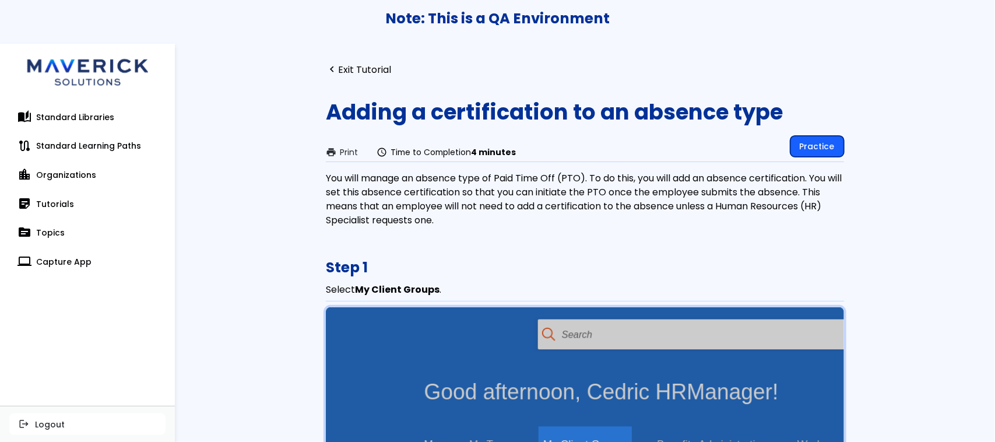
click at [811, 140] on link "Practice" at bounding box center [817, 146] width 54 height 21
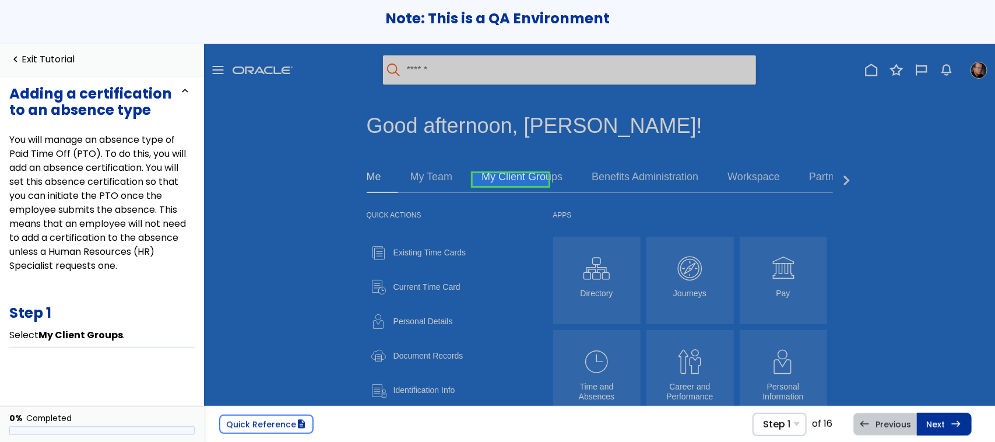
click at [494, 175] on link at bounding box center [511, 179] width 76 height 23
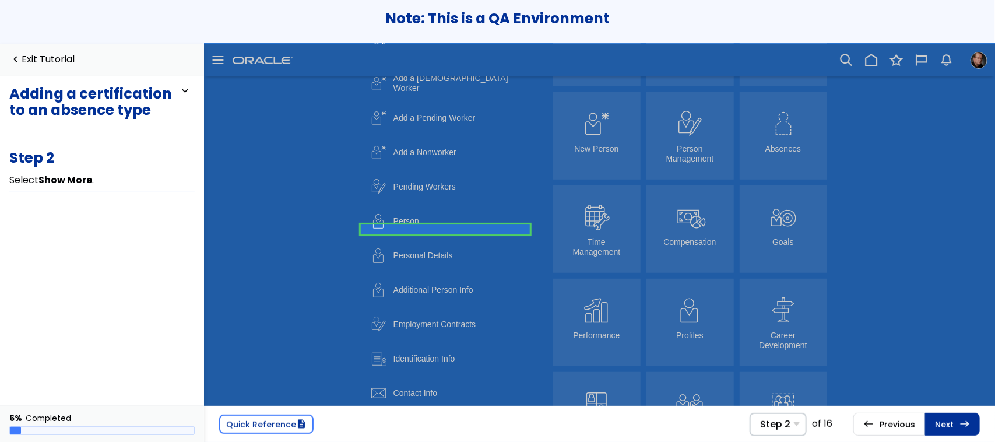
scroll to position [249, 0]
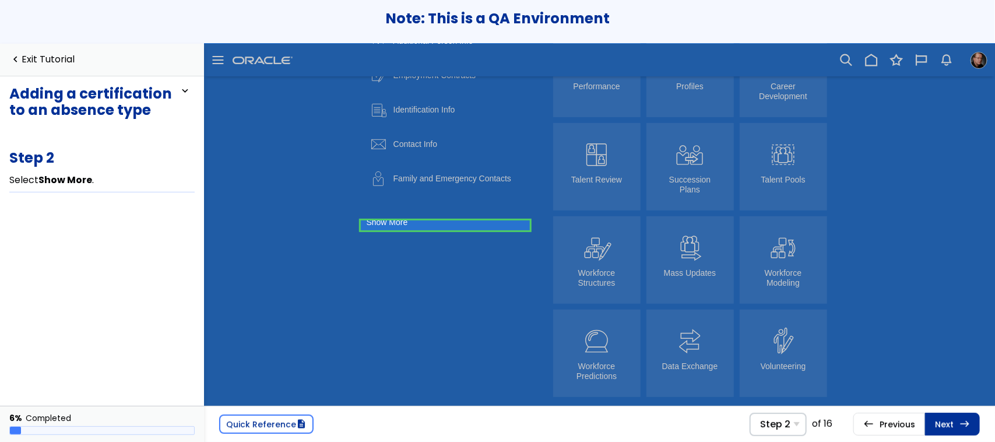
click at [459, 216] on link at bounding box center [445, 224] width 169 height 23
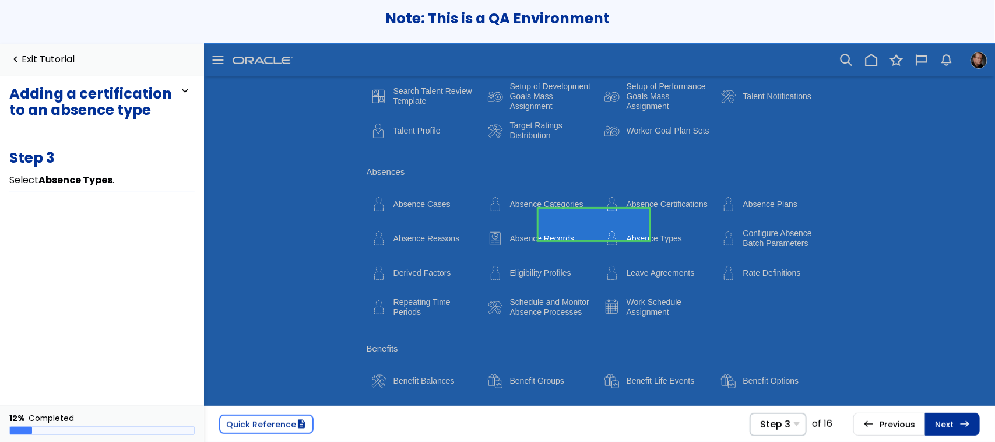
scroll to position [2295, 0]
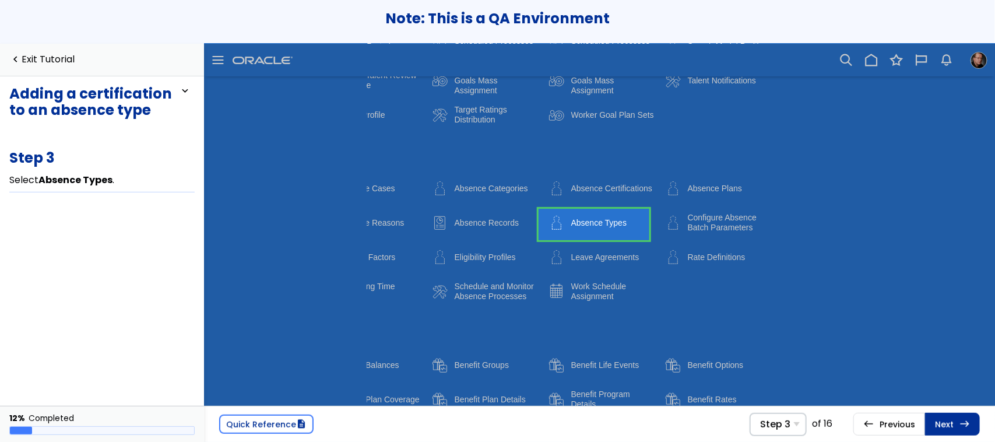
click at [587, 224] on link at bounding box center [593, 224] width 111 height 31
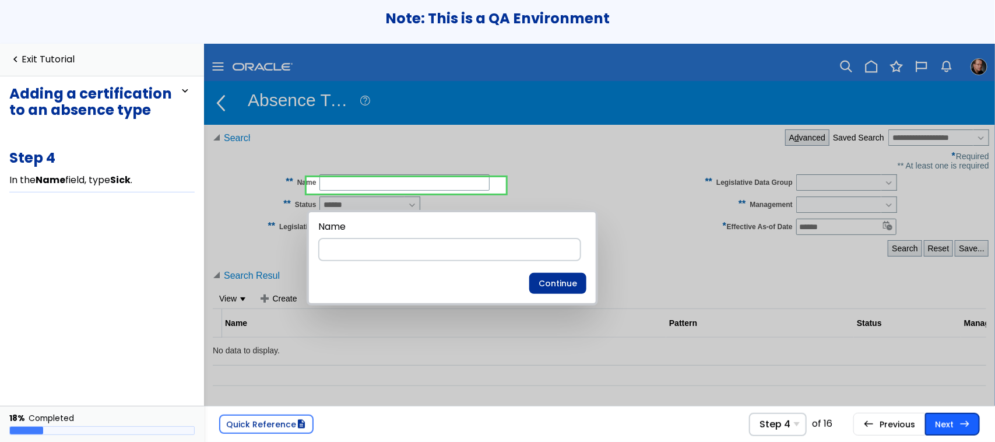
click at [942, 422] on link "Next east Step 5 Select Search ." at bounding box center [952, 424] width 55 height 22
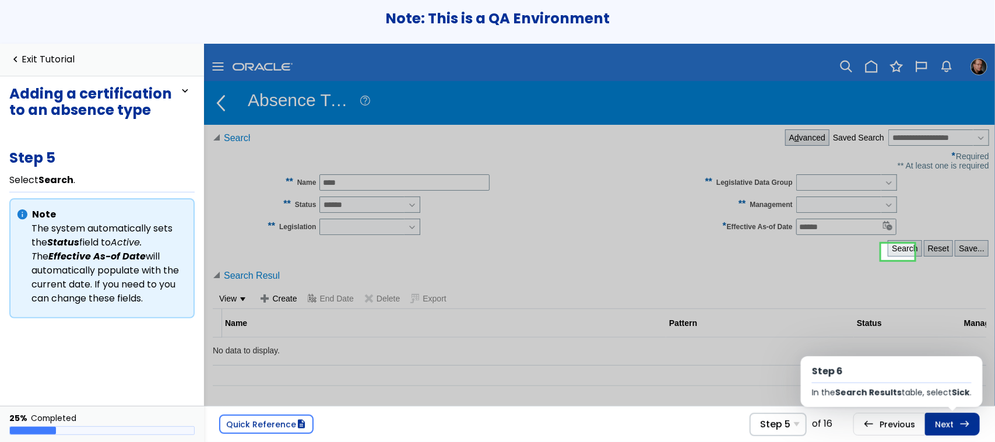
scroll to position [19, 0]
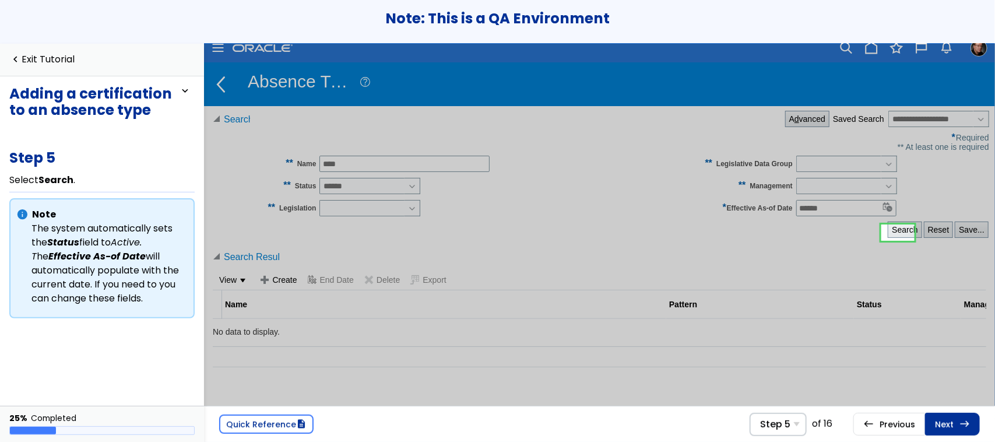
click at [942, 422] on link "Next east Step 6 In the Search Results table, select Sick ." at bounding box center [952, 424] width 55 height 22
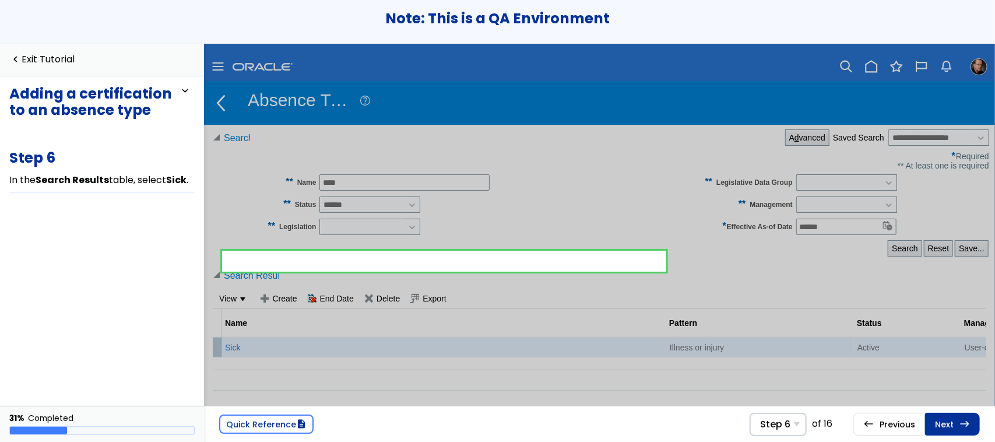
scroll to position [92, 0]
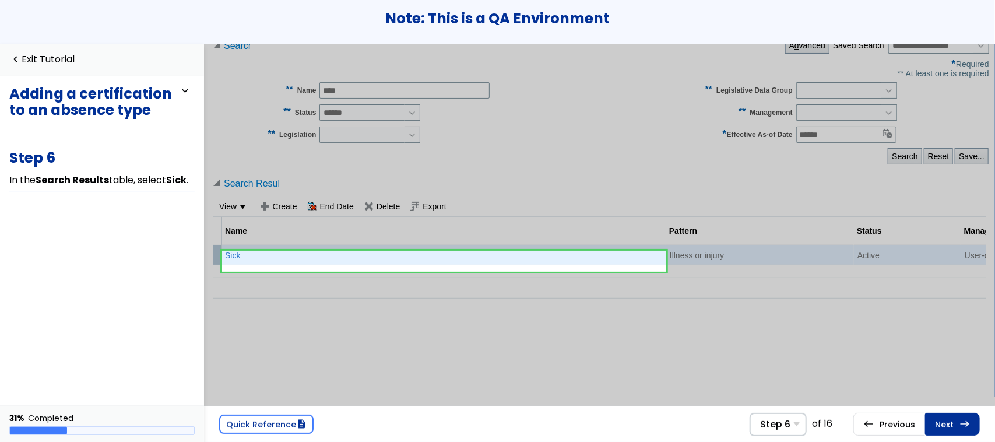
click at [942, 422] on link "Next east Step 7 In the Session Effective Date field, type 1/1/13 ." at bounding box center [952, 424] width 55 height 22
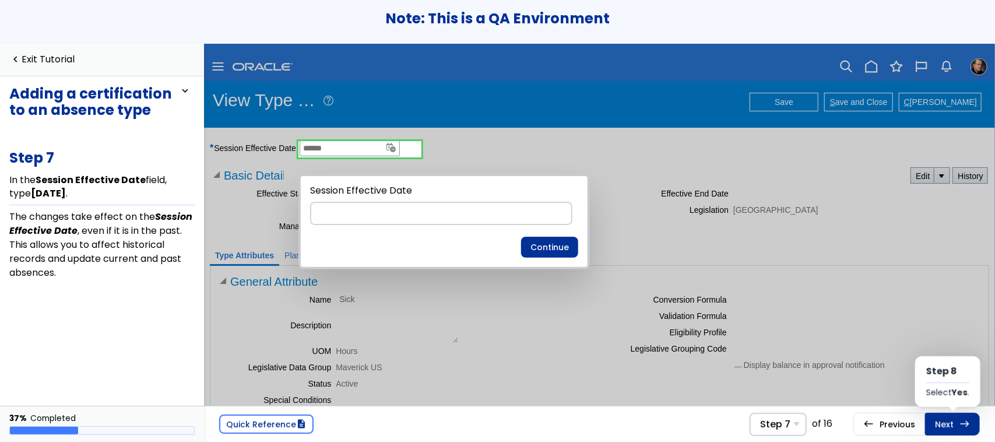
click at [942, 422] on link "Next east Step 8 Select Yes ." at bounding box center [952, 424] width 55 height 22
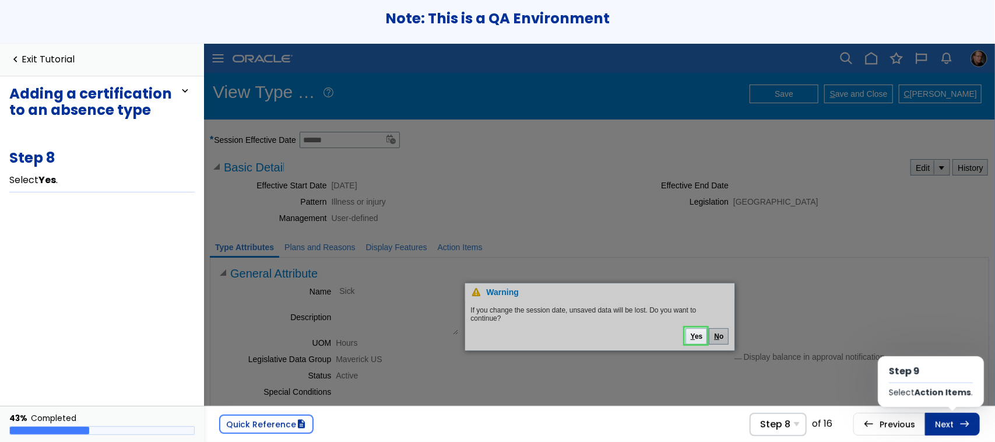
scroll to position [103, 0]
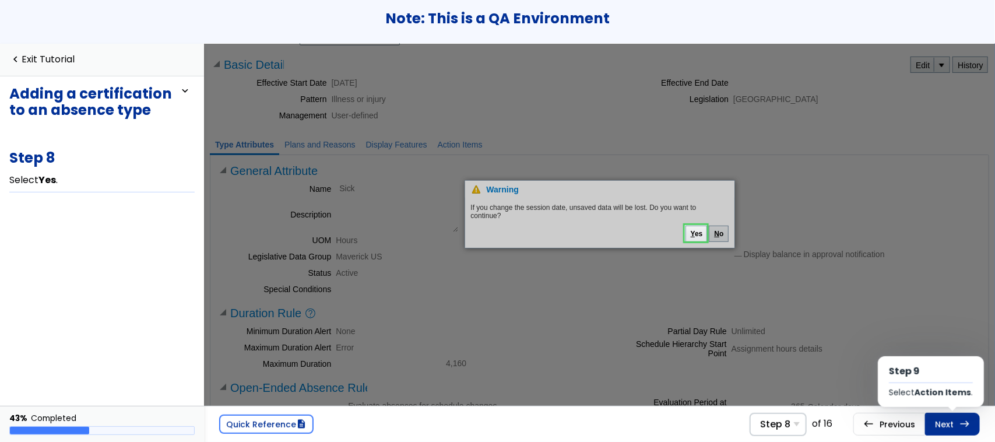
click at [942, 422] on link "Next east Step 9 Select Action Items ." at bounding box center [952, 424] width 55 height 22
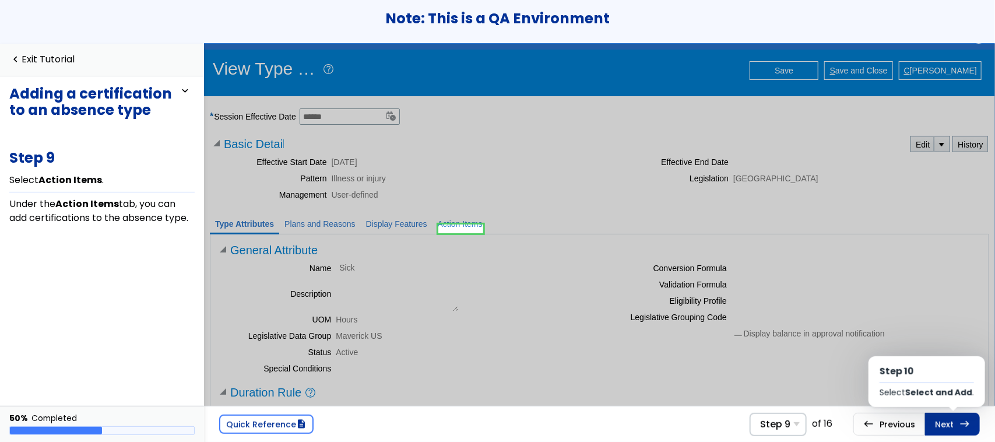
scroll to position [27, 0]
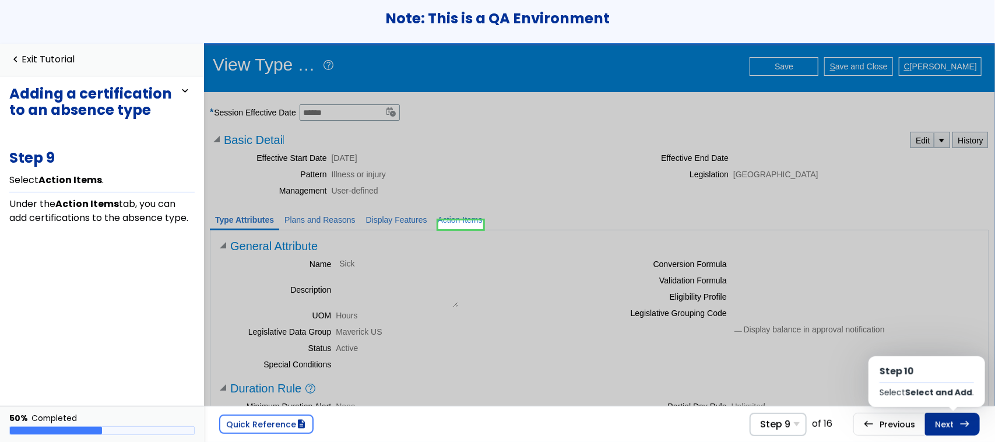
click at [942, 422] on link "Next east Step 10 Select Select and Add ." at bounding box center [952, 424] width 55 height 22
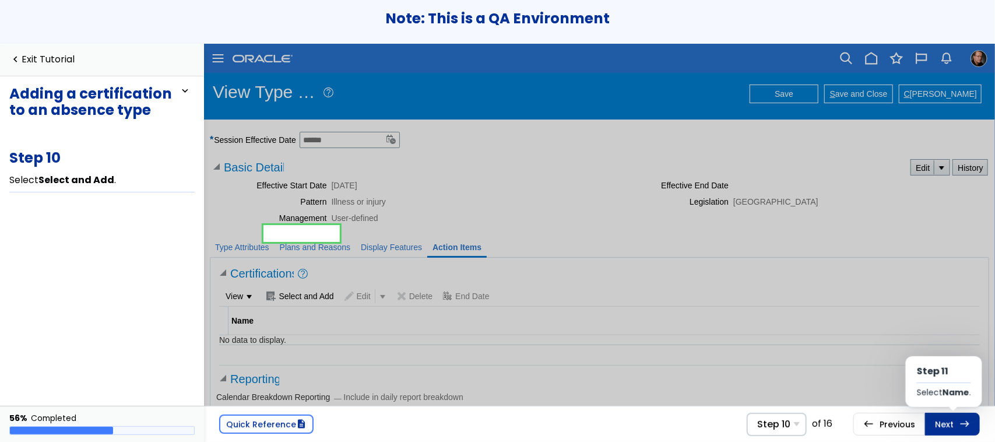
scroll to position [68, 0]
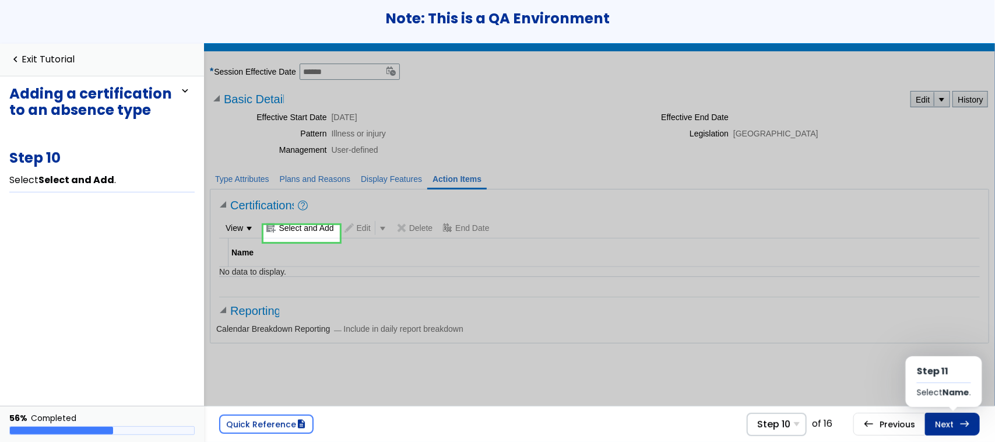
click at [942, 422] on link "Next east Step 11 Select Name ." at bounding box center [952, 424] width 55 height 22
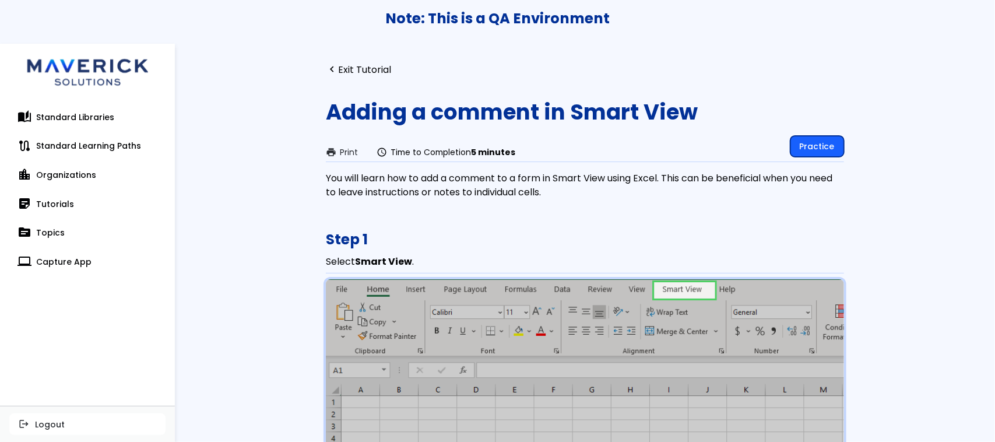
click at [794, 141] on link "Practice" at bounding box center [817, 146] width 54 height 21
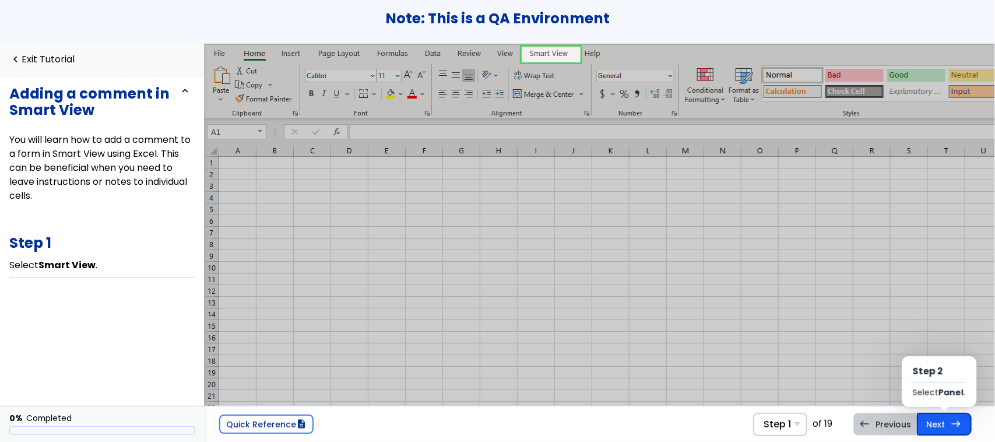
click at [943, 433] on link "Next east Step 2 Select Panel ." at bounding box center [944, 424] width 55 height 22
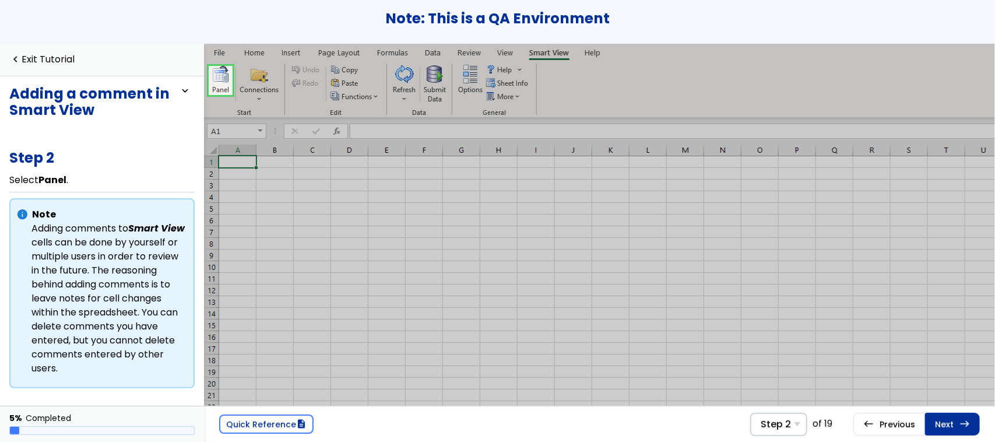
click at [943, 433] on link "Next east Step 3 In the Smart View pane, select Shared Connections ." at bounding box center [952, 424] width 55 height 22
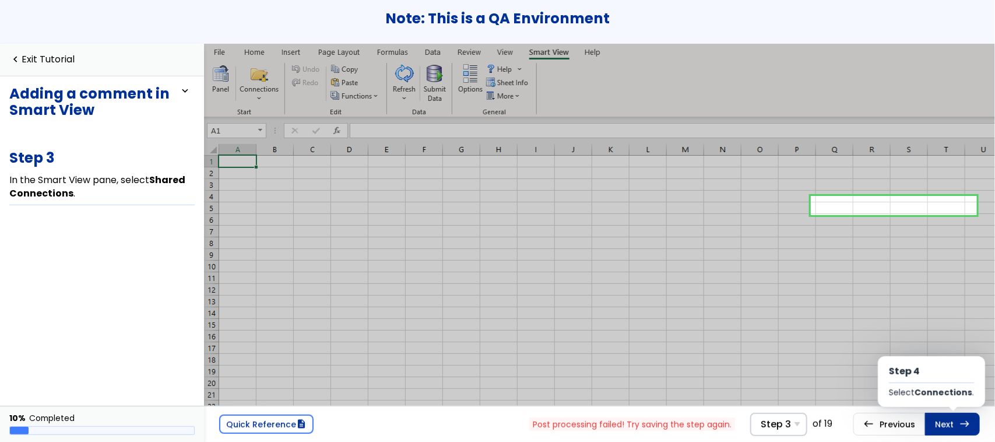
scroll to position [0, 339]
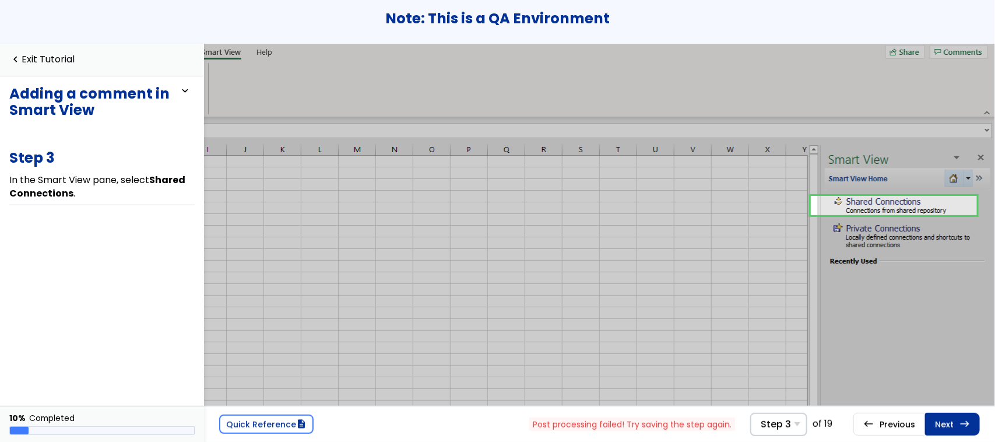
click at [943, 433] on link "Next east Step 4 Select Connections ." at bounding box center [952, 424] width 55 height 22
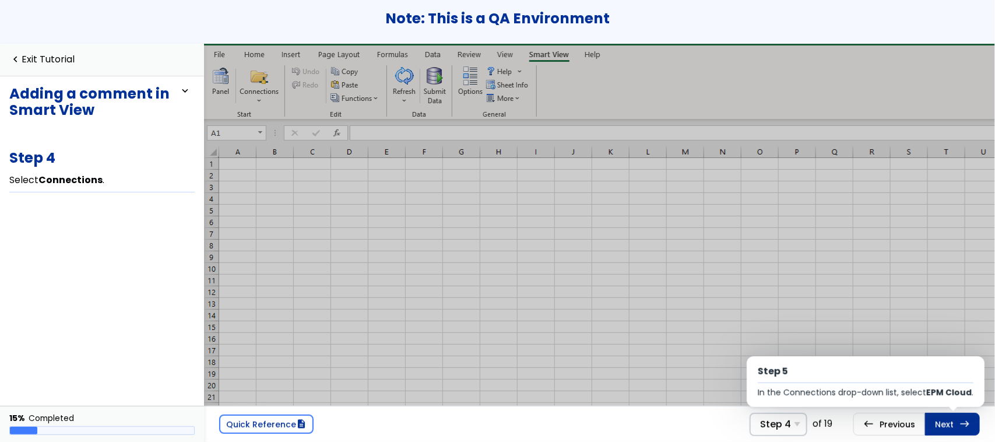
scroll to position [0, 339]
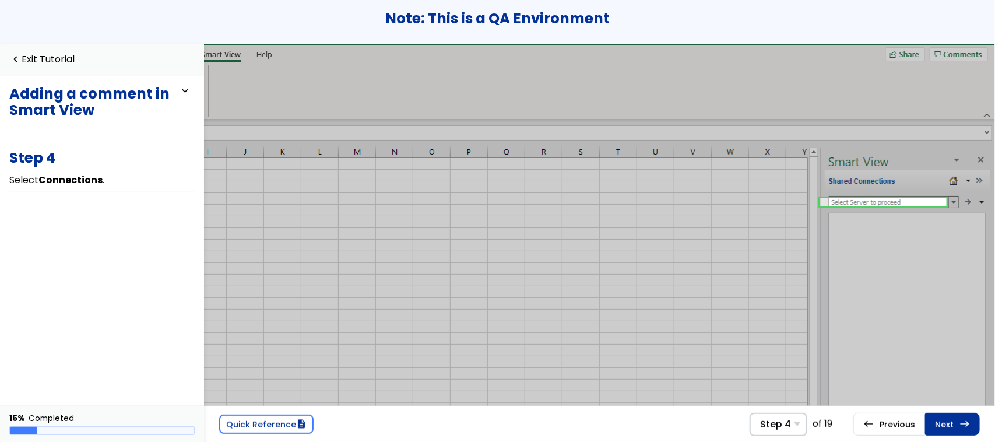
click at [943, 433] on link "Next east Step 5 In the Connections drop-down list, select EPM Cloud ." at bounding box center [952, 424] width 55 height 22
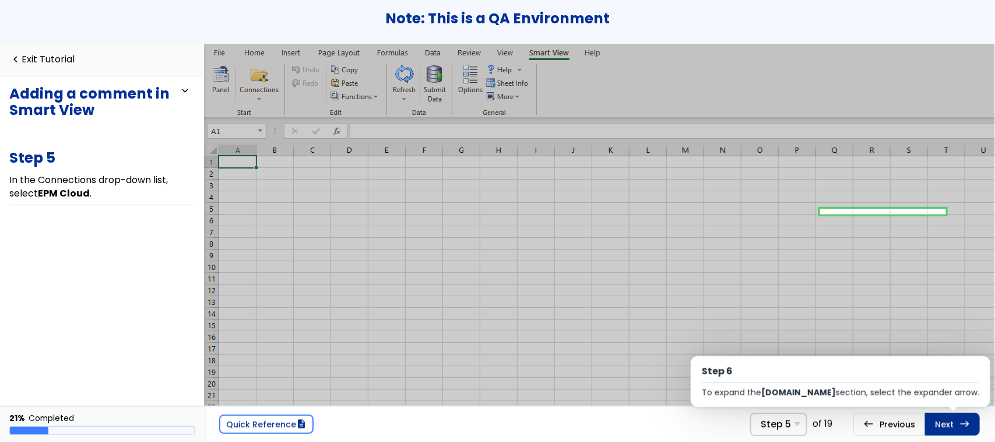
scroll to position [0, 339]
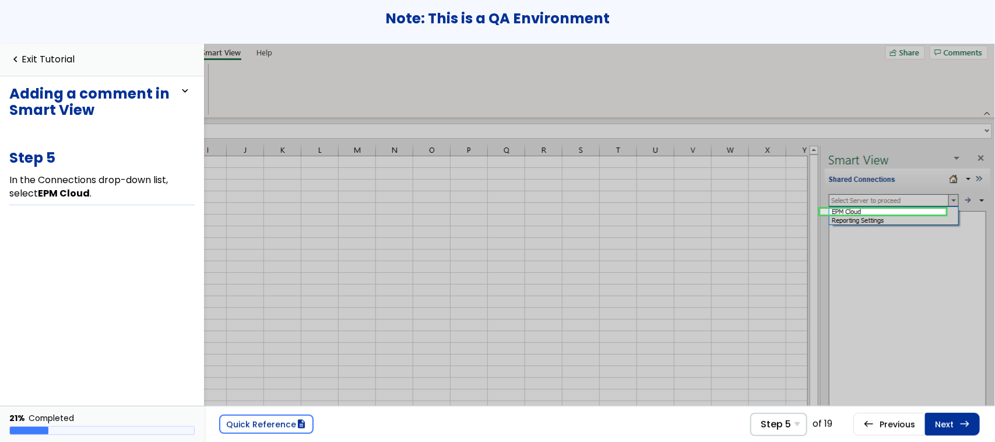
click at [943, 433] on link "Next east Step 6 To expand the [DOMAIN_NAME] section, select the expander arrow." at bounding box center [952, 424] width 55 height 22
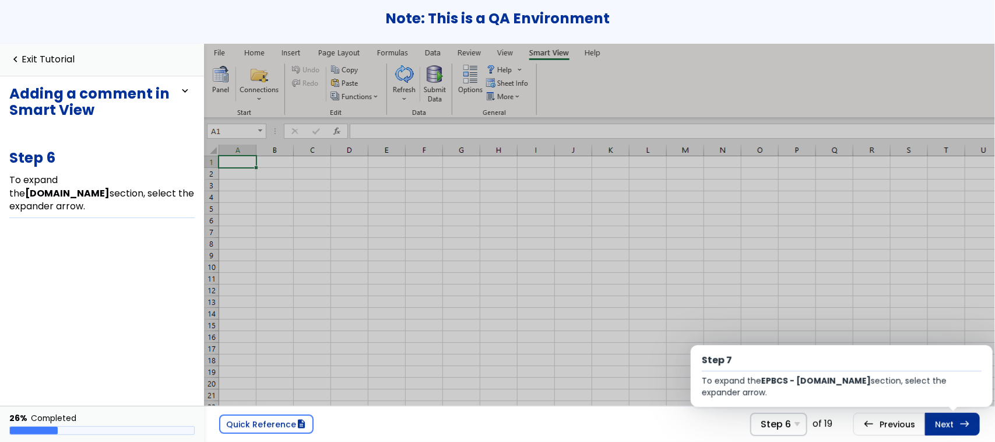
scroll to position [0, 339]
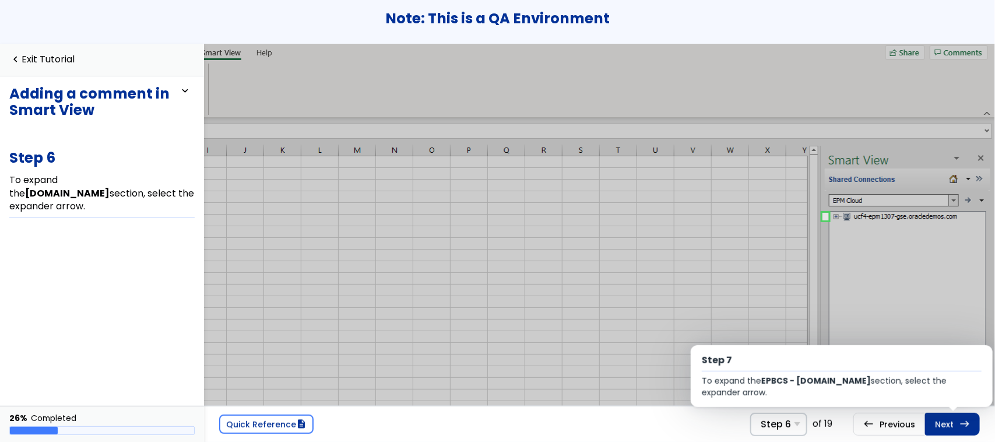
click at [943, 433] on link "Next east Step 7 To expand the EPBCS - [DOMAIN_NAME] section, select the expand…" at bounding box center [952, 424] width 55 height 22
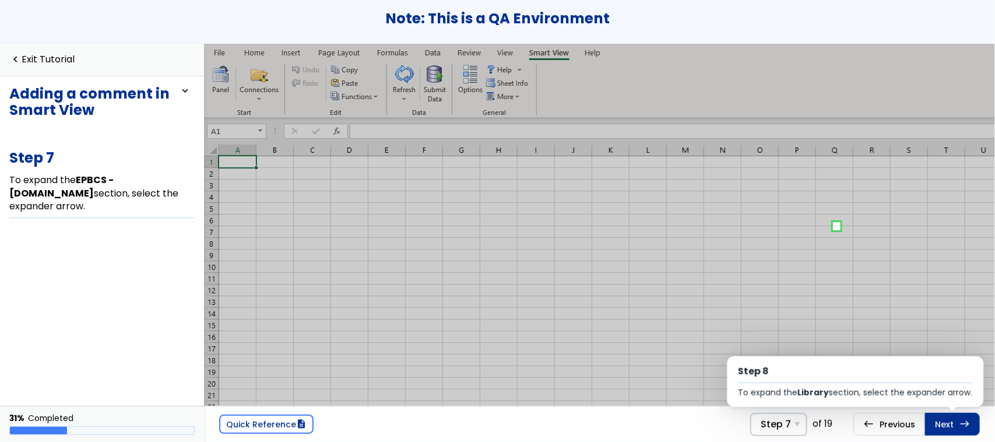
scroll to position [0, 339]
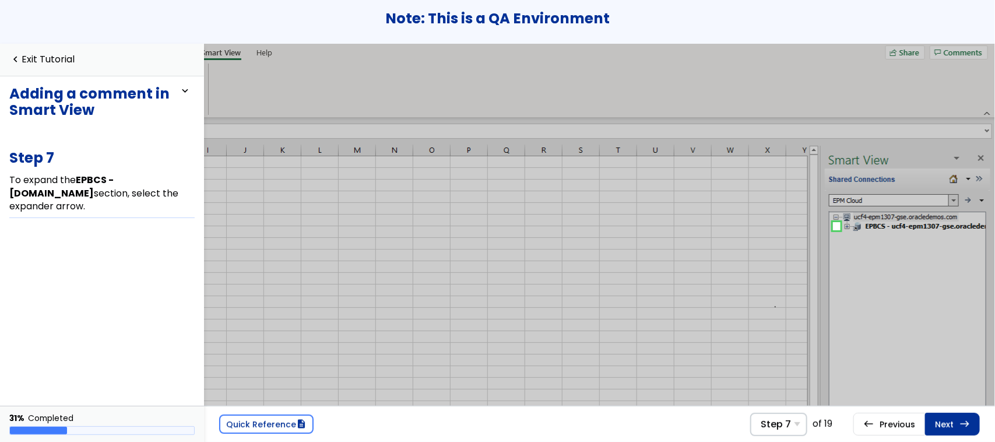
click at [943, 433] on link "Next east Step 8 To expand the Library section, select the expander arrow." at bounding box center [952, 424] width 55 height 22
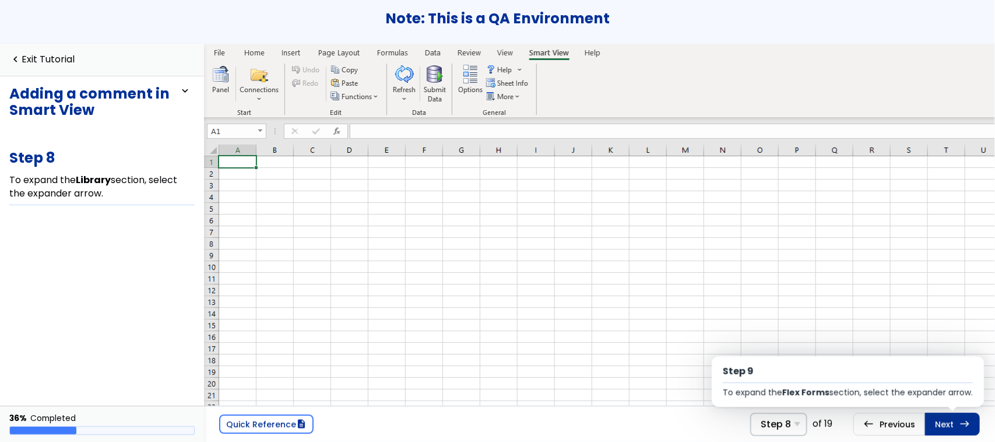
scroll to position [7, 339]
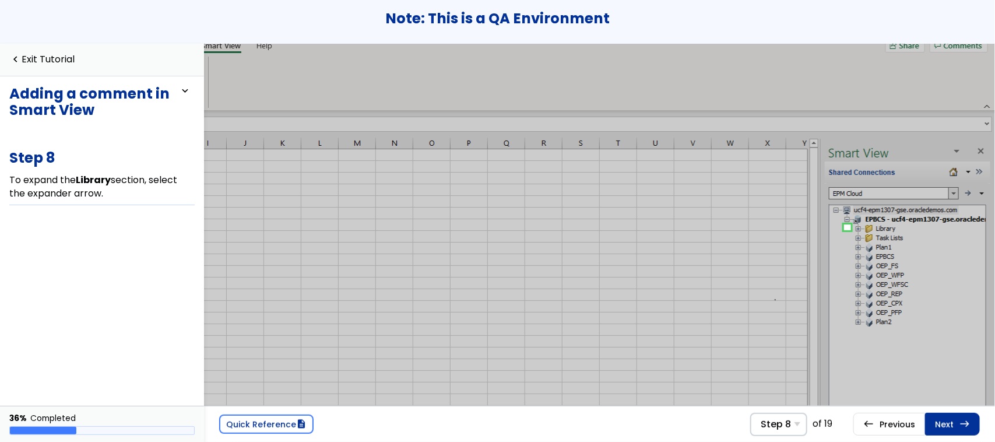
click at [943, 433] on link "Next east Step 9 To expand the Flex Forms section, select the expander arrow." at bounding box center [952, 424] width 55 height 22
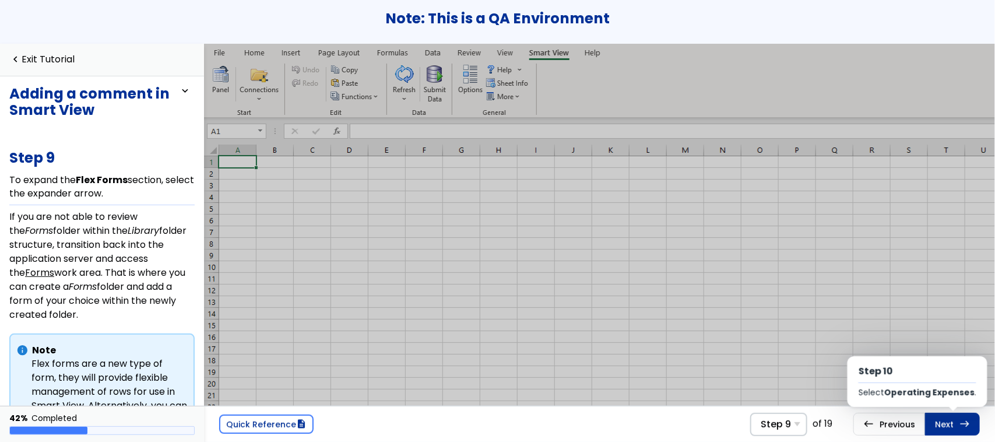
scroll to position [44, 339]
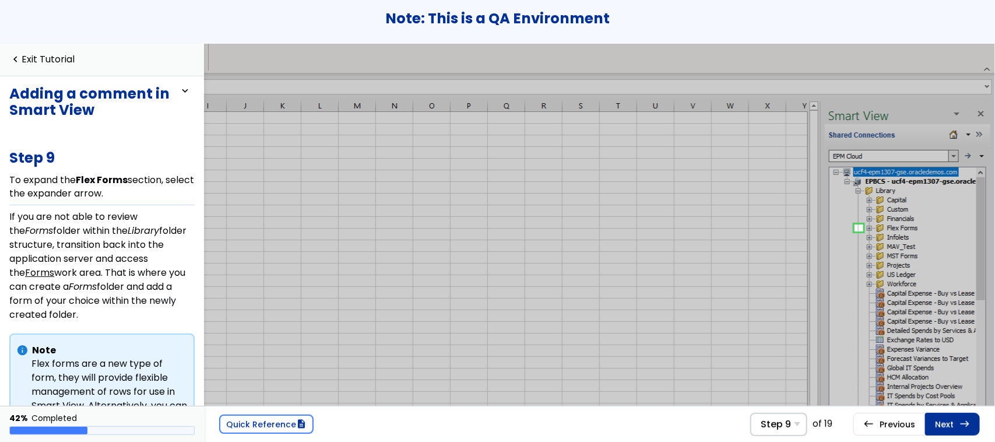
click at [943, 433] on link "Next east Step 10 Select Operating Expenses ." at bounding box center [952, 424] width 55 height 22
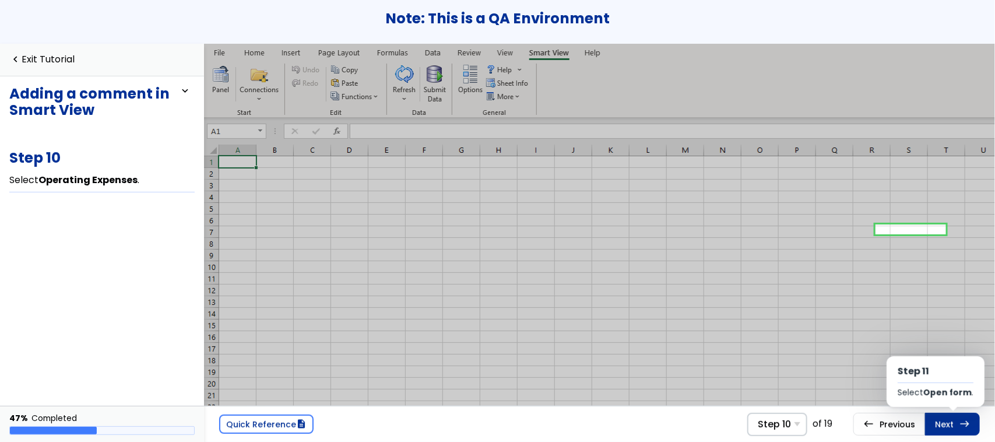
scroll to position [51, 339]
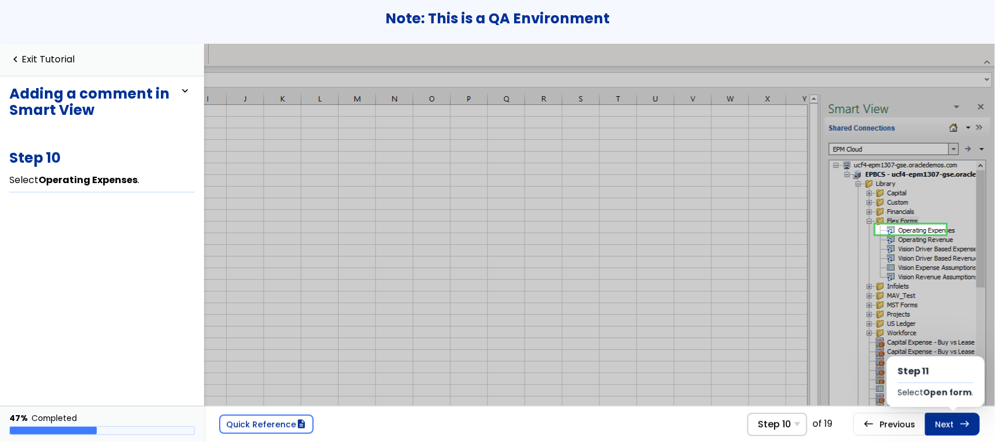
click at [943, 433] on link "Next east Step 11 Select Open form ." at bounding box center [952, 424] width 55 height 22
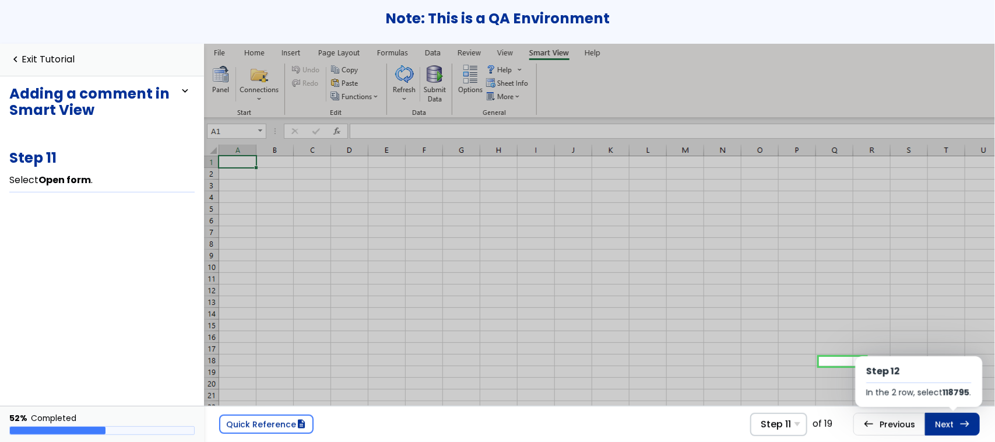
scroll to position [234, 339]
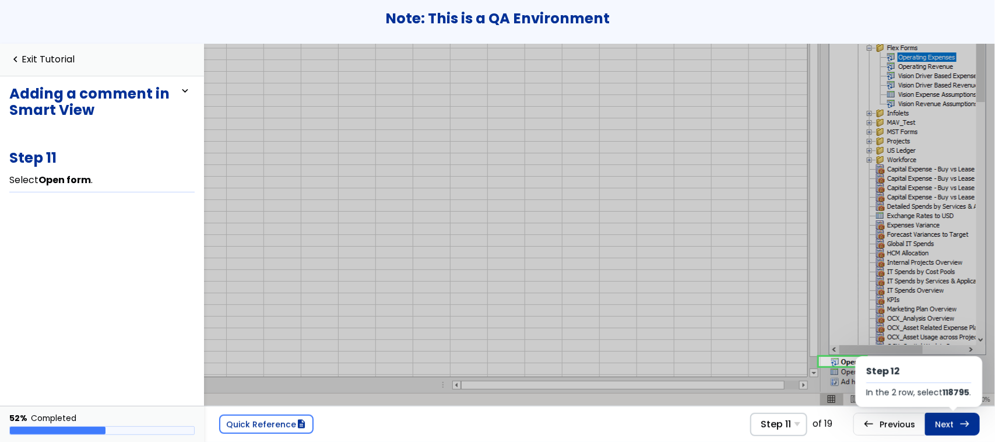
click at [943, 433] on link "Next east Step 12 In the 2 row, select 118795 ." at bounding box center [952, 424] width 55 height 22
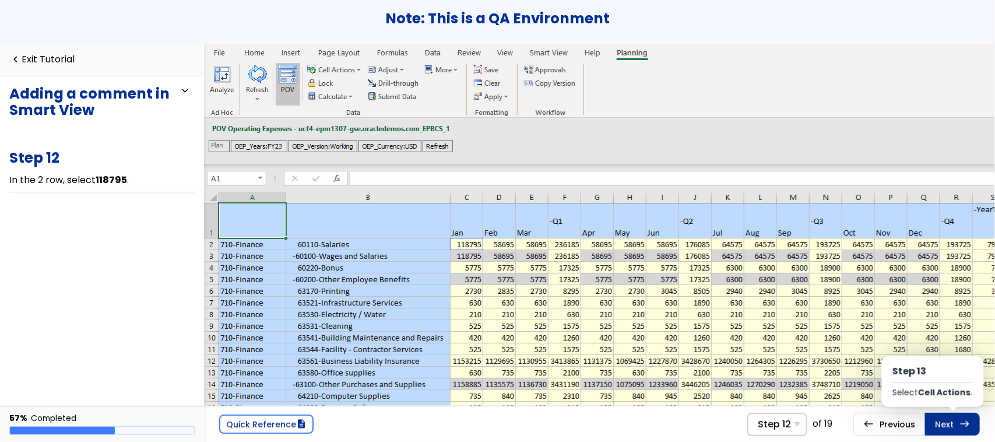
scroll to position [15, 0]
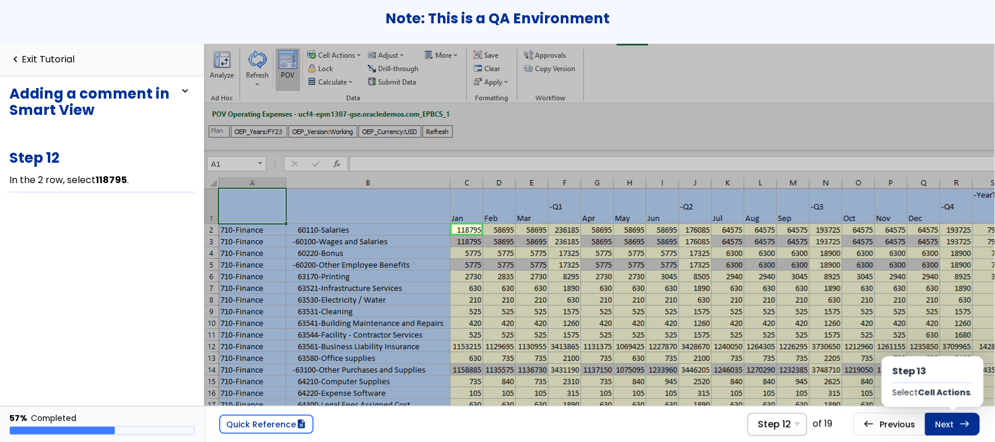
click at [943, 433] on link "Next east Step 13 Select Cell Actions ." at bounding box center [952, 424] width 55 height 22
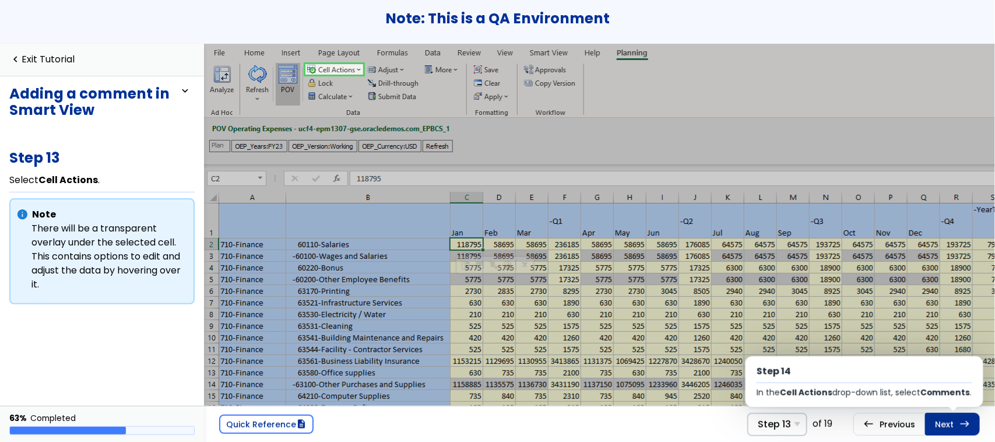
click at [943, 433] on link "Next east Step 14 In the Cell Actions drop-down list, select Comments ." at bounding box center [952, 424] width 55 height 22
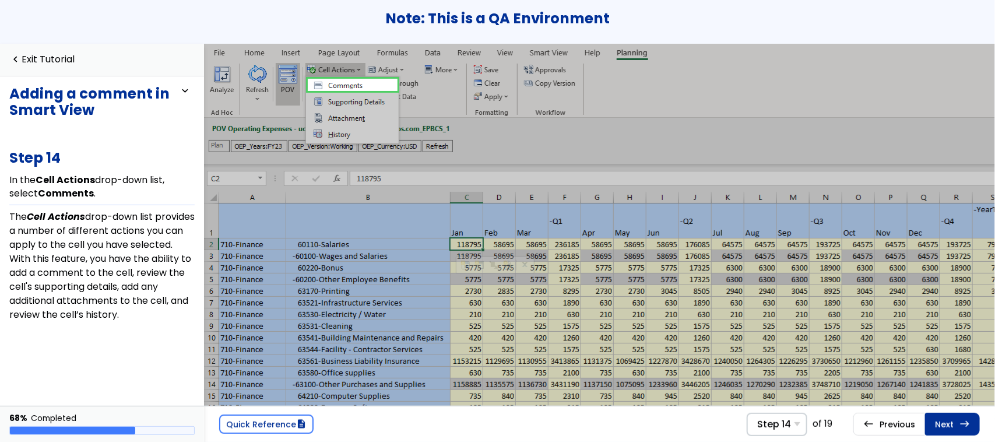
click at [943, 433] on link "Next east Step 15 Select Add Comment ." at bounding box center [952, 424] width 55 height 22
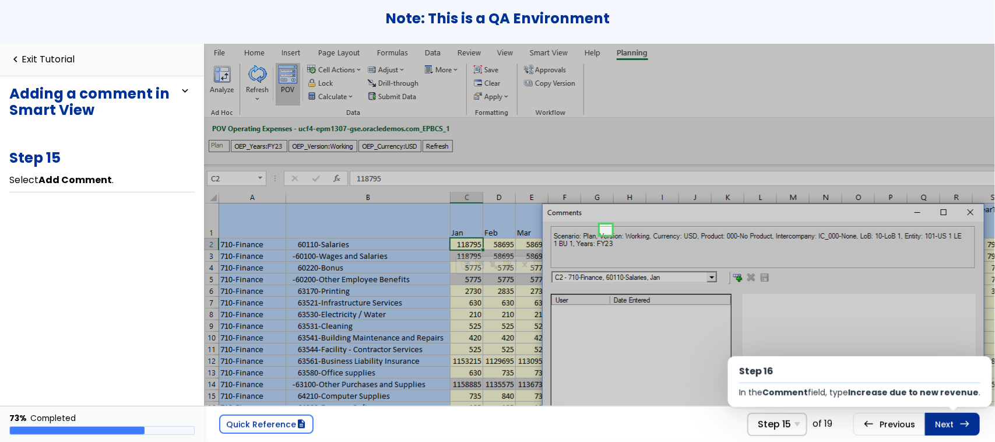
scroll to position [48, 132]
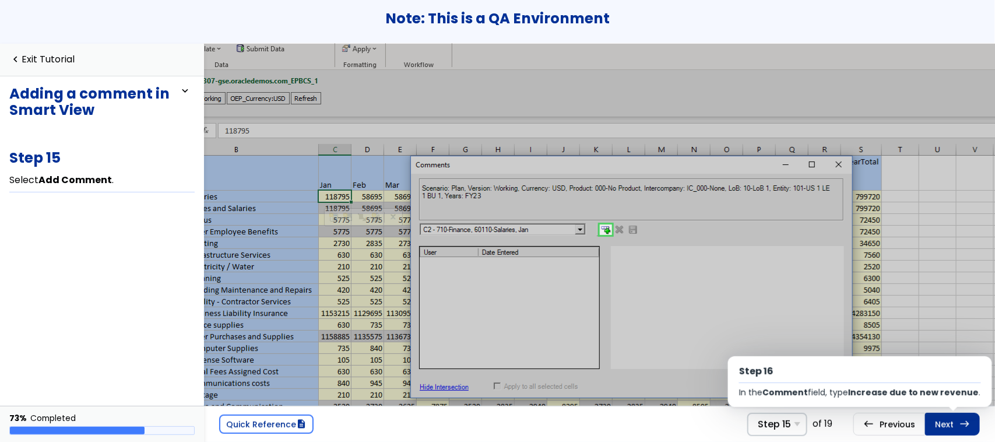
click at [943, 433] on link "Next east Step 16 In the Comment field, type Increase due to new revenue ." at bounding box center [952, 424] width 55 height 22
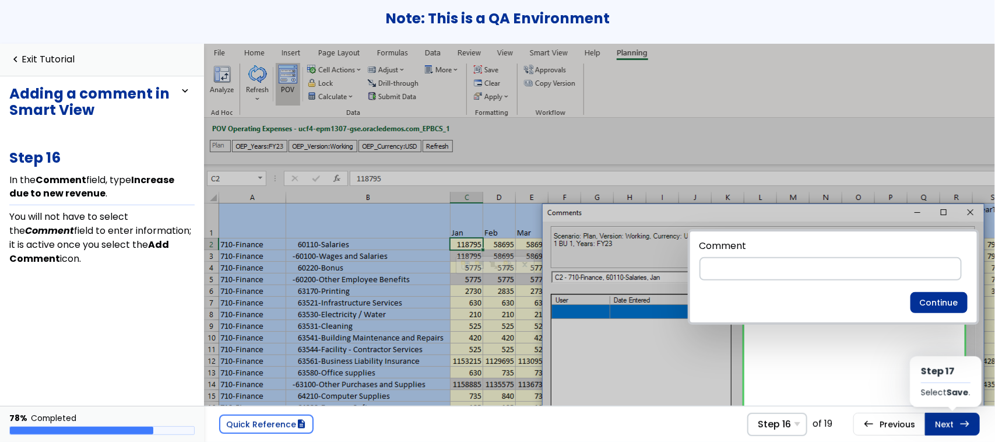
scroll to position [70, 145]
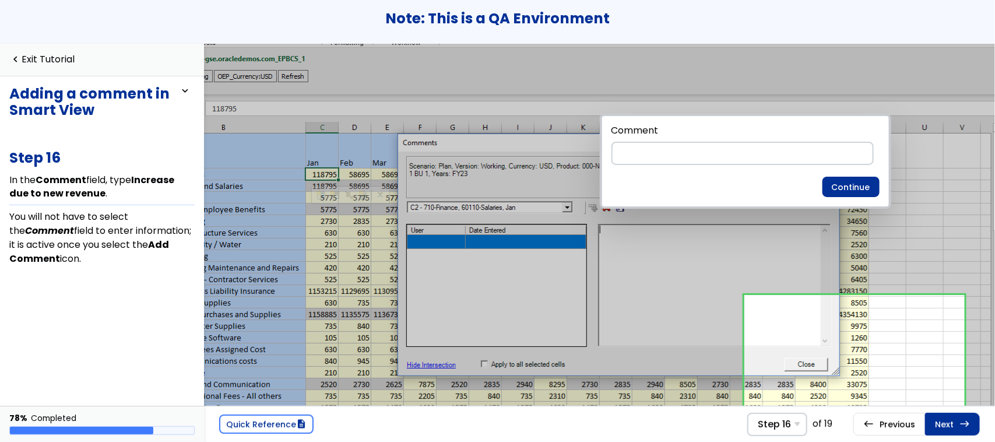
click at [943, 433] on link "Next east Step 17 Select Save ." at bounding box center [952, 424] width 55 height 22
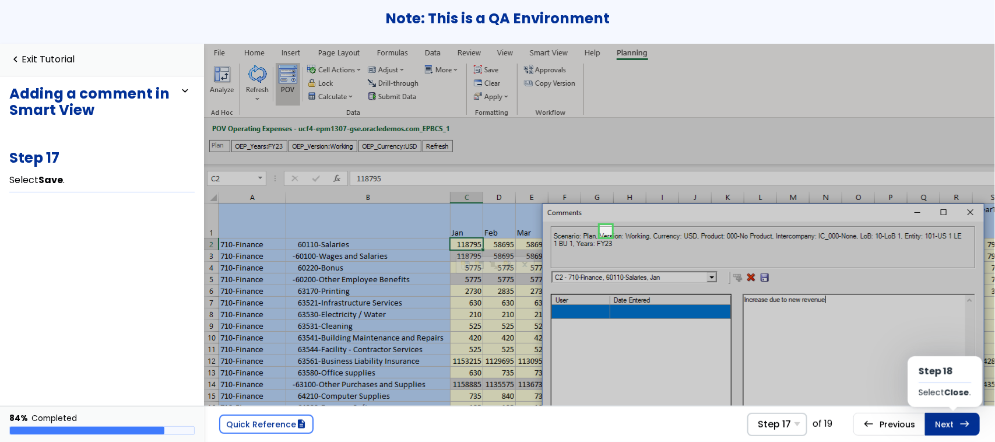
scroll to position [45, 158]
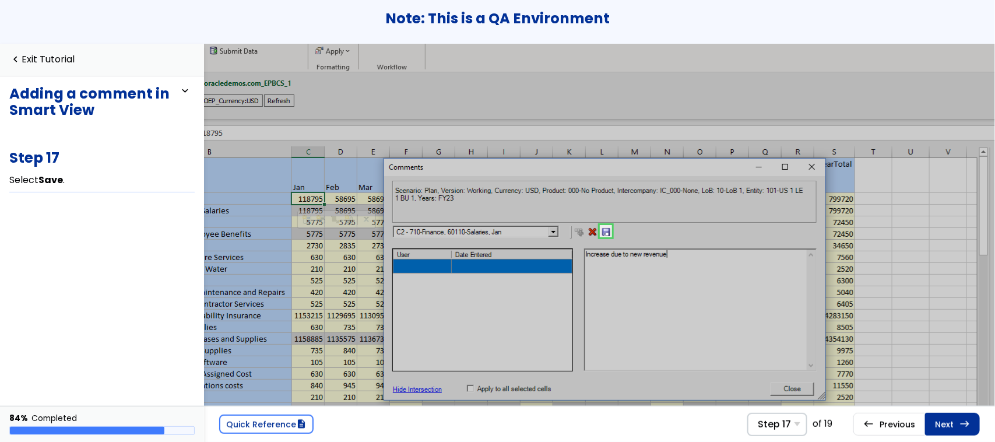
click at [943, 433] on link "Next east Step 18 Select Close ." at bounding box center [952, 424] width 55 height 22
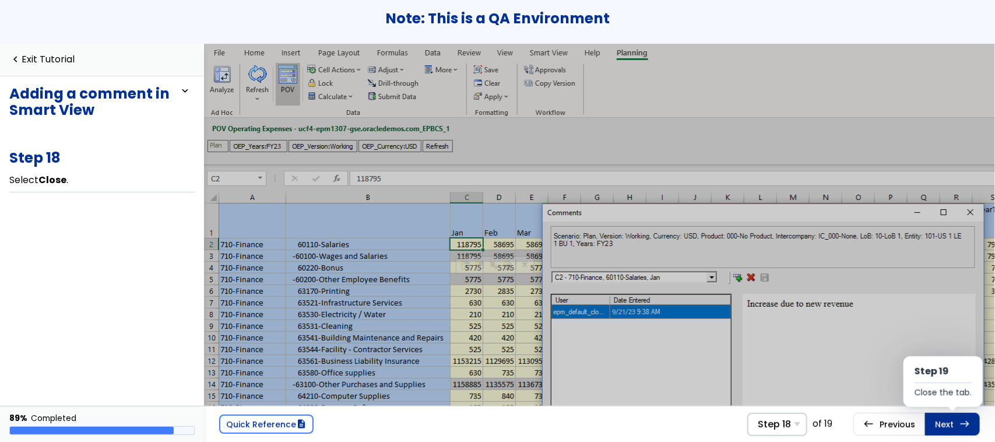
scroll to position [204, 330]
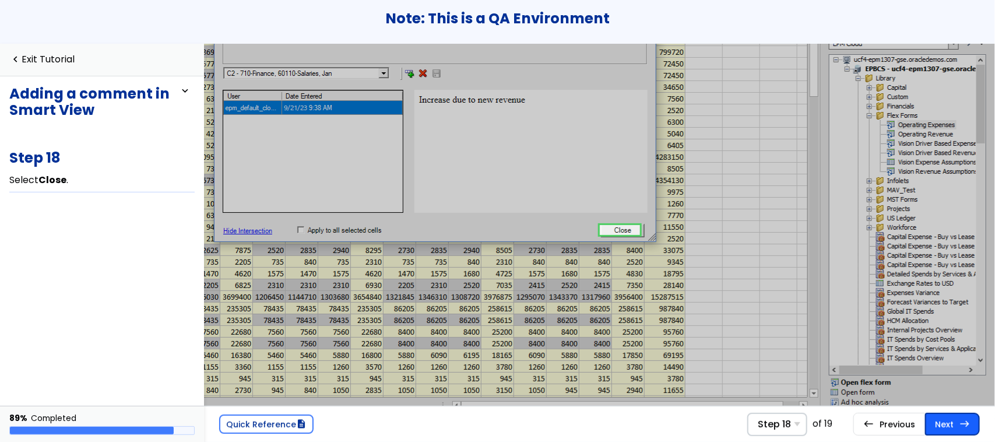
click at [943, 433] on link "Next east Step 19 Close the tab." at bounding box center [952, 424] width 55 height 22
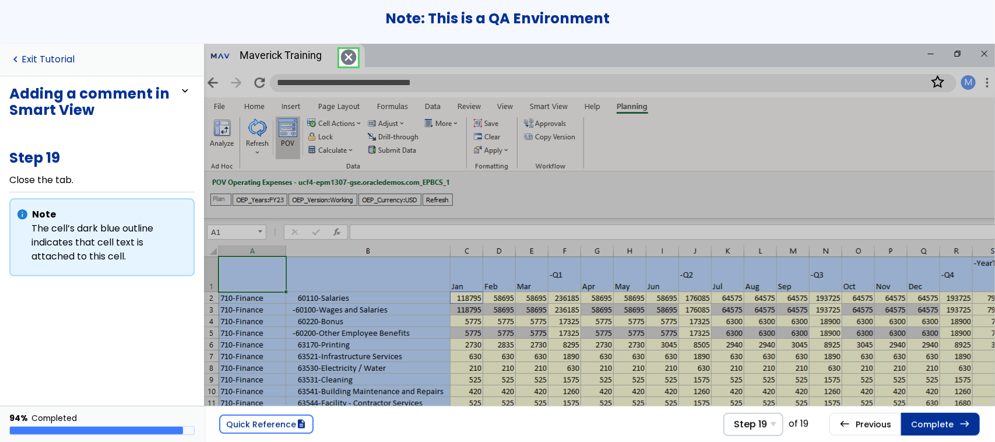
click at [54, 56] on link "navigate_before Exit Tutorial" at bounding box center [41, 59] width 65 height 11
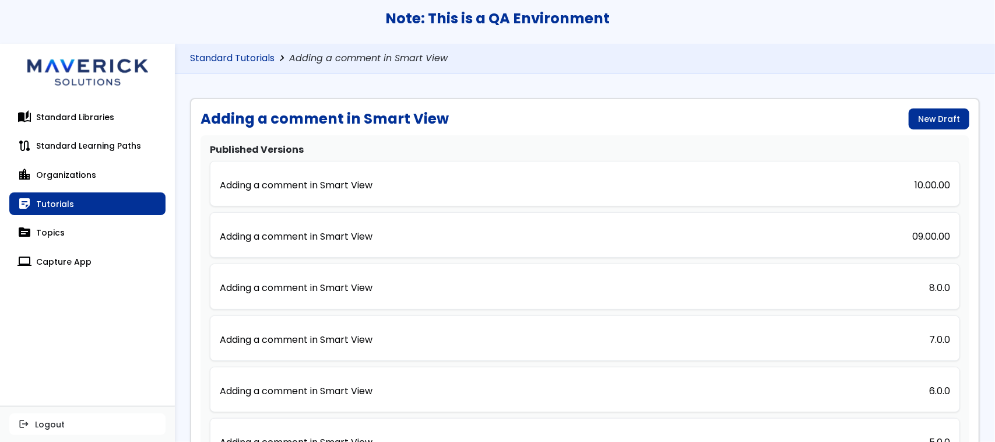
click at [241, 60] on link "Standard Tutorials" at bounding box center [232, 58] width 84 height 11
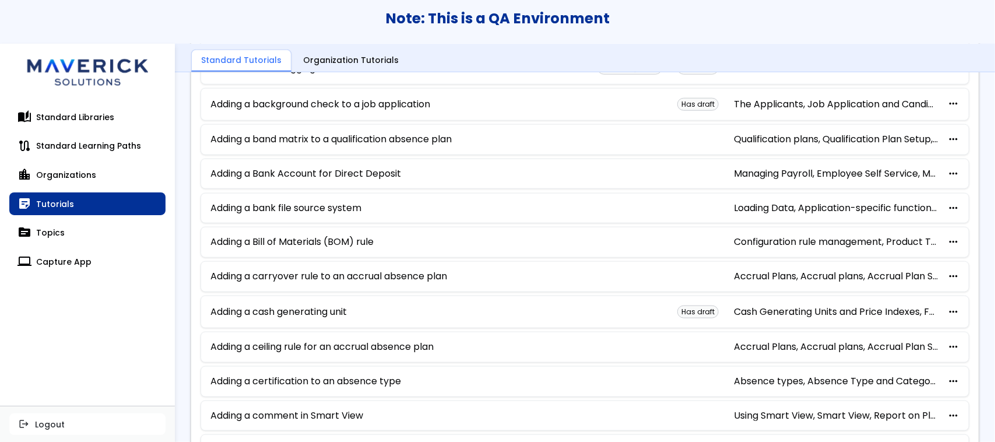
scroll to position [456, 0]
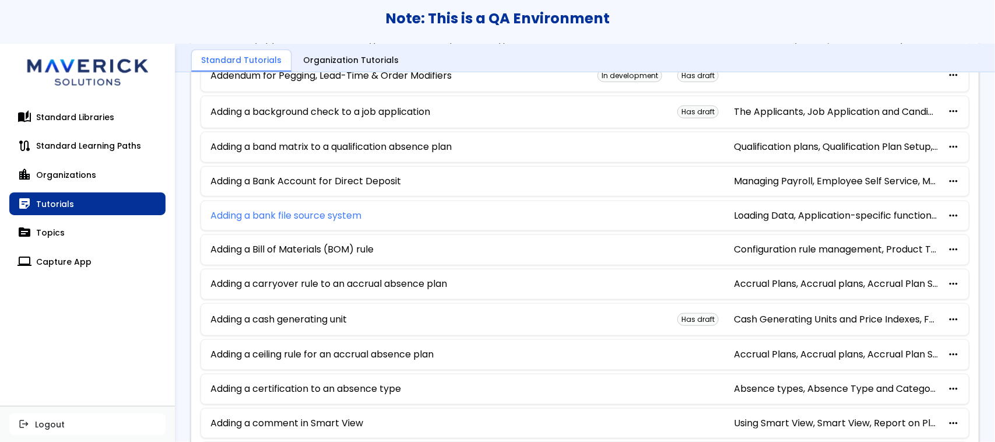
click at [312, 219] on link "Adding a bank file source system" at bounding box center [285, 215] width 151 height 10
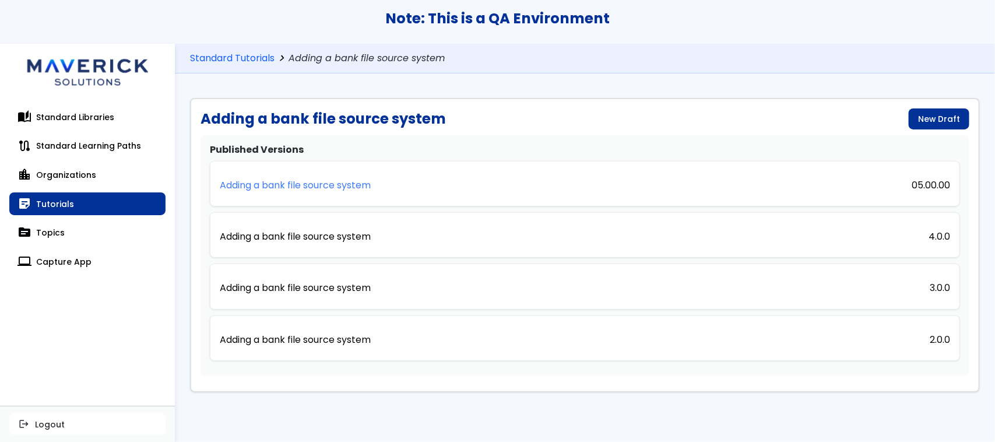
click at [307, 191] on link "Adding a bank file source system" at bounding box center [295, 184] width 151 height 26
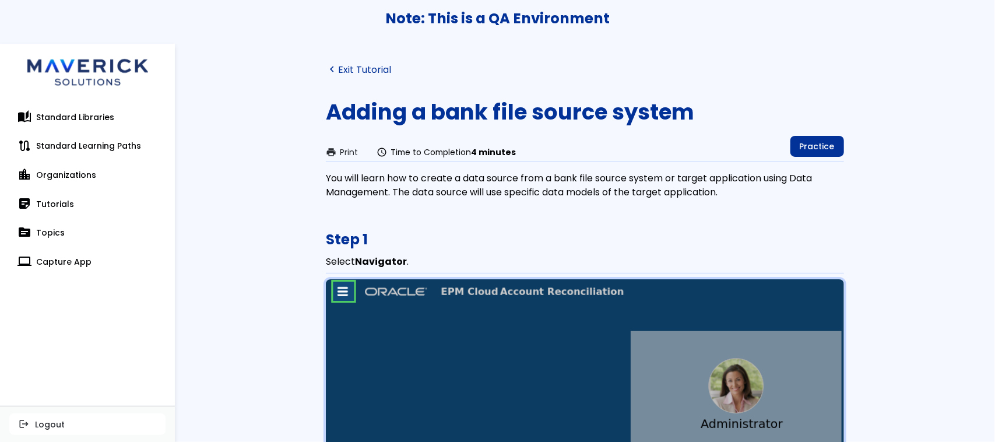
click at [368, 71] on link "navigate_before Exit Tutorial" at bounding box center [358, 69] width 65 height 11
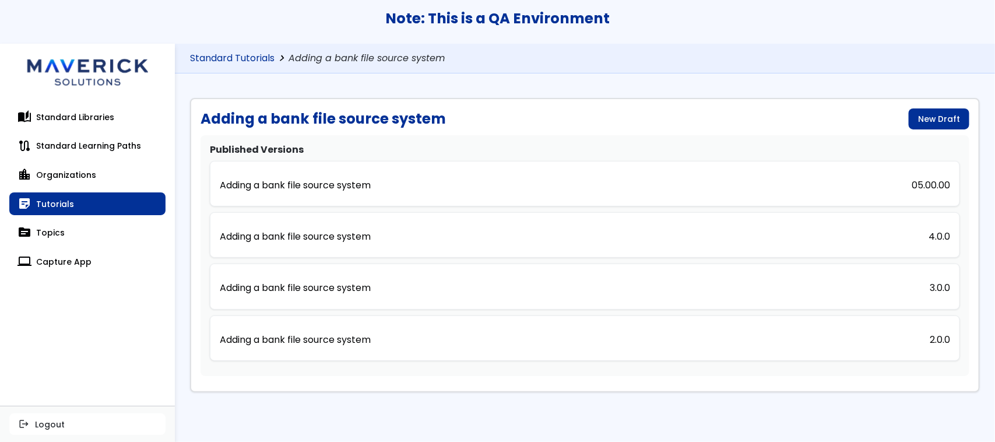
click at [236, 59] on link "Standard Tutorials" at bounding box center [232, 58] width 84 height 11
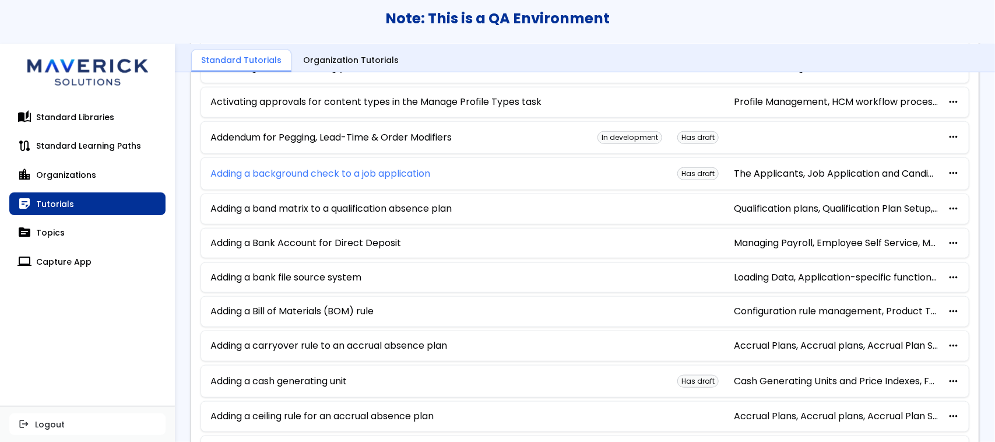
scroll to position [394, 0]
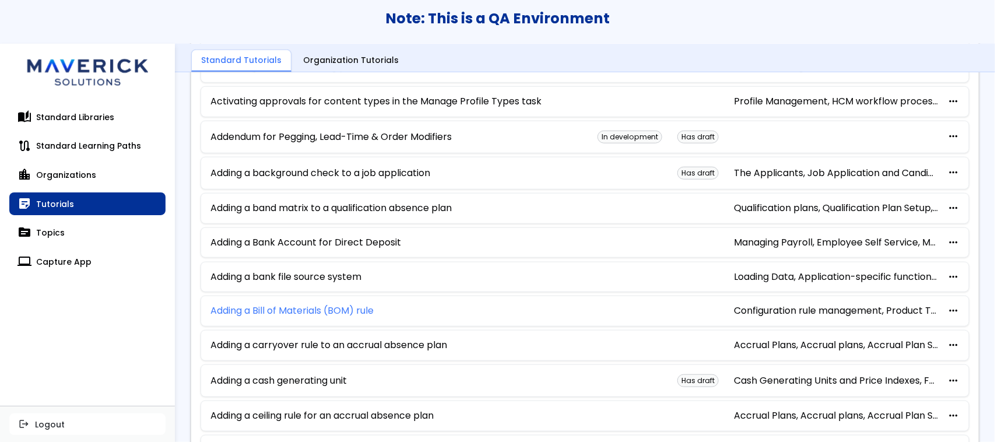
click at [315, 313] on link "Adding a Bill of Materials (BOM) rule" at bounding box center [291, 310] width 163 height 10
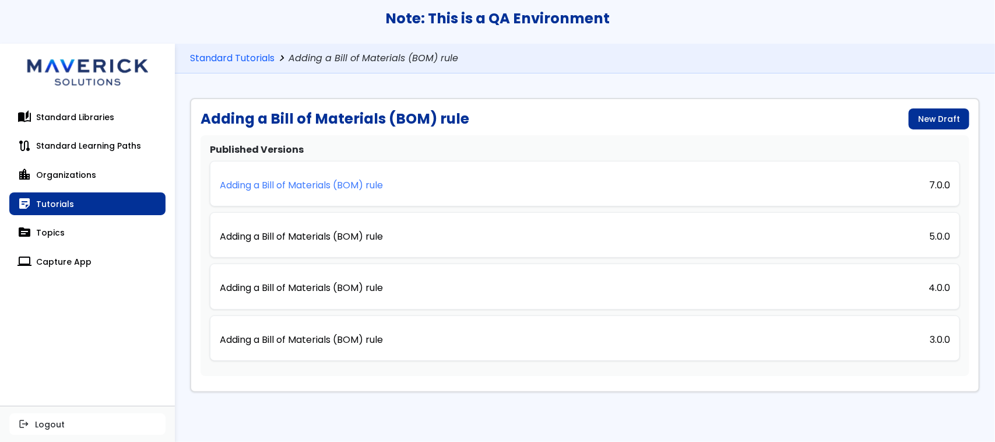
click at [313, 180] on p "Adding a Bill of Materials (BOM) rule" at bounding box center [301, 185] width 163 height 10
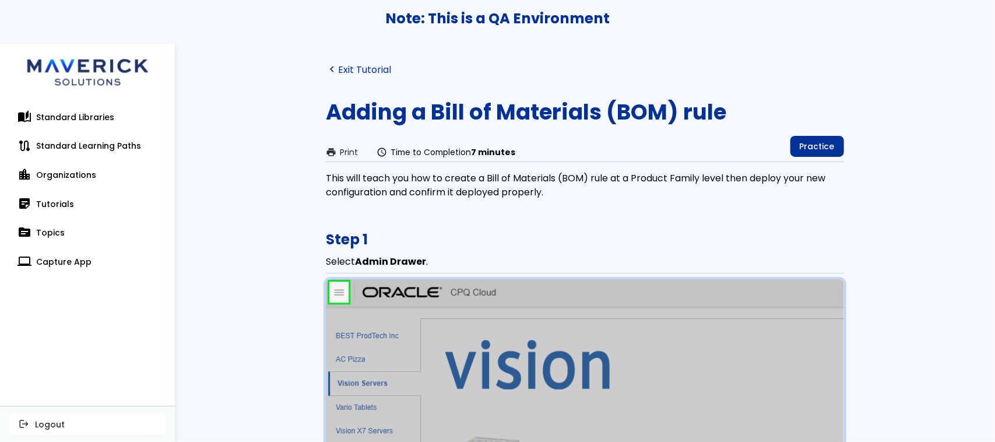
click at [347, 68] on link "navigate_before Exit Tutorial" at bounding box center [358, 69] width 65 height 11
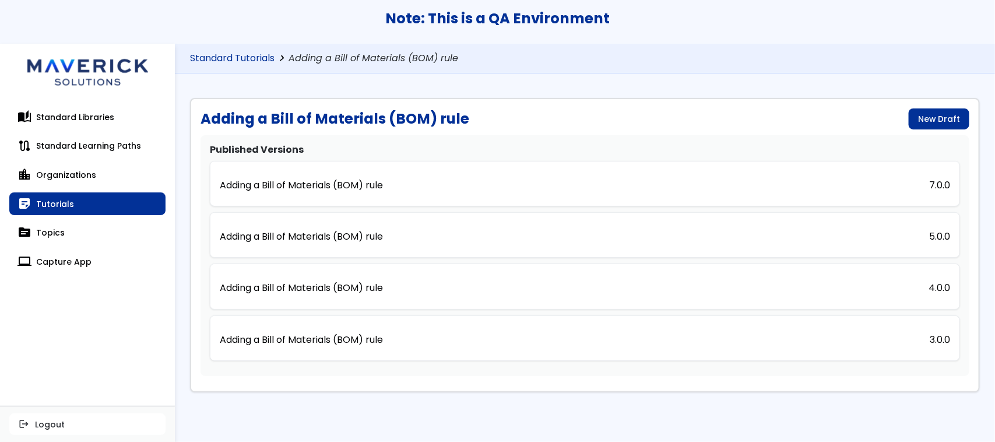
click at [236, 59] on link "Standard Tutorials" at bounding box center [232, 58] width 84 height 11
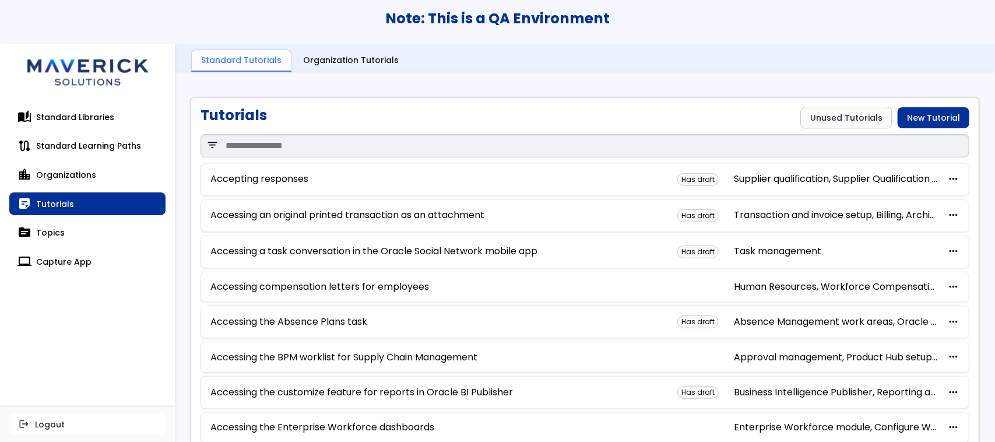
scroll to position [1, 0]
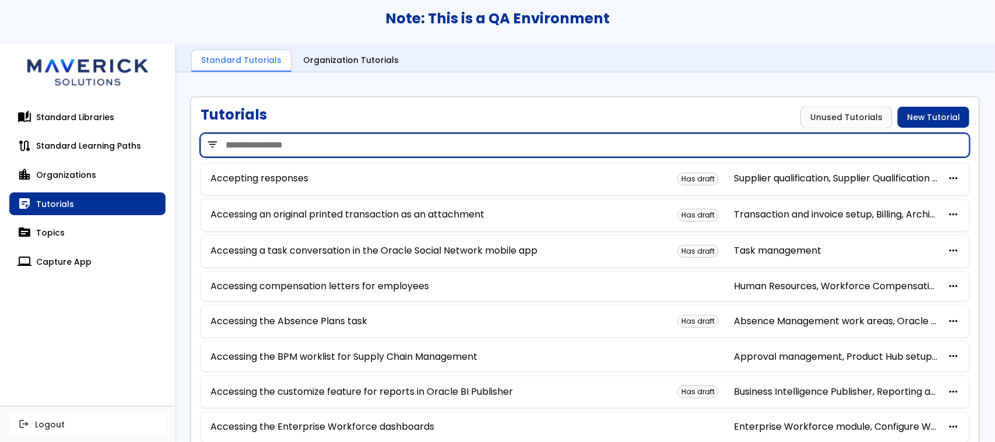
click at [360, 145] on input "search" at bounding box center [584, 144] width 769 height 23
type input "**********"
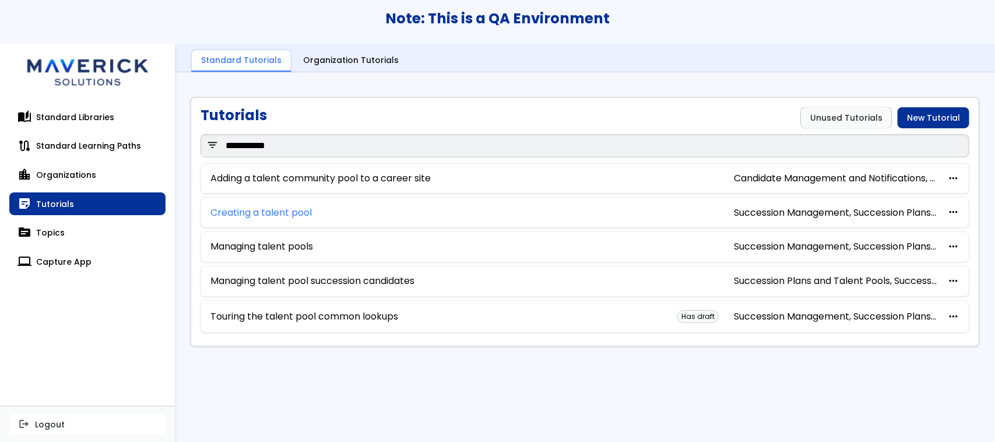
click at [290, 207] on link "Creating a talent pool" at bounding box center [260, 212] width 101 height 10
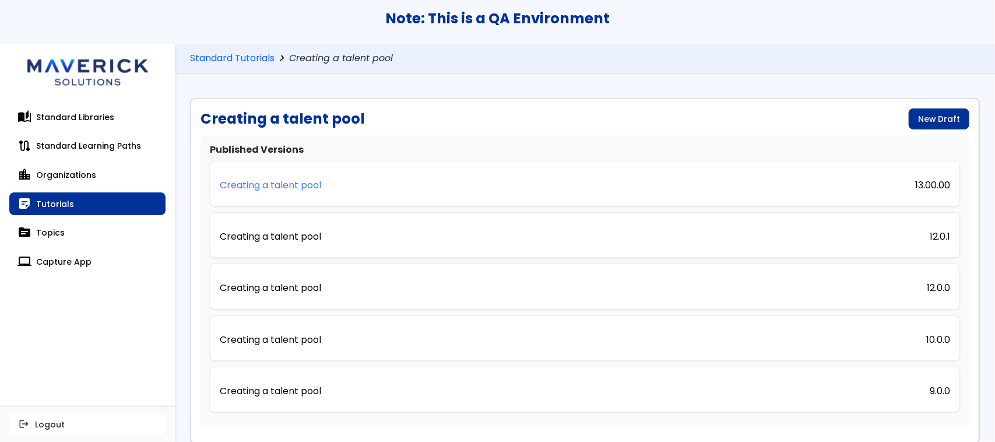
click at [278, 181] on p "Creating a talent pool" at bounding box center [270, 185] width 101 height 10
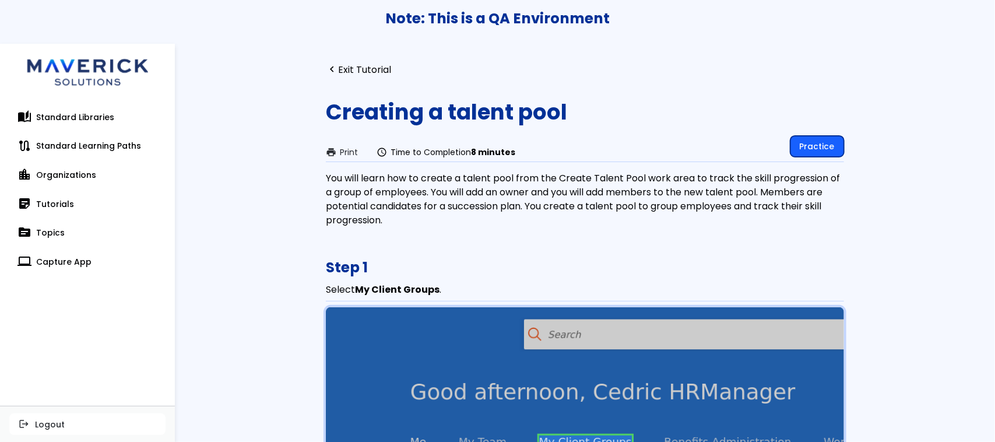
click at [820, 143] on link "Practice" at bounding box center [817, 146] width 54 height 21
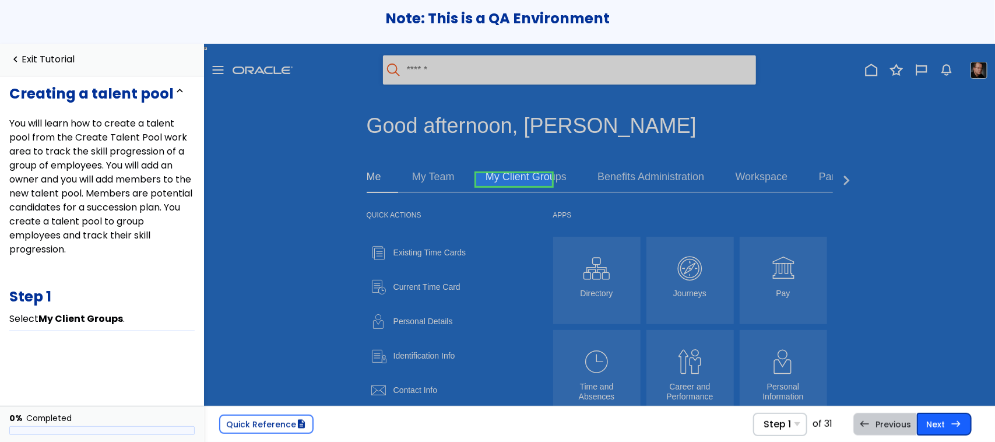
click at [950, 422] on link "Next east Step 2 Select Show More ." at bounding box center [944, 424] width 55 height 22
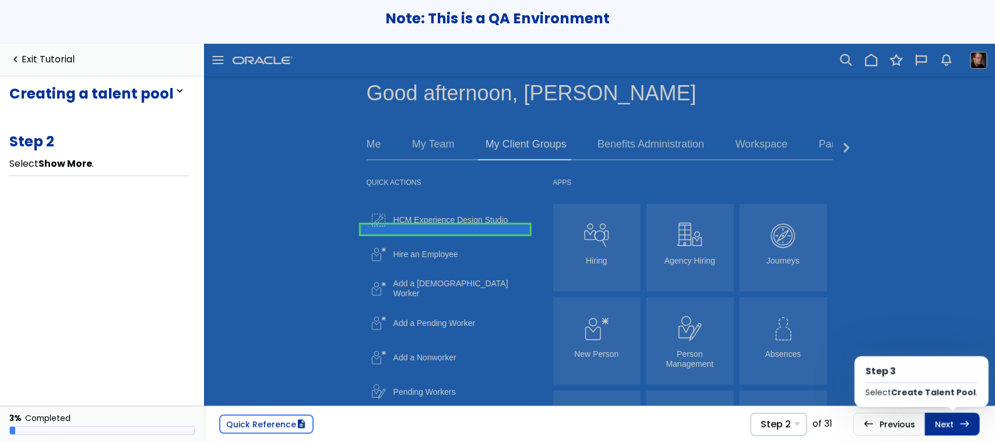
scroll to position [450, 0]
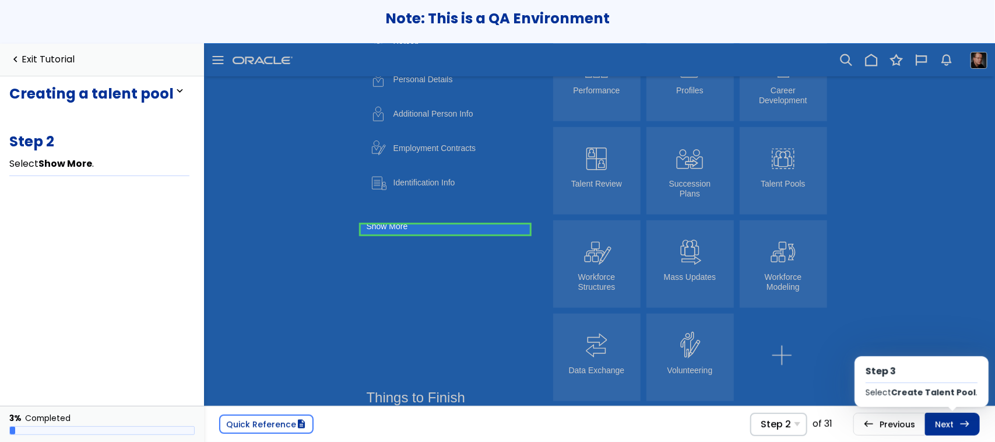
click at [950, 422] on link "Next east Step 3 Select Create Talent Pool ." at bounding box center [952, 424] width 55 height 22
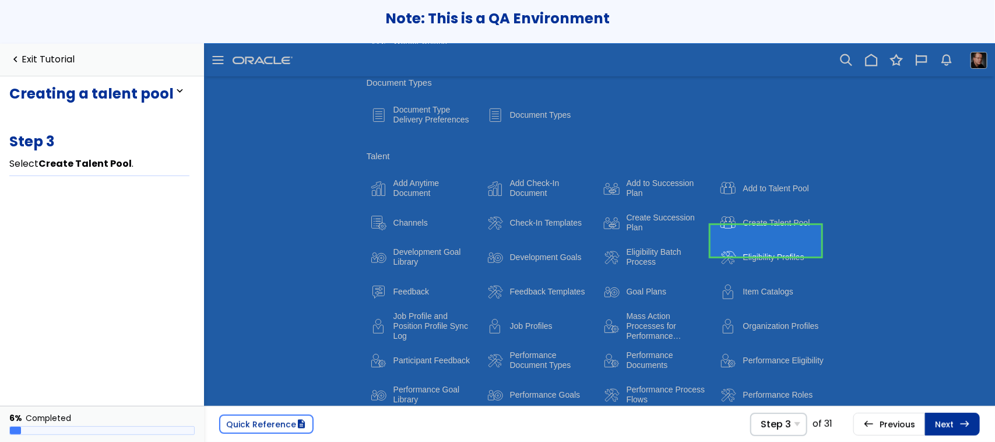
scroll to position [2059, 0]
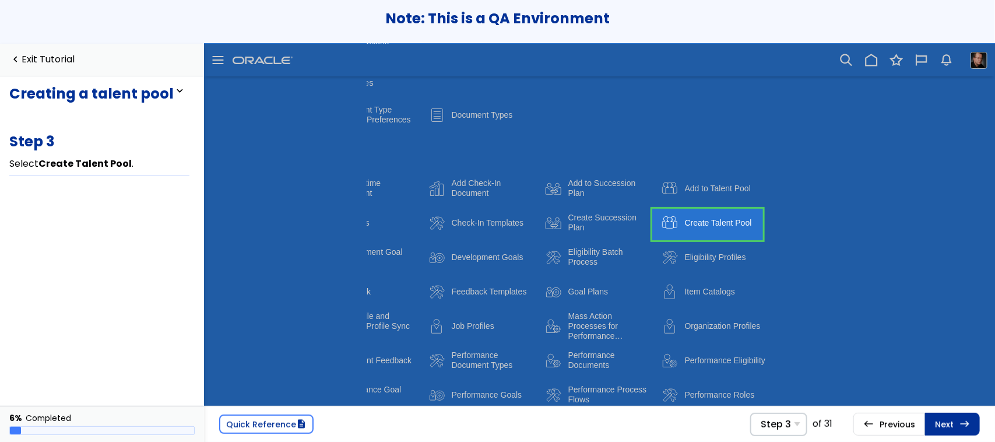
click at [693, 227] on link at bounding box center [707, 224] width 111 height 31
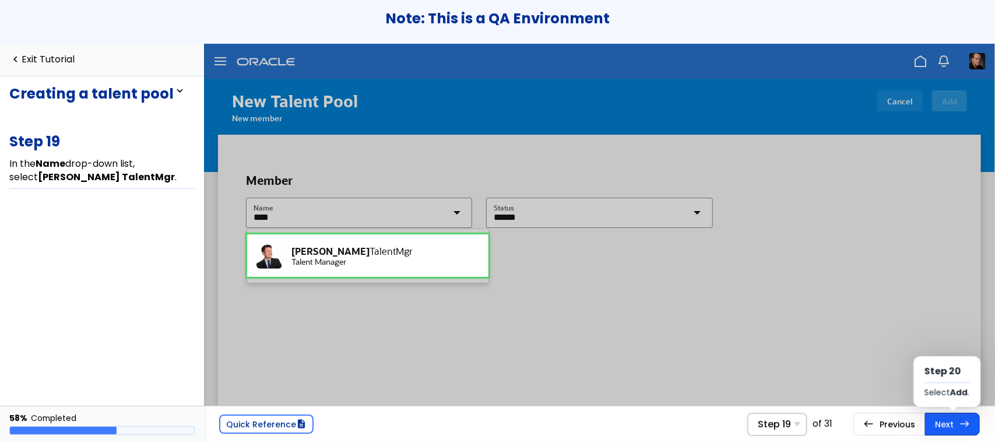
scroll to position [1, 0]
click at [953, 421] on link "Next east Step 20 Select Add ." at bounding box center [952, 424] width 55 height 22
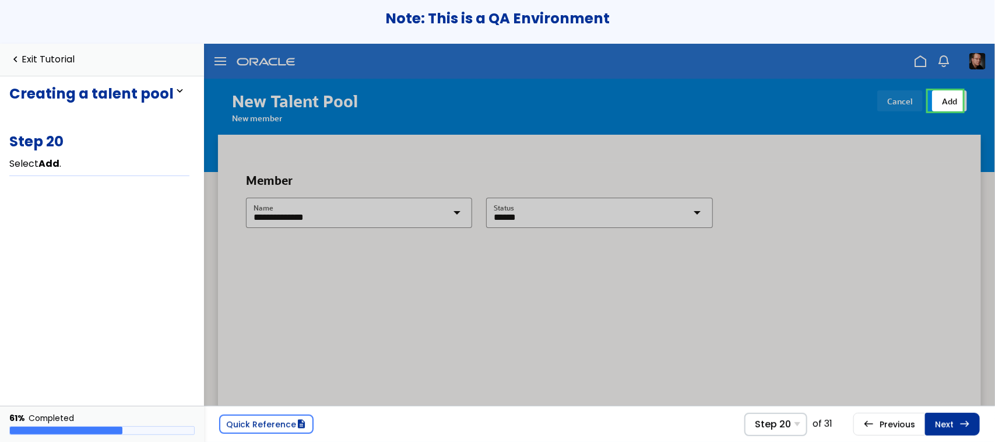
click at [953, 421] on link "Next east Step 21 Select Create ." at bounding box center [952, 424] width 55 height 22
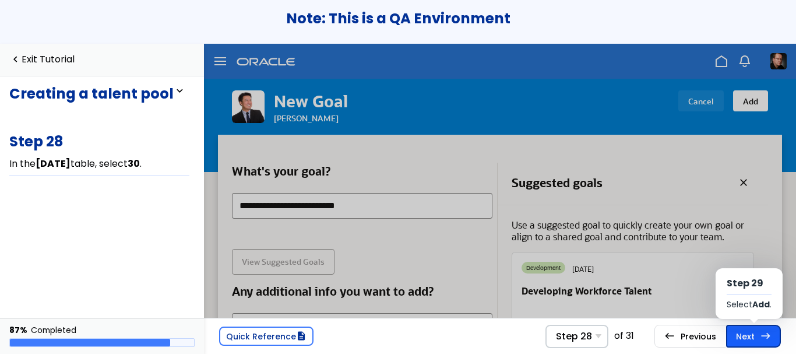
scroll to position [87, 0]
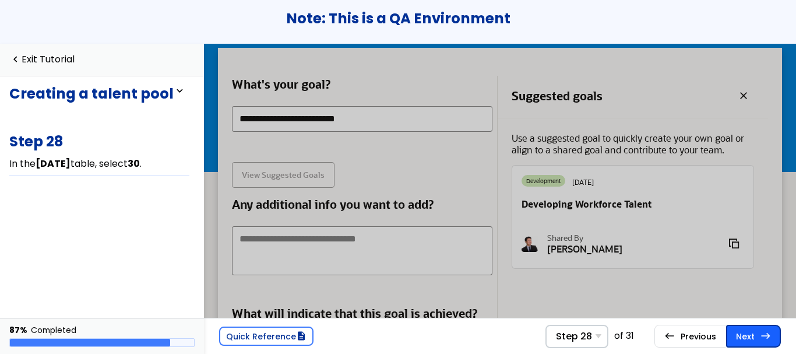
click at [760, 337] on span "east" at bounding box center [765, 335] width 10 height 9
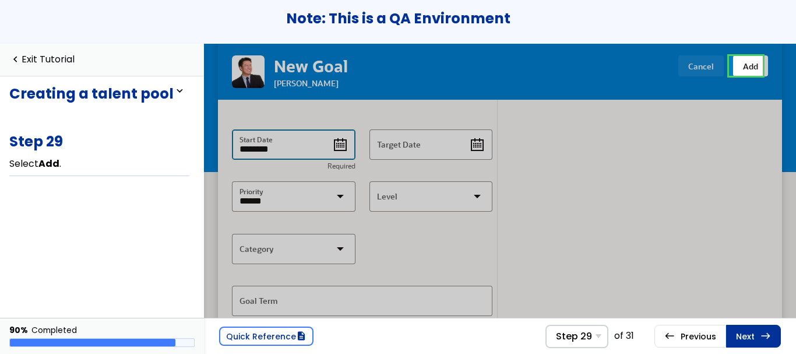
scroll to position [689, 0]
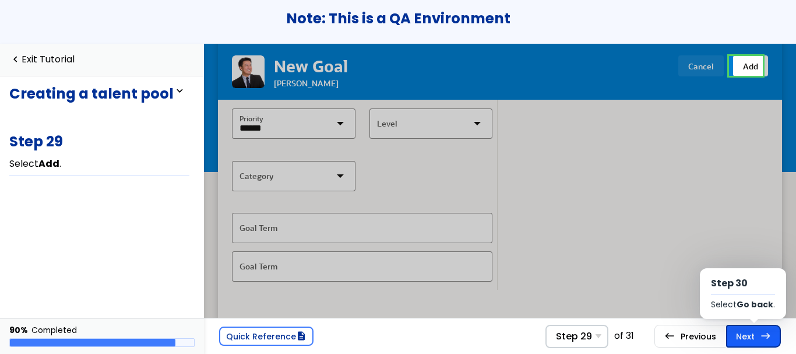
click at [750, 337] on link "Next east Step 30 Select Go back ." at bounding box center [753, 336] width 55 height 22
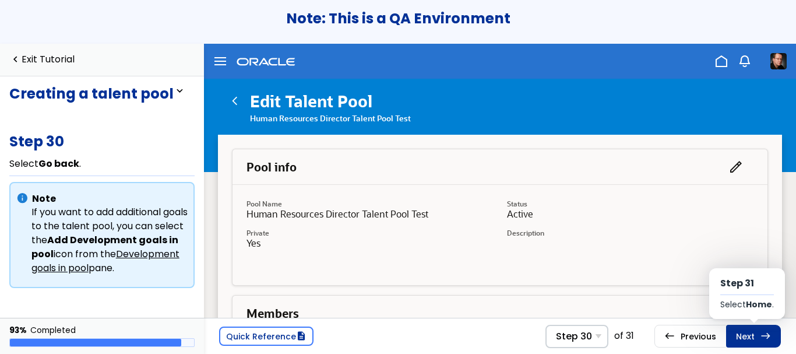
click at [750, 337] on link "Next east Step 31 Select Home ." at bounding box center [753, 336] width 55 height 22
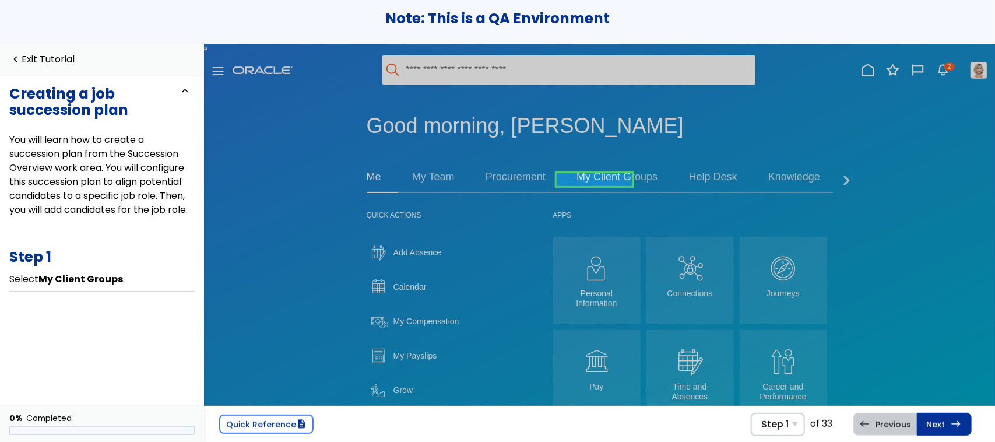
scroll to position [0, 7]
click at [609, 175] on link at bounding box center [594, 179] width 76 height 23
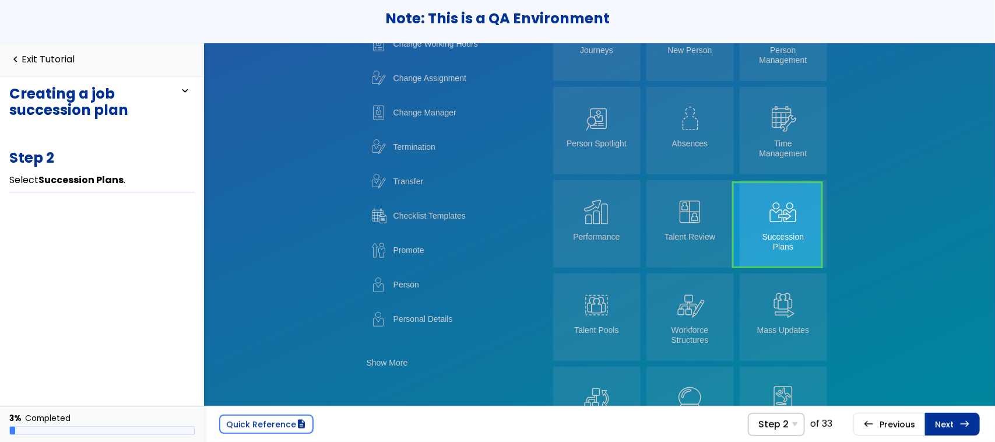
scroll to position [243, 0]
